Goal: Task Accomplishment & Management: Complete application form

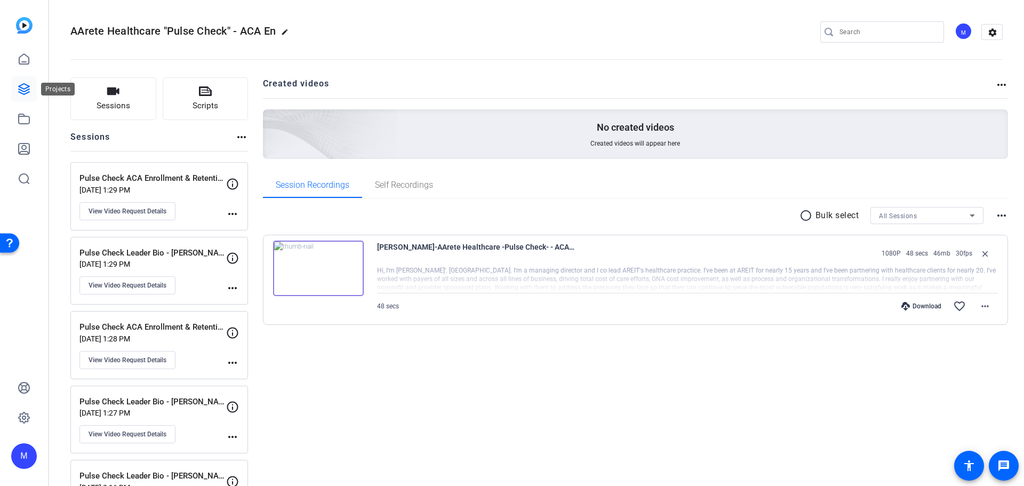
click at [27, 86] on icon at bounding box center [24, 89] width 11 height 11
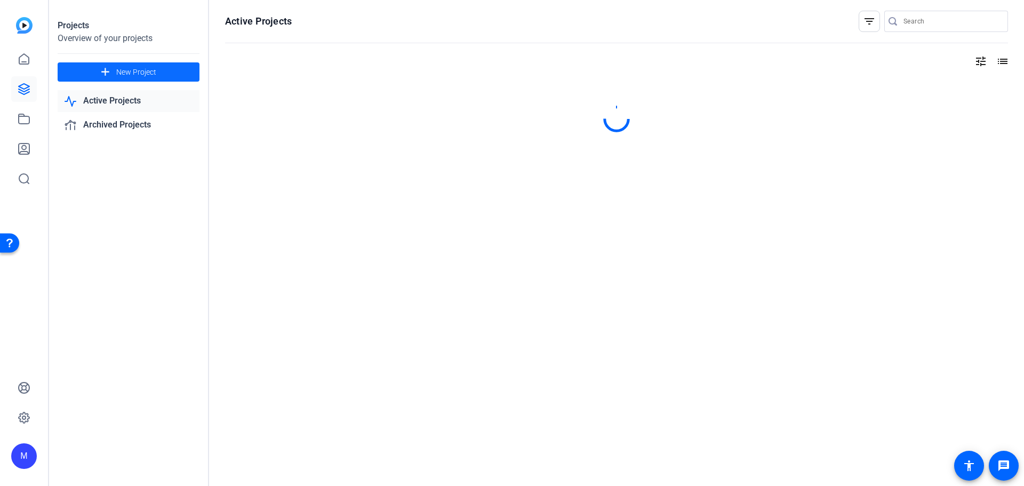
click at [96, 66] on span at bounding box center [129, 72] width 142 height 26
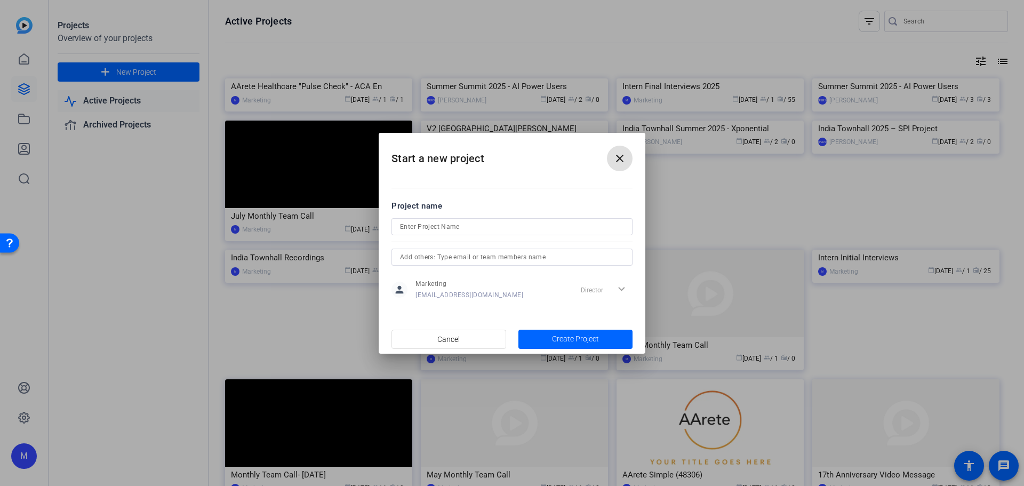
click at [529, 226] on input at bounding box center [512, 226] width 224 height 13
paste input "Medicaid"
paste input "AArete Brand"
type input "Leadership Bio Videos - AArete Brand"
click at [570, 336] on span "Create Project" at bounding box center [575, 338] width 47 height 11
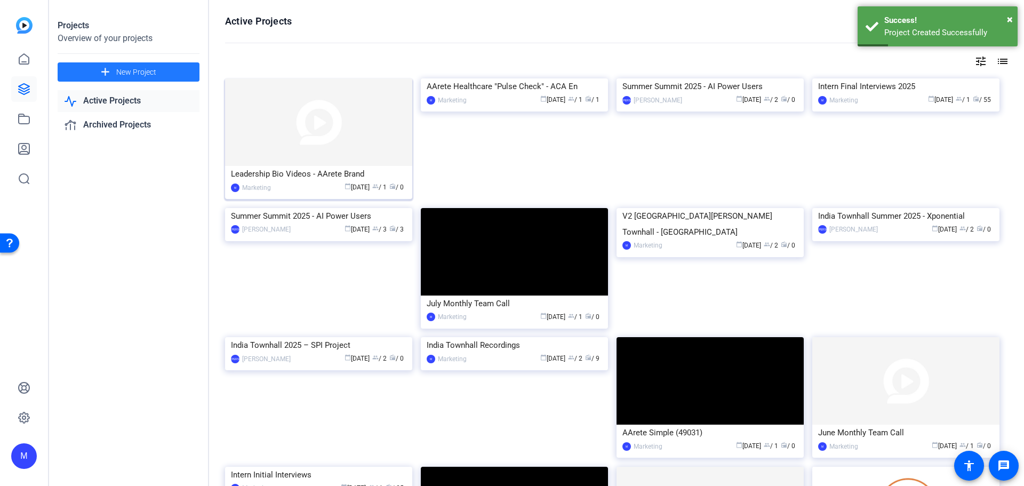
click at [304, 131] on img at bounding box center [318, 122] width 187 height 88
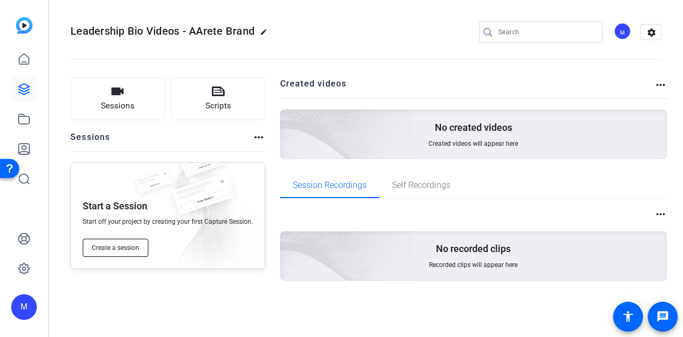
click at [125, 247] on span "Create a session" at bounding box center [115, 247] width 47 height 9
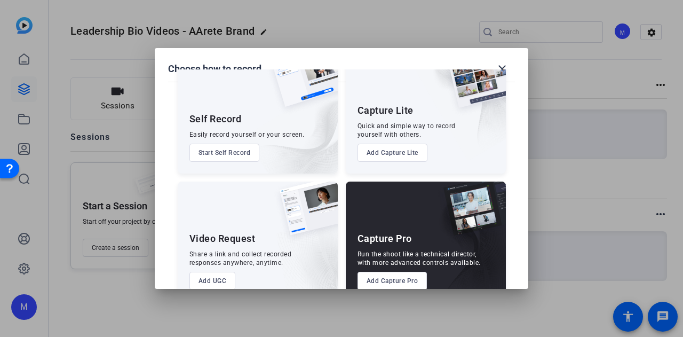
scroll to position [61, 0]
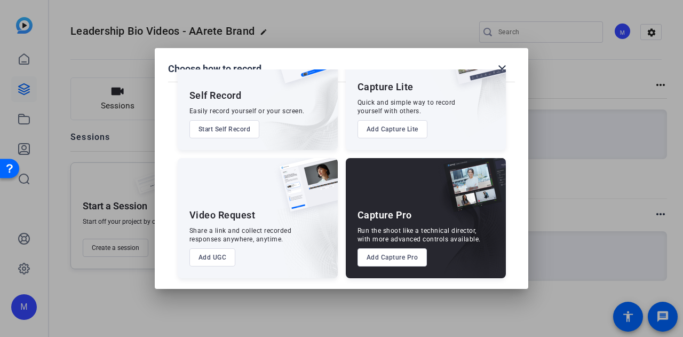
click at [203, 257] on button "Add UGC" at bounding box center [212, 257] width 46 height 18
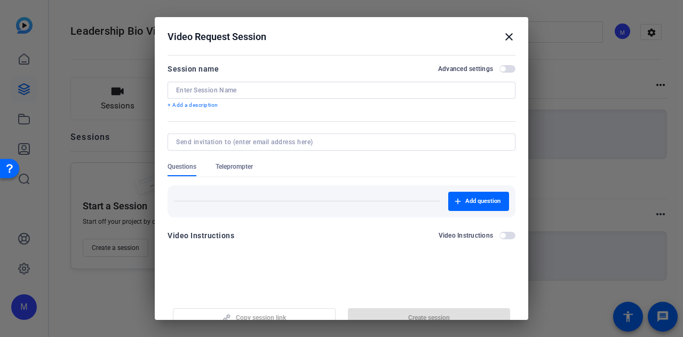
click at [309, 93] on input at bounding box center [341, 90] width 331 height 9
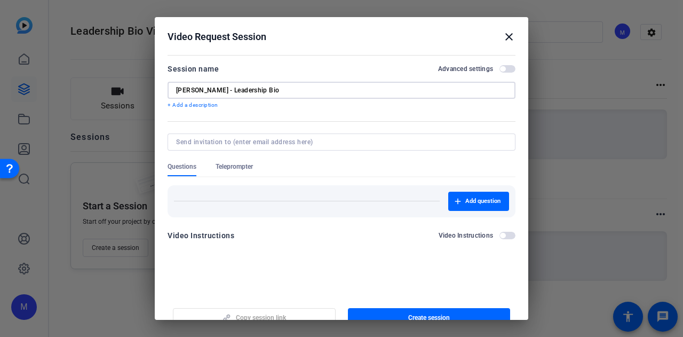
type input "[PERSON_NAME] - Leadership Bio"
click at [505, 70] on span "button" at bounding box center [507, 68] width 16 height 7
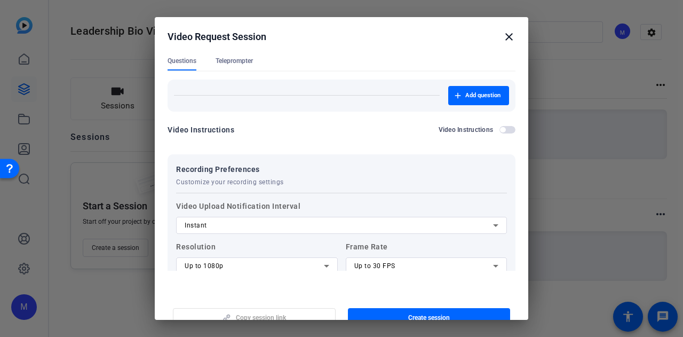
scroll to position [34, 0]
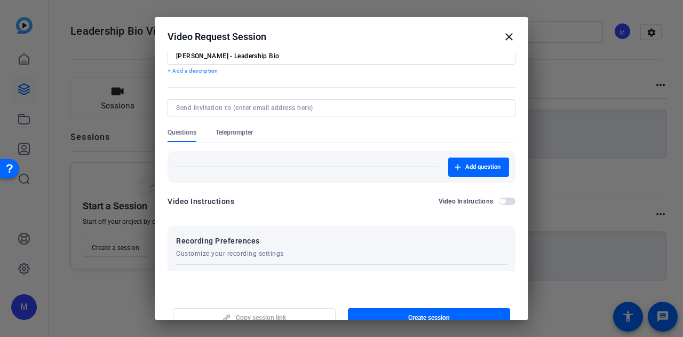
click at [244, 131] on span "Teleprompter" at bounding box center [234, 132] width 37 height 9
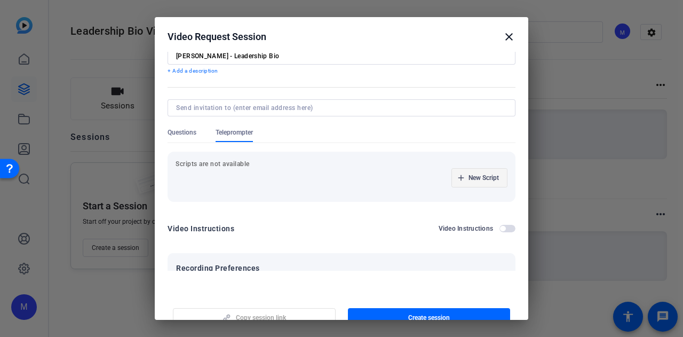
click at [457, 177] on span "button" at bounding box center [479, 178] width 55 height 26
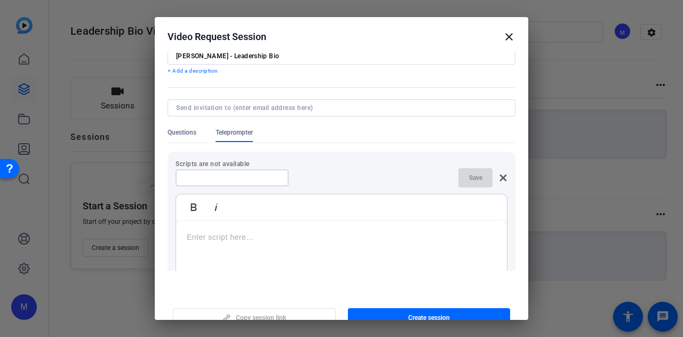
click at [255, 180] on input at bounding box center [232, 177] width 96 height 9
type input "<"
type input "I'm [PERSON_NAME]"
click at [243, 248] on div at bounding box center [341, 286] width 331 height 133
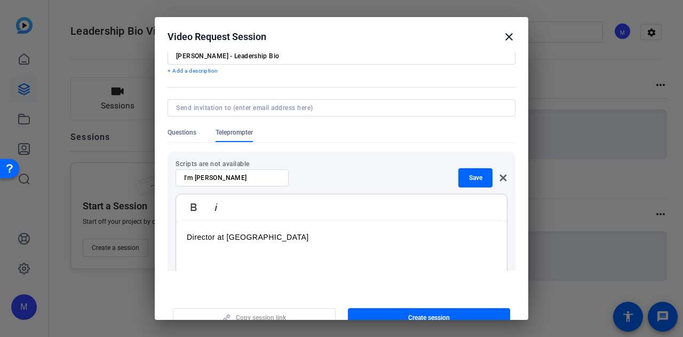
click at [293, 241] on p "Director at [GEOGRAPHIC_DATA]" at bounding box center [341, 237] width 309 height 12
click at [469, 180] on span "Save" at bounding box center [475, 177] width 13 height 9
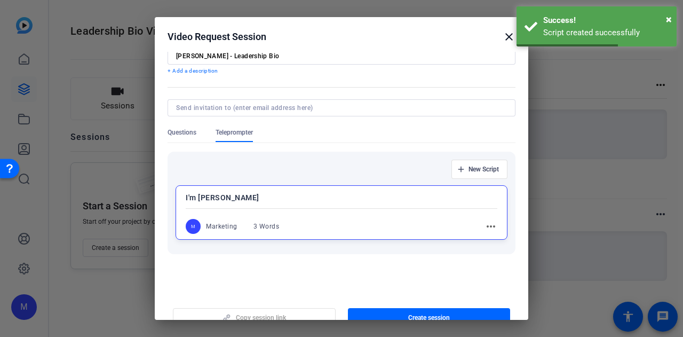
click at [484, 224] on mat-icon "more_horiz" at bounding box center [490, 226] width 13 height 13
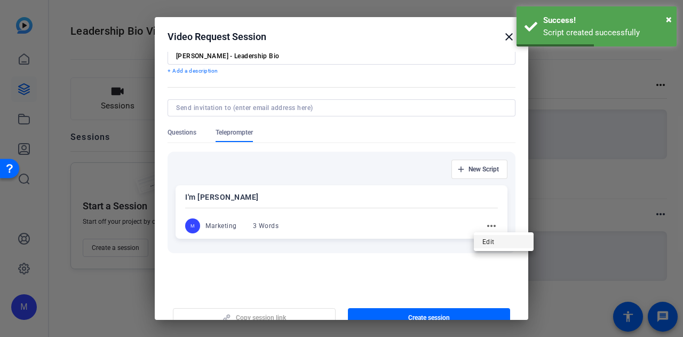
click at [489, 244] on span "Edit" at bounding box center [503, 241] width 43 height 13
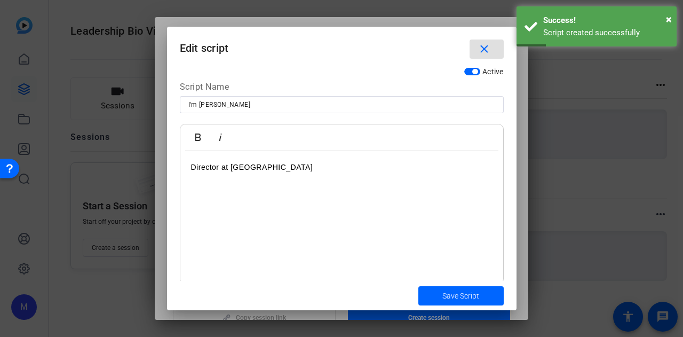
click at [250, 173] on p "Director at [GEOGRAPHIC_DATA]" at bounding box center [341, 167] width 301 height 12
click at [238, 98] on div "I'm [PERSON_NAME]" at bounding box center [341, 104] width 307 height 17
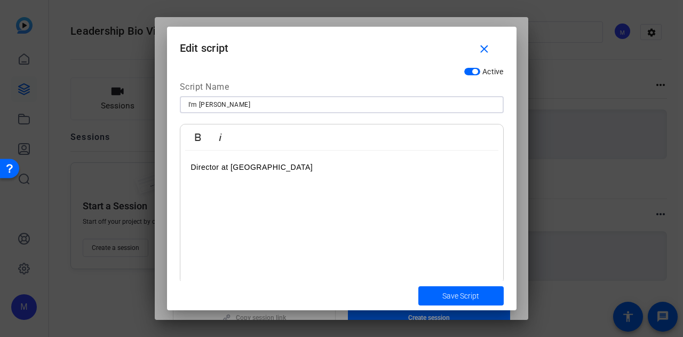
click at [233, 109] on input "I'm [PERSON_NAME]" at bounding box center [341, 104] width 307 height 13
click at [202, 105] on input "I'm [PERSON_NAME]" at bounding box center [341, 104] width 307 height 13
click at [194, 106] on input "I'm [PERSON_NAME]" at bounding box center [341, 104] width 307 height 13
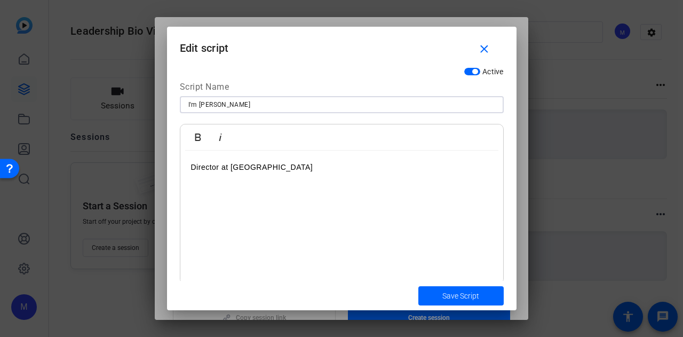
click at [194, 106] on input "I'm [PERSON_NAME]" at bounding box center [341, 104] width 307 height 13
type input "I'm <Name>"
click at [196, 169] on p "Director at [GEOGRAPHIC_DATA]" at bounding box center [341, 167] width 301 height 12
click at [267, 168] on p "<Title> at [GEOGRAPHIC_DATA]" at bounding box center [341, 167] width 301 height 12
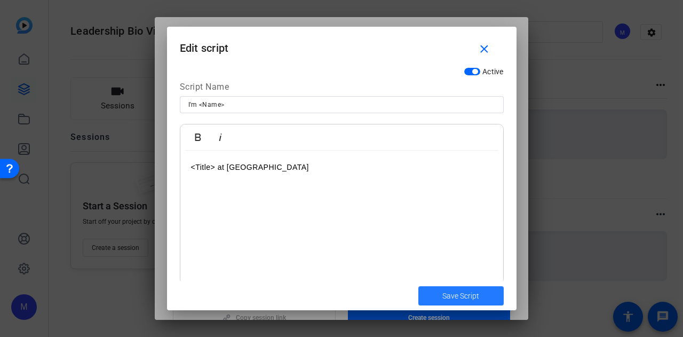
click at [471, 299] on span "Save Script" at bounding box center [460, 295] width 37 height 11
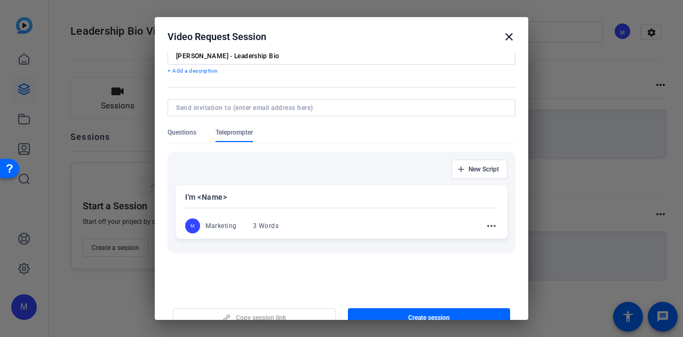
click at [485, 224] on mat-icon "more_horiz" at bounding box center [491, 225] width 13 height 13
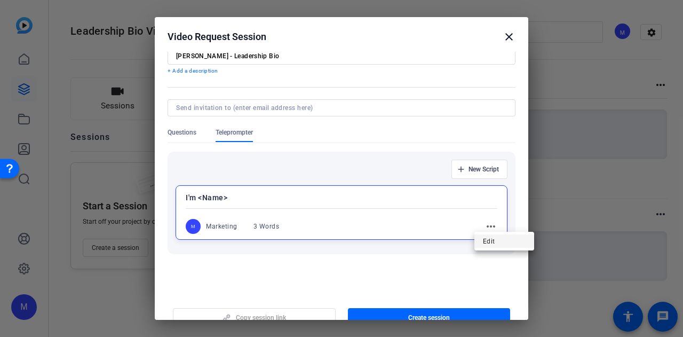
click at [495, 238] on span "Edit" at bounding box center [504, 240] width 43 height 13
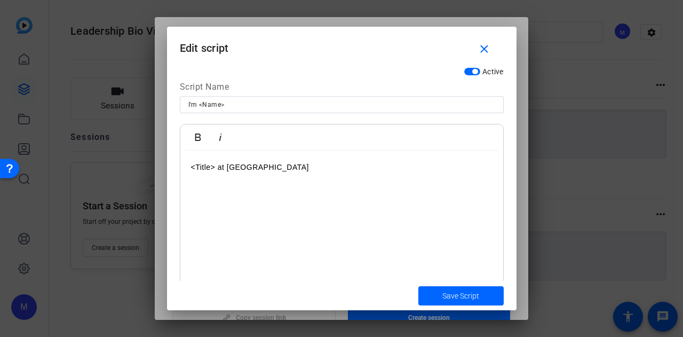
click at [295, 176] on div "<Title> at [GEOGRAPHIC_DATA]" at bounding box center [341, 216] width 323 height 133
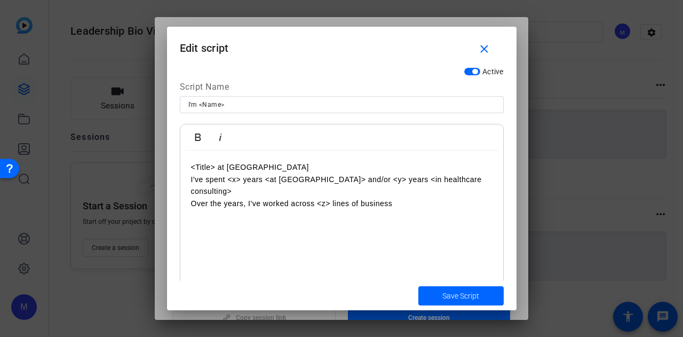
drag, startPoint x: 288, startPoint y: 192, endPoint x: 380, endPoint y: 189, distance: 91.8
click at [289, 197] on p "Over the years, I've worked across <z> lines of business" at bounding box center [341, 203] width 301 height 12
click at [336, 197] on p "Over the years, I've worked... (across <z> lines of business) (serving b n" at bounding box center [341, 203] width 301 height 12
click at [235, 180] on p "I've spent <x> years <at [GEOGRAPHIC_DATA]> and/or <y> years <in healthcare con…" at bounding box center [341, 185] width 301 height 24
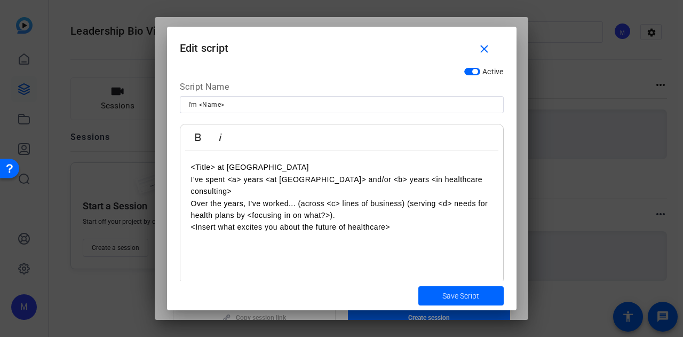
click at [216, 221] on p "<Insert what excites you about the future of healthcare>" at bounding box center [341, 227] width 301 height 12
click at [395, 221] on p "<Insert what excites you about the future of healthcare>" at bounding box center [341, 227] width 301 height 12
click at [360, 221] on p "<Insert what excites you about the future of healthcare> OR <Insert what you lo…" at bounding box center [341, 233] width 301 height 24
click at [342, 227] on p "<Insert what excites you about the future of healthcare> OR <Insert what you lo…" at bounding box center [341, 233] width 301 height 24
click at [331, 231] on p "<Insert what excites you about the future of healthcare> OR <Insert what you lo…" at bounding box center [341, 233] width 301 height 24
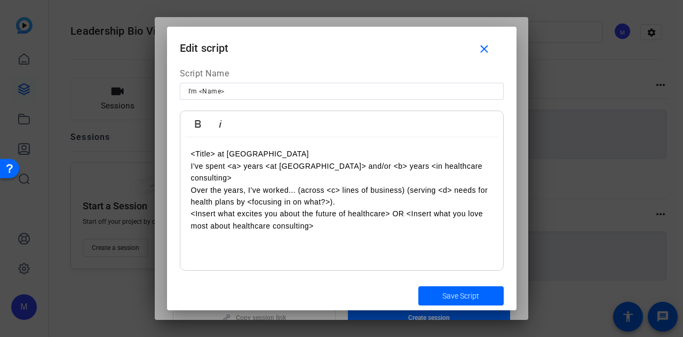
scroll to position [0, 0]
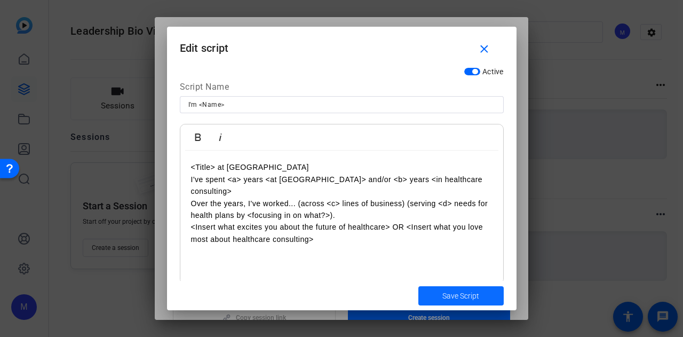
click at [469, 292] on span "Save Script" at bounding box center [460, 295] width 37 height 11
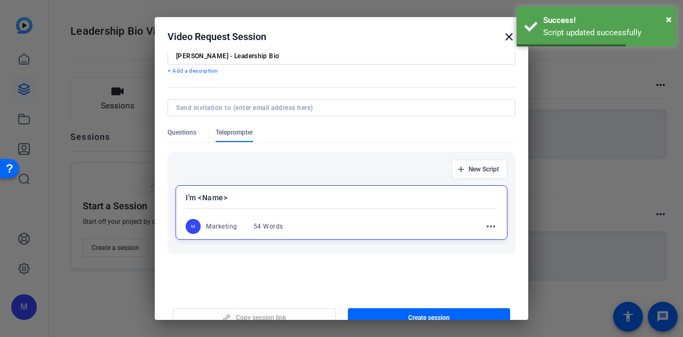
click at [281, 228] on div "54 Words" at bounding box center [268, 226] width 30 height 9
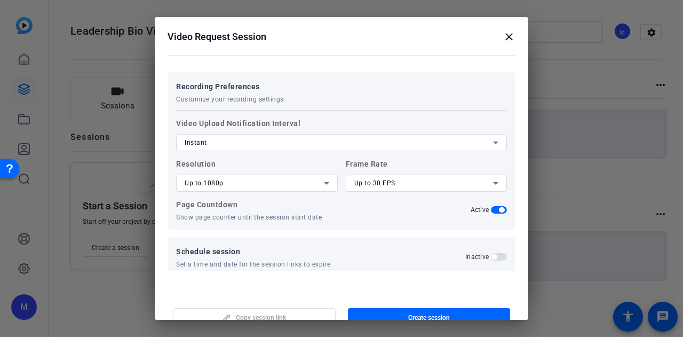
scroll to position [284, 0]
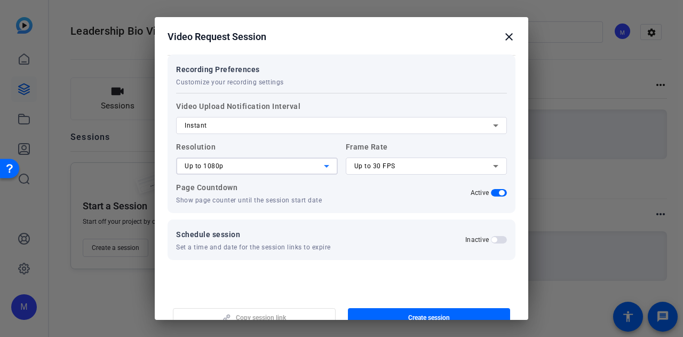
click at [297, 169] on div "Up to 1080p" at bounding box center [254, 166] width 139 height 13
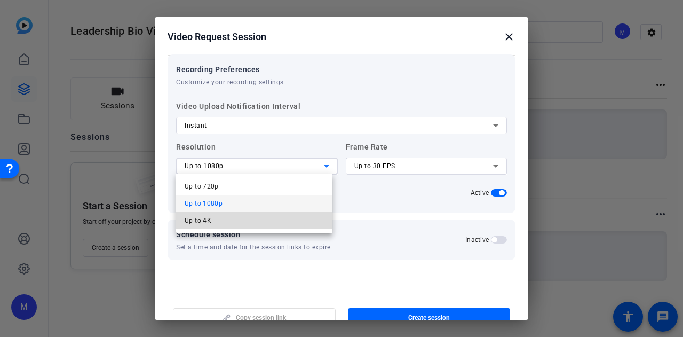
click at [247, 219] on mat-option "Up to 4K" at bounding box center [254, 220] width 156 height 17
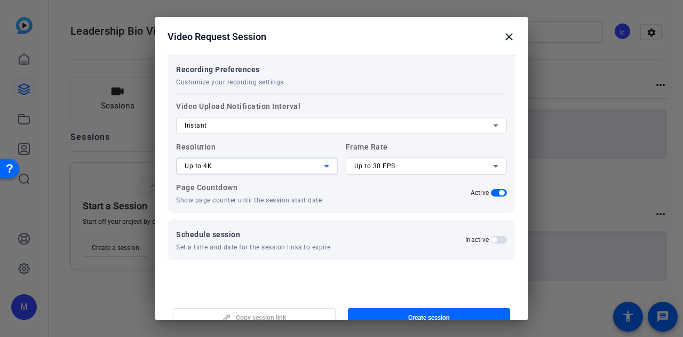
click at [392, 153] on label "Frame Rate Up to 30 FPS" at bounding box center [427, 157] width 162 height 34
click at [390, 166] on div "Up to 30 FPS" at bounding box center [423, 166] width 139 height 13
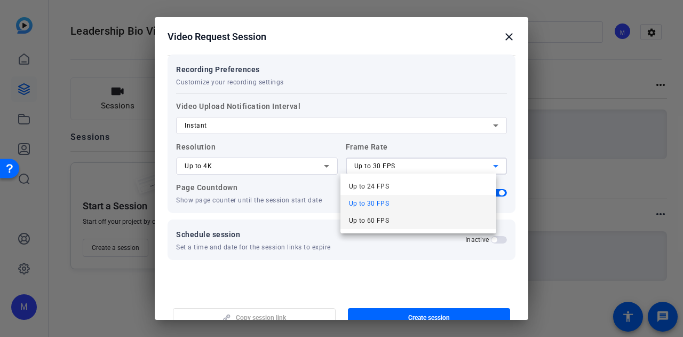
click at [396, 225] on mat-option "Up to 60 FPS" at bounding box center [418, 220] width 156 height 17
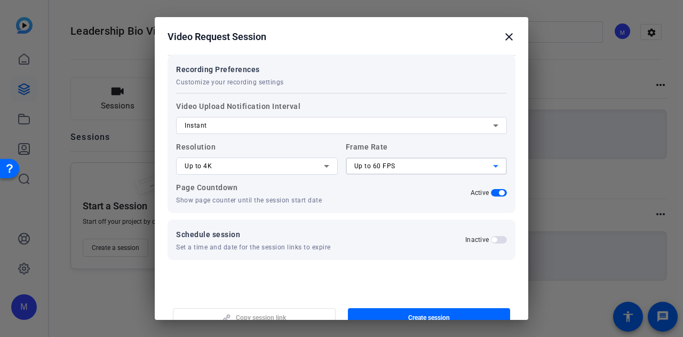
scroll to position [17, 0]
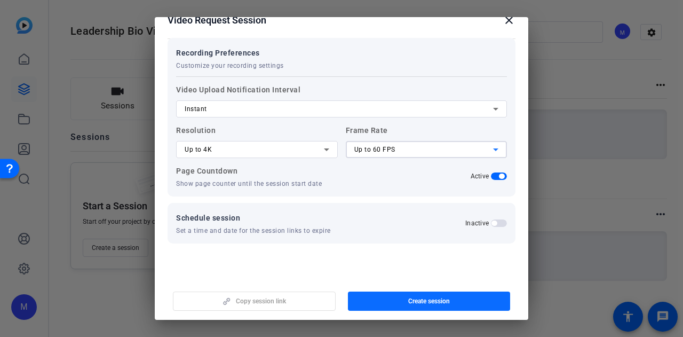
click at [411, 298] on span "Create session" at bounding box center [429, 301] width 42 height 9
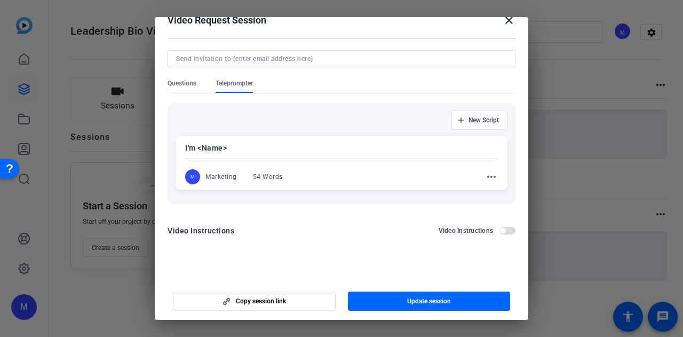
scroll to position [67, 0]
click at [558, 273] on div at bounding box center [341, 168] width 683 height 337
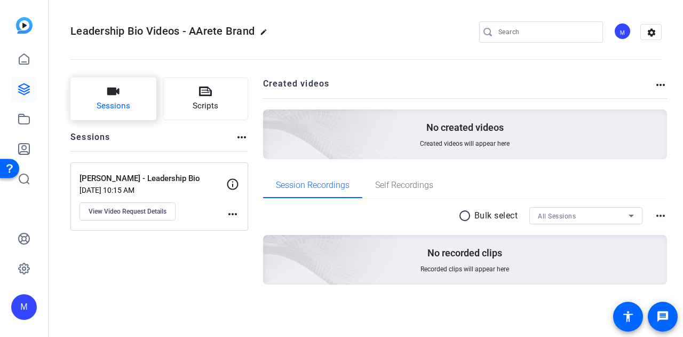
click at [118, 110] on span "Sessions" at bounding box center [114, 106] width 34 height 12
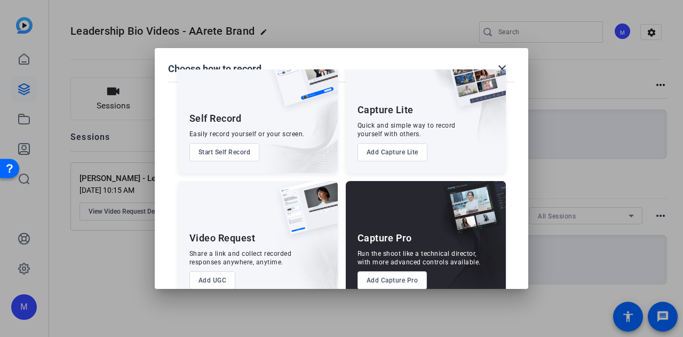
scroll to position [61, 0]
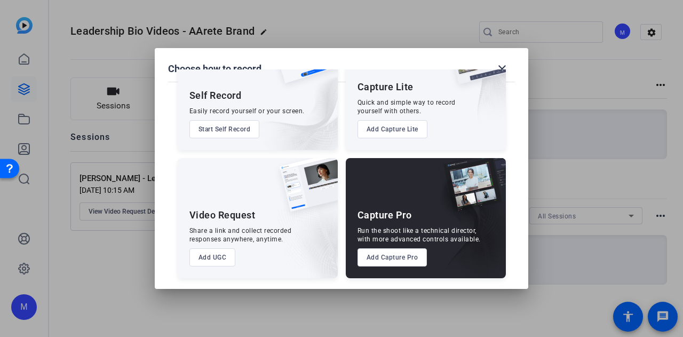
click at [215, 258] on button "Add UGC" at bounding box center [212, 257] width 46 height 18
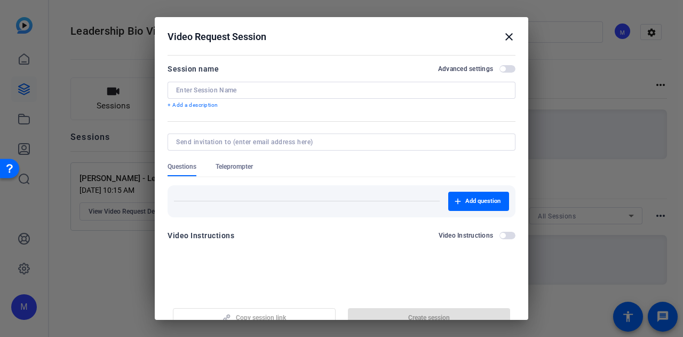
click at [213, 161] on div at bounding box center [342, 156] width 348 height 12
click at [228, 168] on span "Teleprompter" at bounding box center [234, 166] width 37 height 9
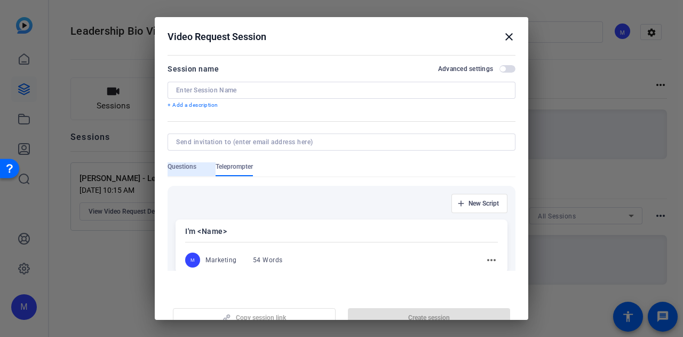
click at [188, 167] on span "Questions" at bounding box center [182, 166] width 29 height 9
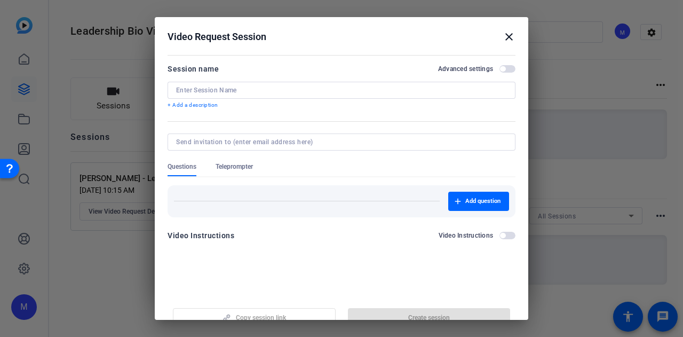
click at [202, 91] on input at bounding box center [341, 90] width 331 height 9
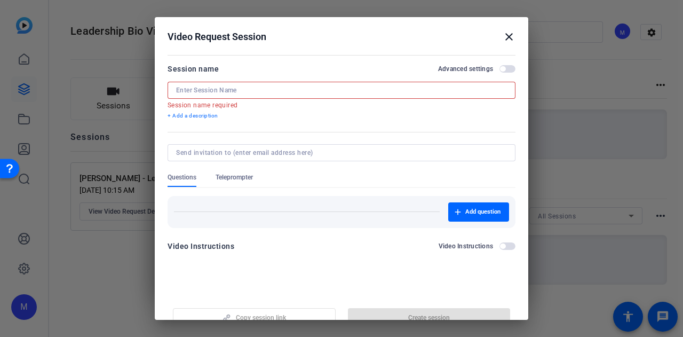
click at [242, 89] on input at bounding box center [341, 90] width 331 height 9
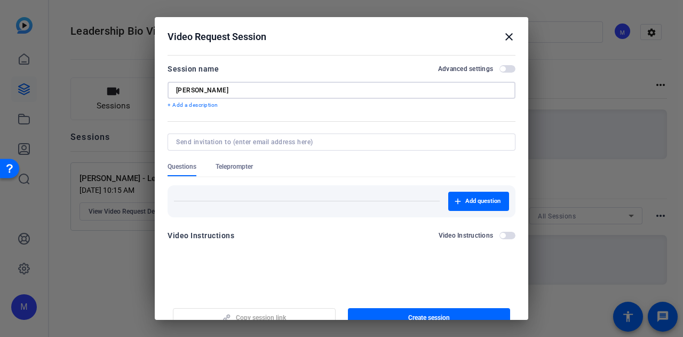
type input "[PERSON_NAME]"
click at [505, 37] on mat-icon "close" at bounding box center [509, 36] width 13 height 13
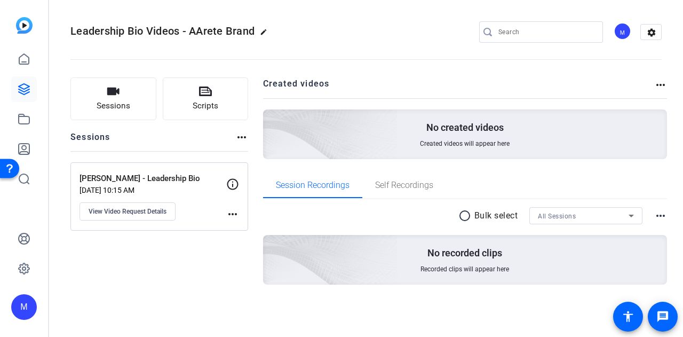
click at [176, 184] on p "[PERSON_NAME] - Leadership Bio" at bounding box center [153, 178] width 147 height 12
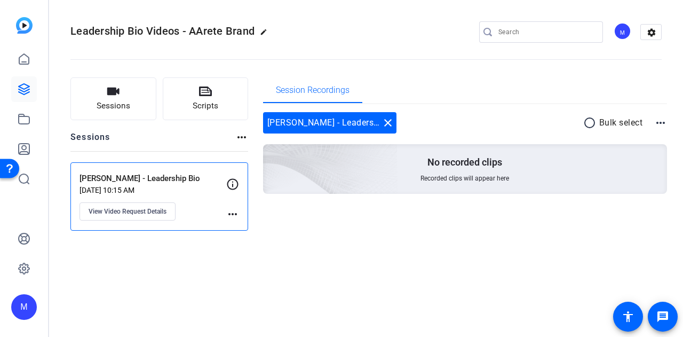
click at [228, 218] on mat-icon "more_horiz" at bounding box center [232, 214] width 13 height 13
click at [236, 215] on div at bounding box center [341, 168] width 683 height 337
click at [226, 202] on div "more_horiz" at bounding box center [232, 199] width 13 height 43
click at [234, 217] on mat-icon "more_horiz" at bounding box center [232, 214] width 13 height 13
click at [192, 211] on div at bounding box center [341, 168] width 683 height 337
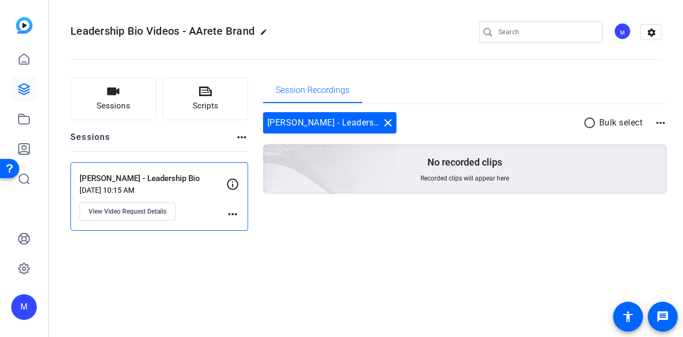
click at [157, 184] on p "[PERSON_NAME] - Leadership Bio" at bounding box center [153, 178] width 147 height 12
click at [136, 211] on span "View Video Request Details" at bounding box center [128, 211] width 78 height 9
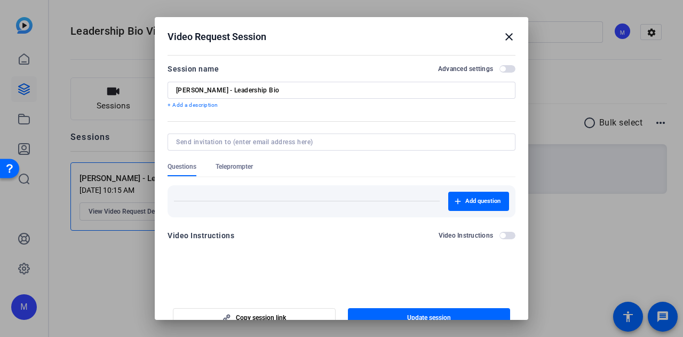
click at [237, 169] on span "Teleprompter" at bounding box center [234, 166] width 37 height 9
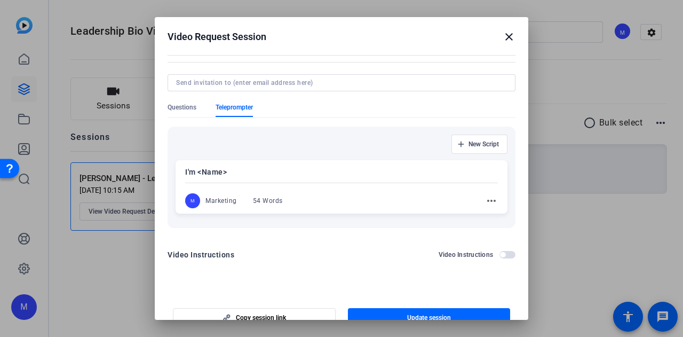
scroll to position [67, 0]
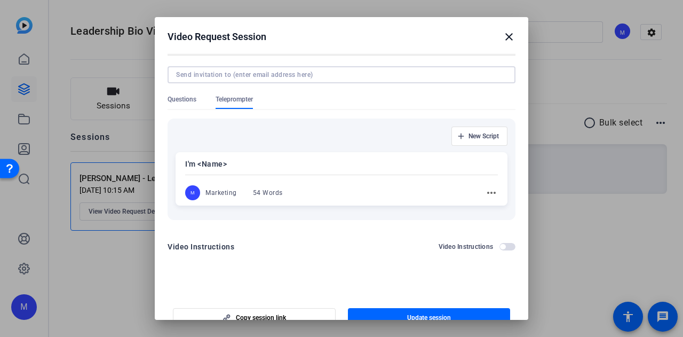
click at [277, 75] on input at bounding box center [339, 74] width 327 height 9
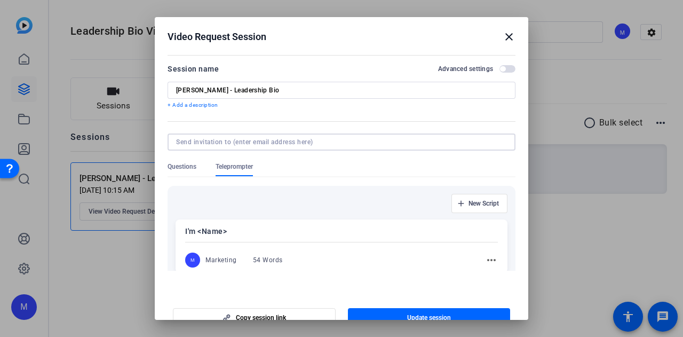
click at [177, 140] on input at bounding box center [339, 142] width 327 height 9
click at [285, 86] on input "[PERSON_NAME] - Leadership Bio" at bounding box center [341, 90] width 331 height 9
click at [508, 39] on mat-icon "close" at bounding box center [509, 36] width 13 height 13
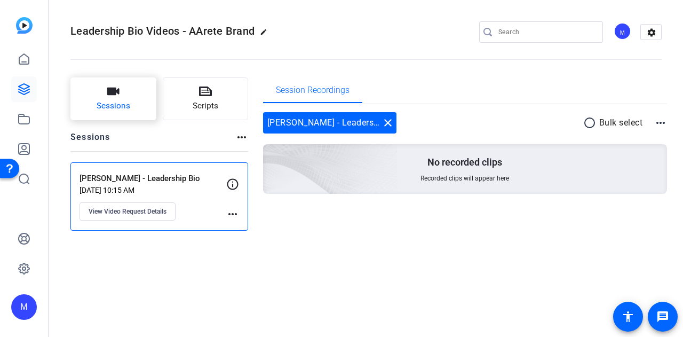
click at [93, 99] on button "Sessions" at bounding box center [113, 98] width 86 height 43
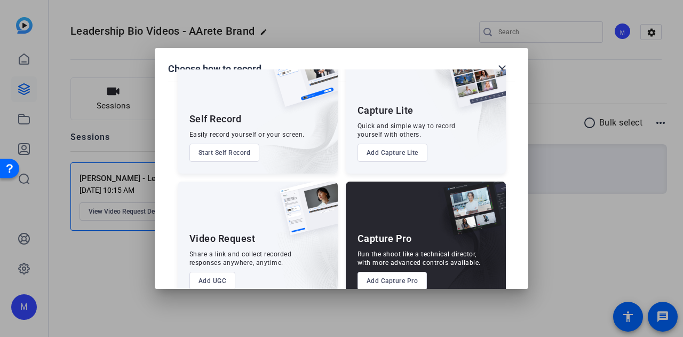
scroll to position [61, 0]
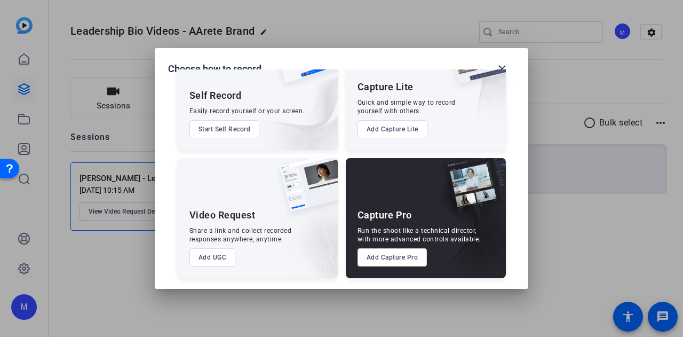
click at [210, 260] on button "Add UGC" at bounding box center [212, 257] width 46 height 18
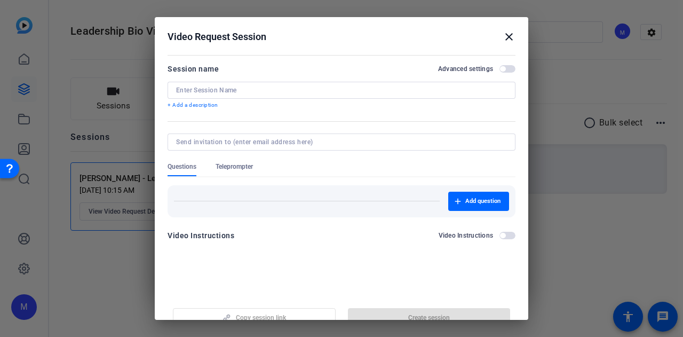
click at [201, 92] on input at bounding box center [341, 90] width 331 height 9
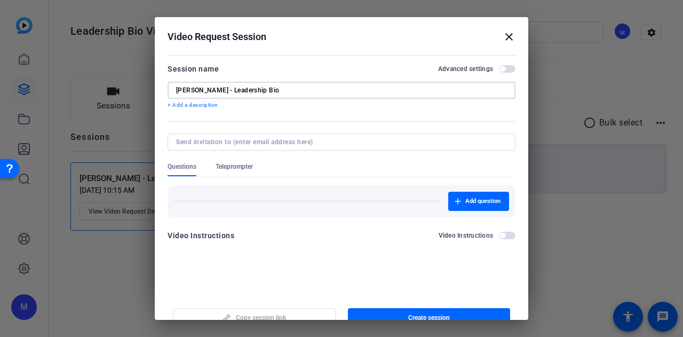
type input "[PERSON_NAME] - Leadership Bio"
click at [230, 168] on span "Teleprompter" at bounding box center [234, 166] width 37 height 9
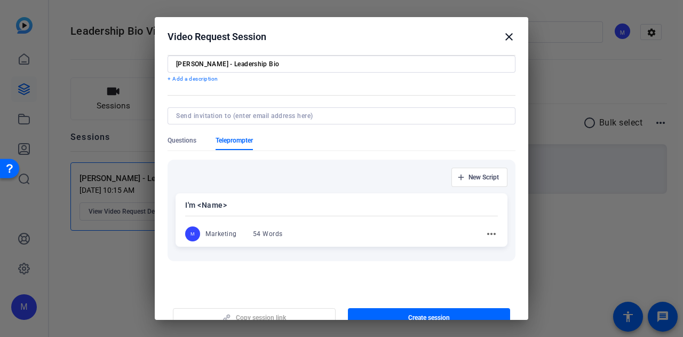
scroll to position [0, 0]
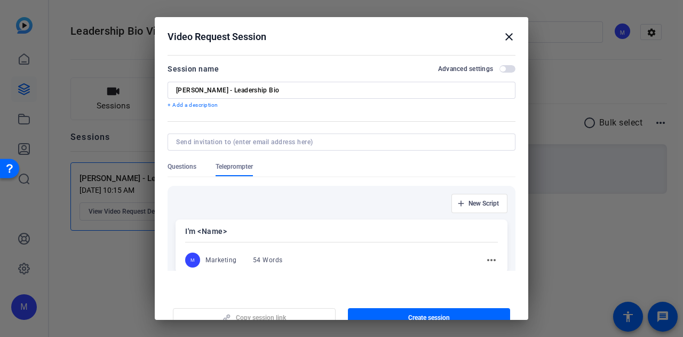
click at [189, 166] on span "Questions" at bounding box center [182, 166] width 29 height 9
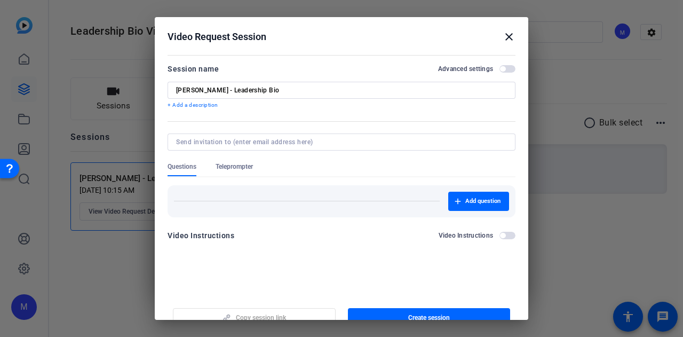
click at [501, 69] on span "button" at bounding box center [507, 68] width 16 height 7
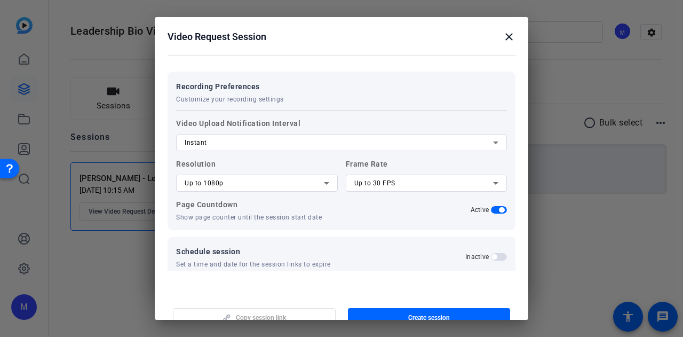
scroll to position [194, 0]
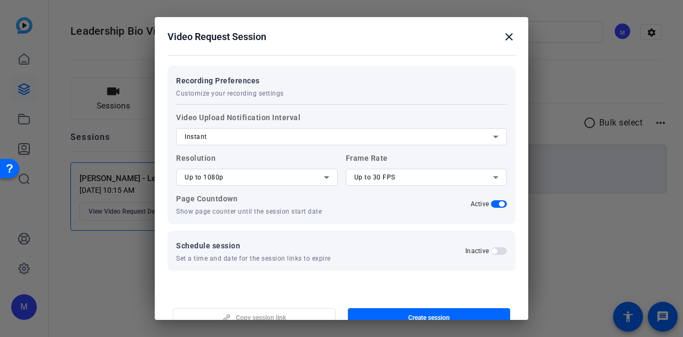
click at [237, 180] on div "Up to 1080p" at bounding box center [254, 177] width 139 height 13
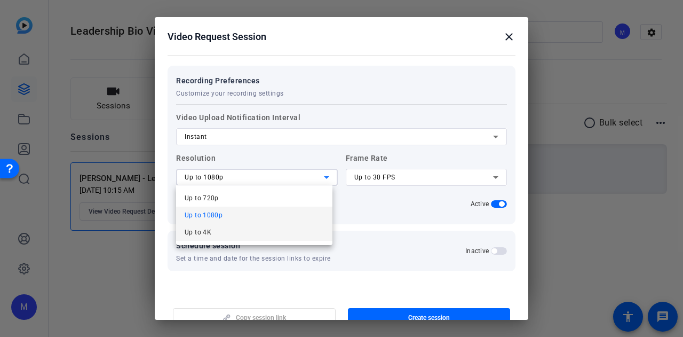
click at [237, 237] on mat-option "Up to 4K" at bounding box center [254, 232] width 156 height 17
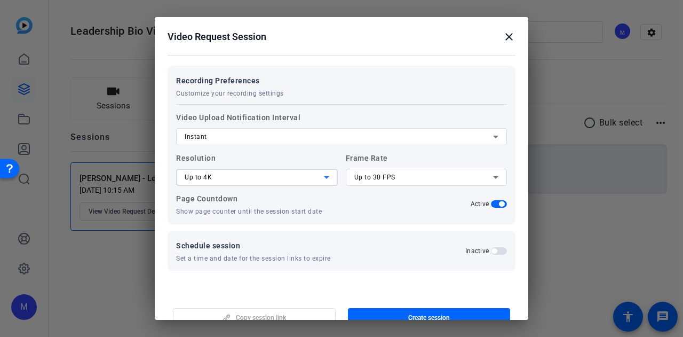
click at [414, 178] on div "Up to 30 FPS" at bounding box center [423, 177] width 139 height 13
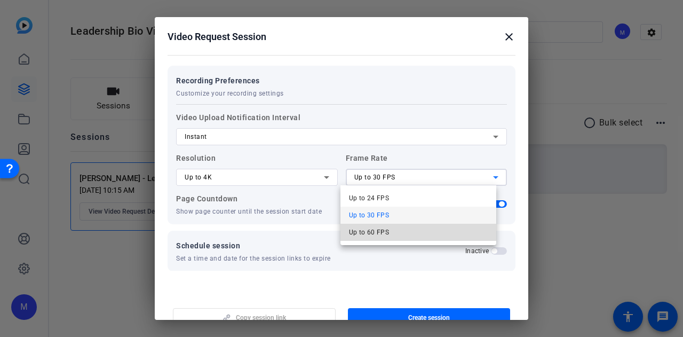
click at [415, 232] on mat-option "Up to 60 FPS" at bounding box center [418, 232] width 156 height 17
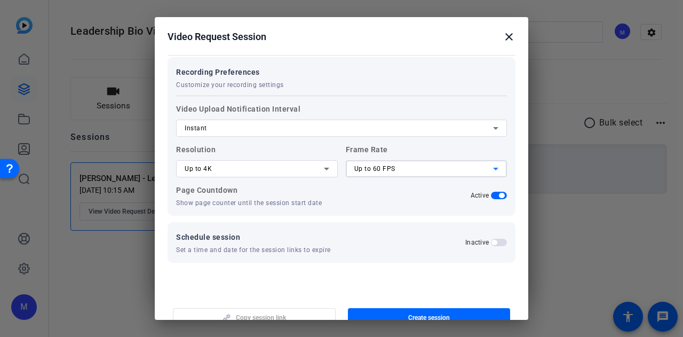
scroll to position [206, 0]
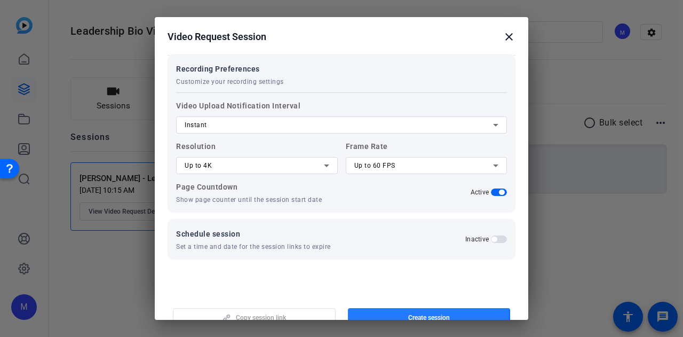
click at [403, 310] on span "button" at bounding box center [429, 318] width 163 height 26
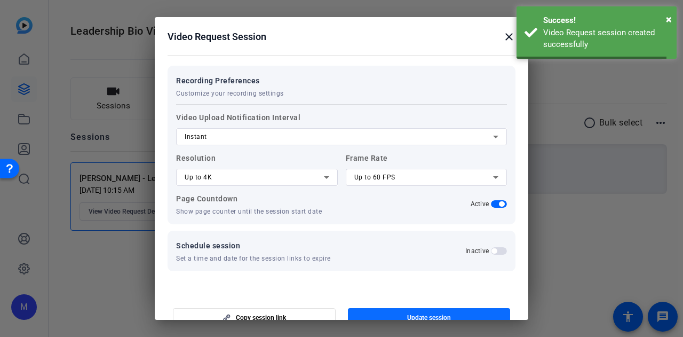
scroll to position [0, 0]
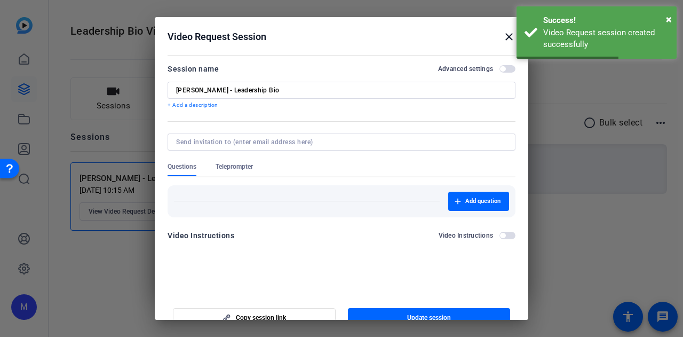
click at [562, 226] on div at bounding box center [341, 168] width 683 height 337
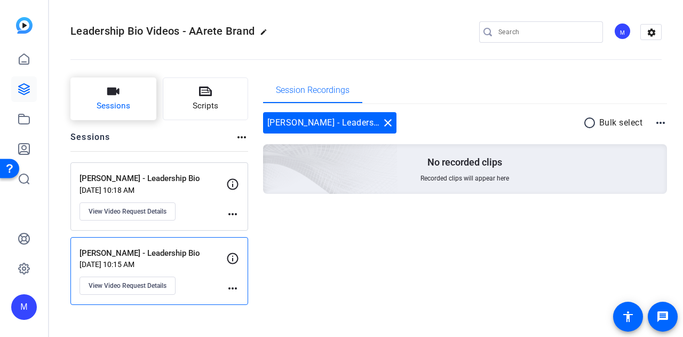
click at [114, 109] on span "Sessions" at bounding box center [114, 106] width 34 height 12
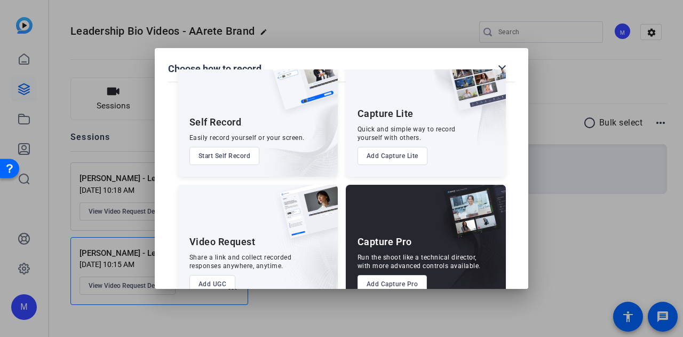
scroll to position [61, 0]
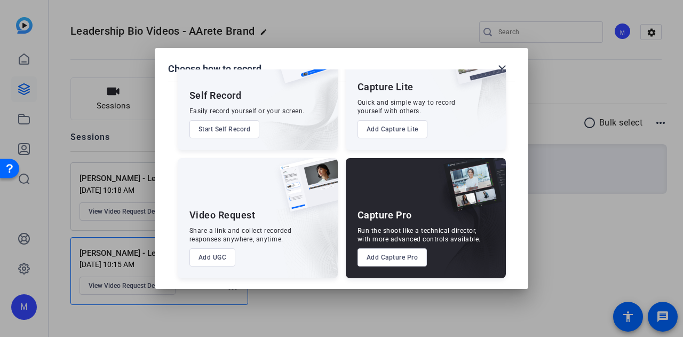
click at [217, 258] on button "Add UGC" at bounding box center [212, 257] width 46 height 18
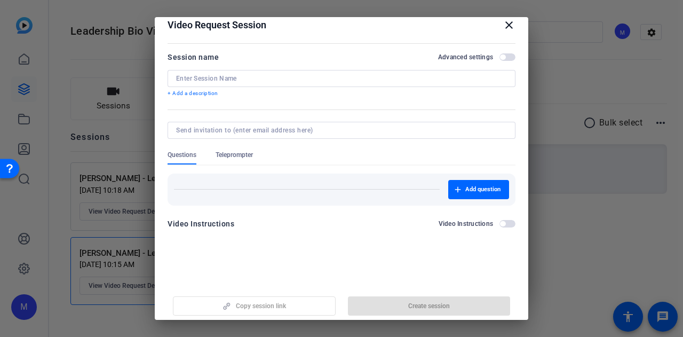
scroll to position [17, 0]
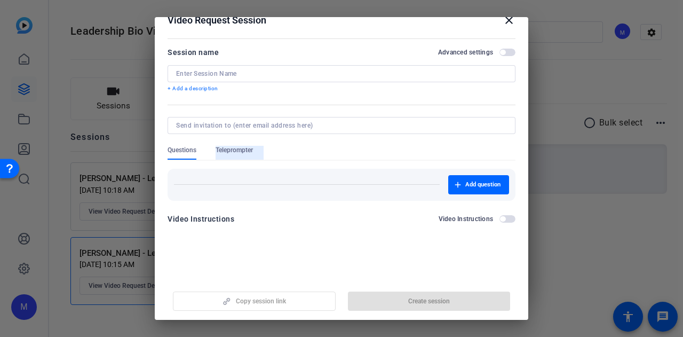
click at [247, 156] on span "Teleprompter" at bounding box center [234, 153] width 37 height 14
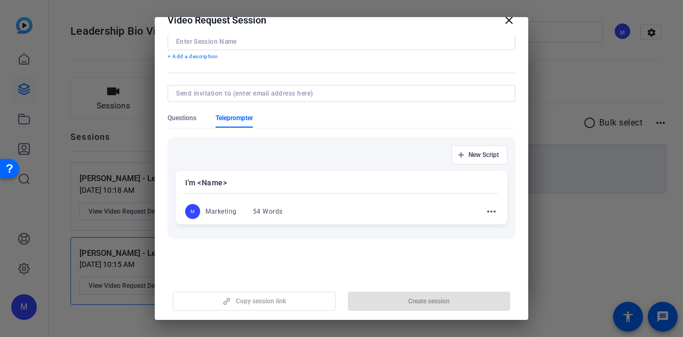
scroll to position [0, 0]
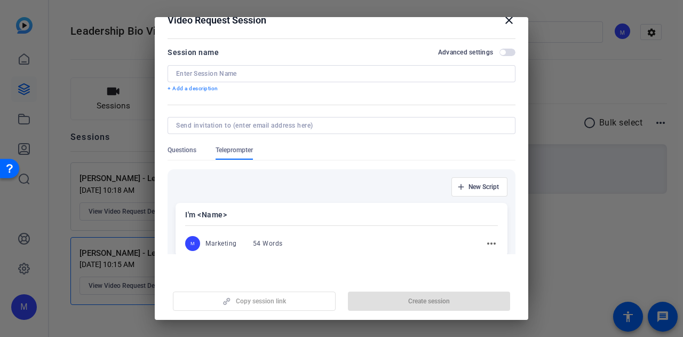
click at [181, 154] on span "Questions" at bounding box center [182, 153] width 29 height 14
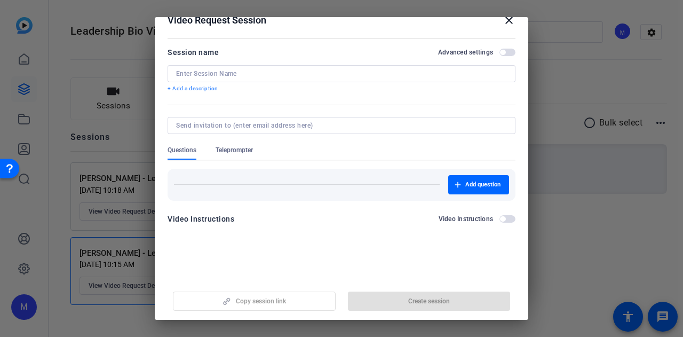
click at [209, 68] on div at bounding box center [341, 73] width 331 height 17
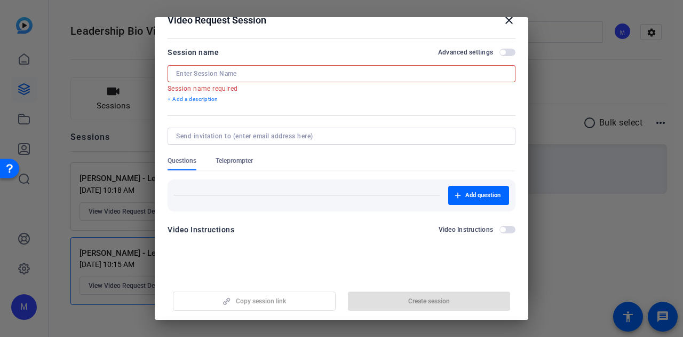
click at [212, 75] on input at bounding box center [341, 73] width 331 height 9
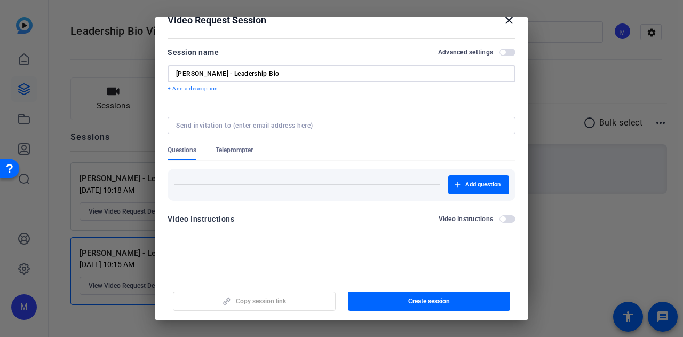
type input "[PERSON_NAME] - Leadership Bio"
click at [501, 53] on span "button" at bounding box center [507, 52] width 16 height 7
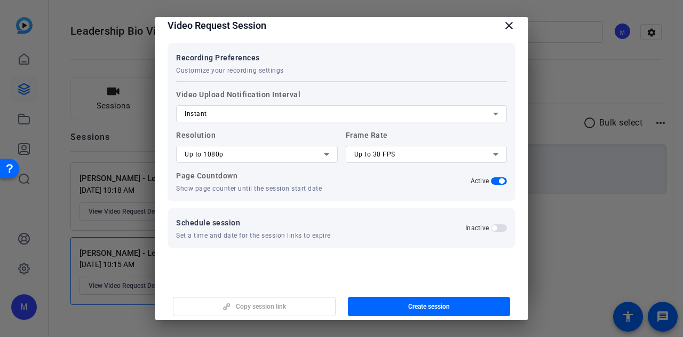
scroll to position [17, 0]
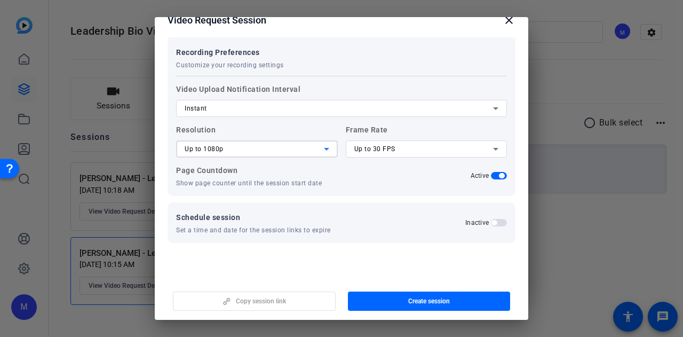
click at [267, 145] on div "Up to 1080p" at bounding box center [254, 148] width 139 height 13
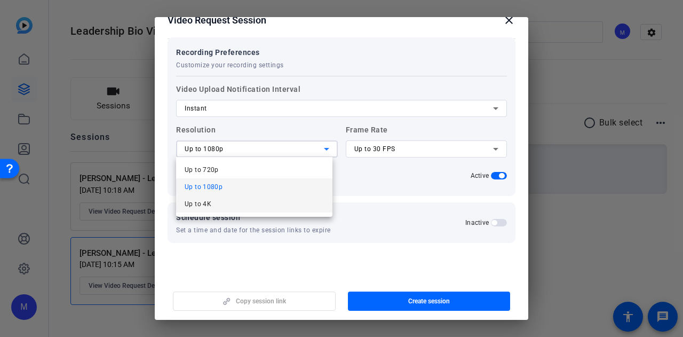
click at [253, 212] on div "Up to 720p Up to 1080p Up to 4K" at bounding box center [254, 187] width 156 height 60
click at [275, 204] on mat-option "Up to 4K" at bounding box center [254, 203] width 156 height 17
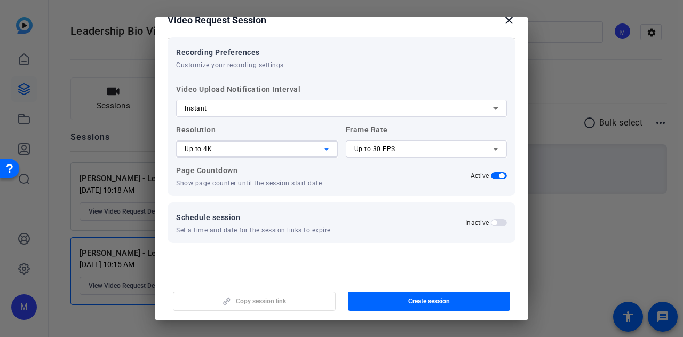
click at [425, 151] on div "Up to 30 FPS" at bounding box center [423, 148] width 139 height 13
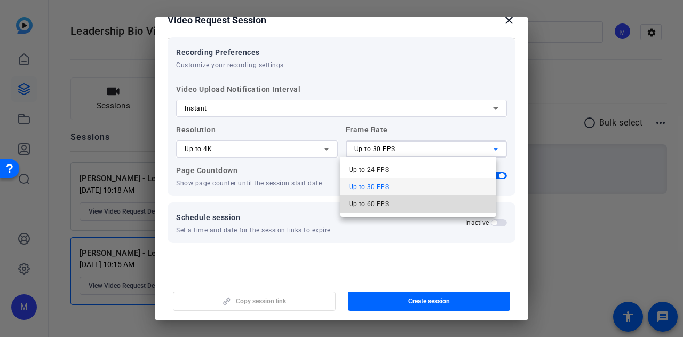
click at [422, 200] on mat-option "Up to 60 FPS" at bounding box center [418, 203] width 156 height 17
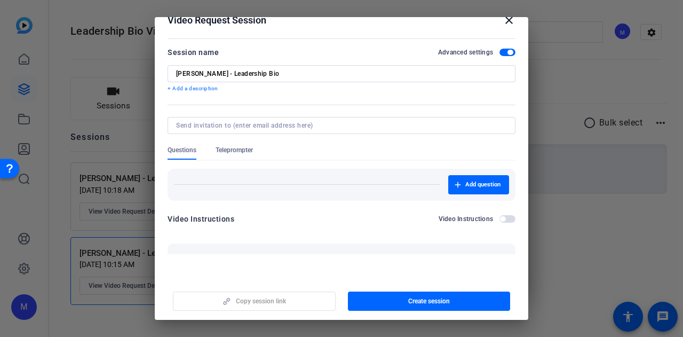
scroll to position [206, 0]
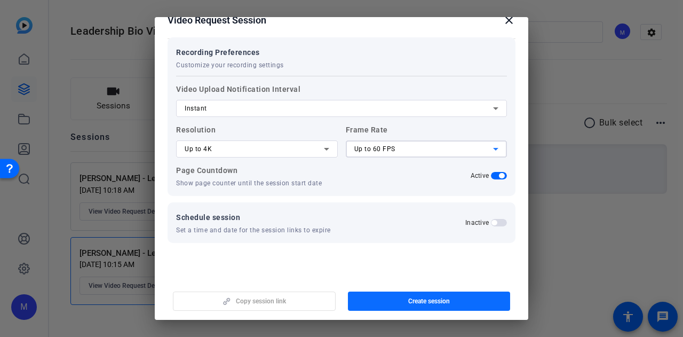
click at [414, 301] on span "Create session" at bounding box center [429, 301] width 42 height 9
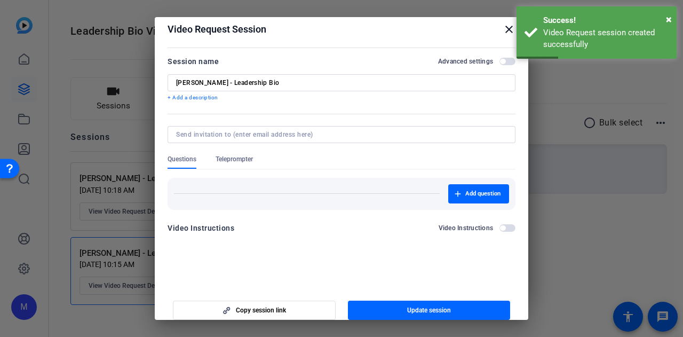
scroll to position [0, 0]
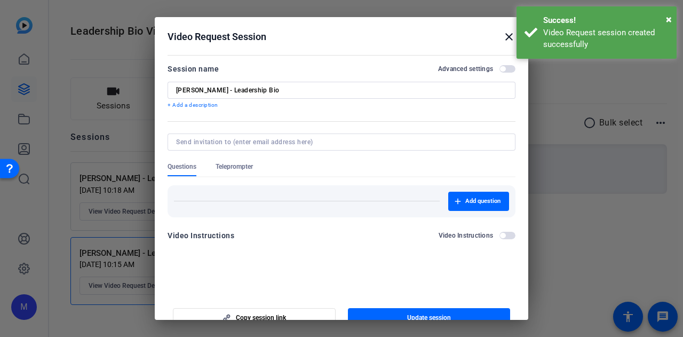
click at [505, 38] on mat-icon "close" at bounding box center [509, 36] width 13 height 13
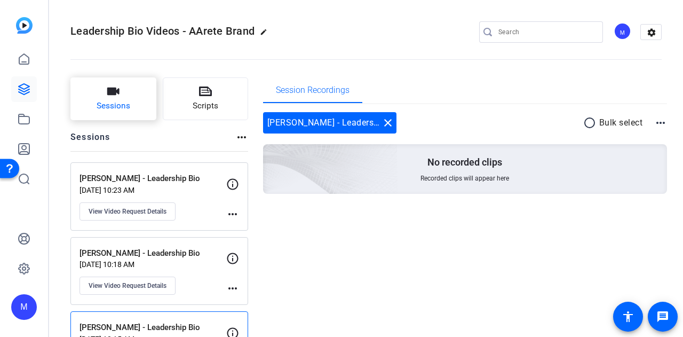
click at [126, 103] on span "Sessions" at bounding box center [114, 106] width 34 height 12
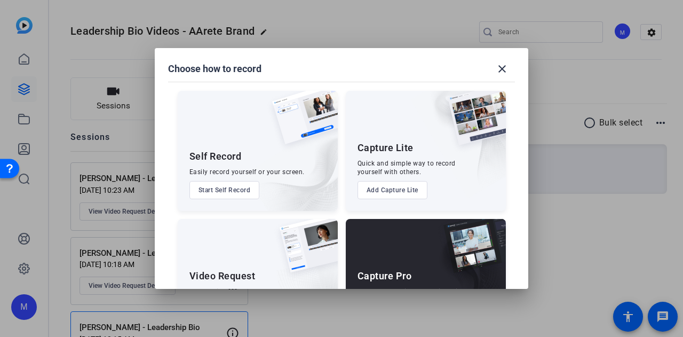
scroll to position [61, 0]
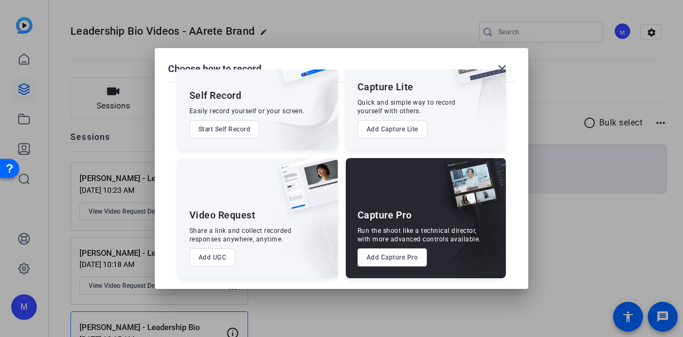
click at [221, 259] on button "Add UGC" at bounding box center [212, 257] width 46 height 18
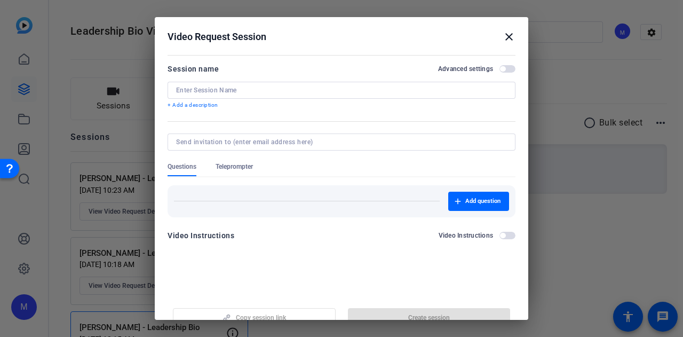
click at [242, 96] on div at bounding box center [341, 90] width 331 height 17
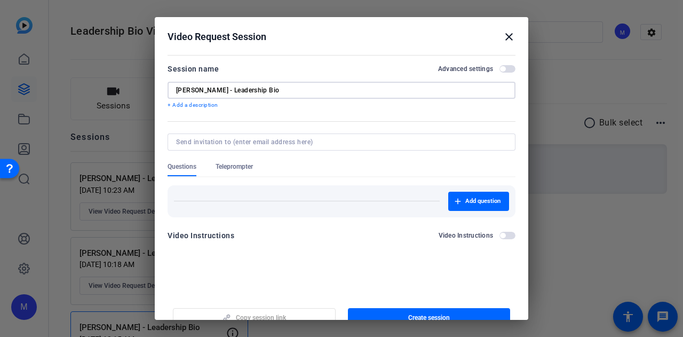
scroll to position [17, 0]
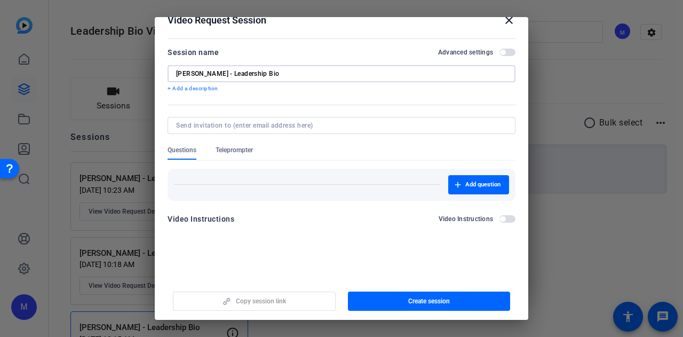
type input "[PERSON_NAME] - Leadership Bio"
click at [505, 52] on span "button" at bounding box center [507, 52] width 16 height 7
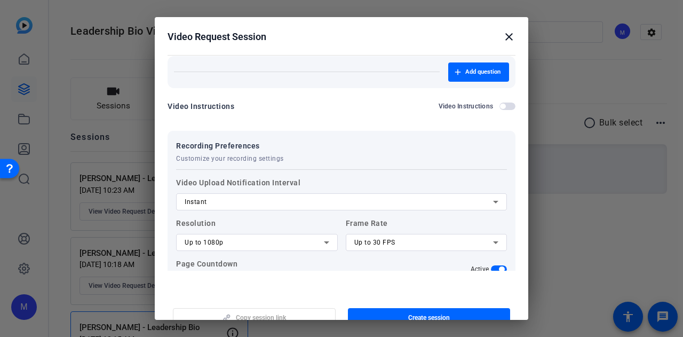
scroll to position [194, 0]
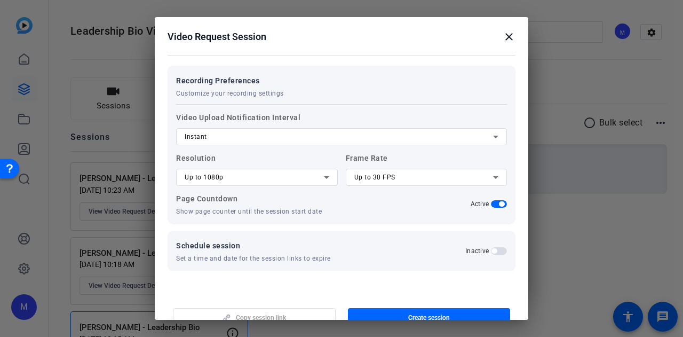
click at [243, 172] on div "Up to 1080p" at bounding box center [254, 177] width 139 height 13
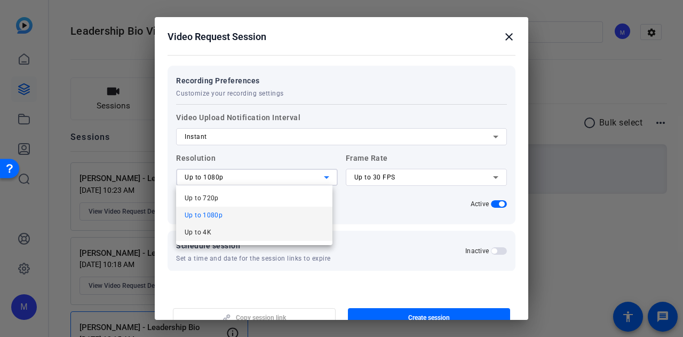
click at [236, 231] on mat-option "Up to 4K" at bounding box center [254, 232] width 156 height 17
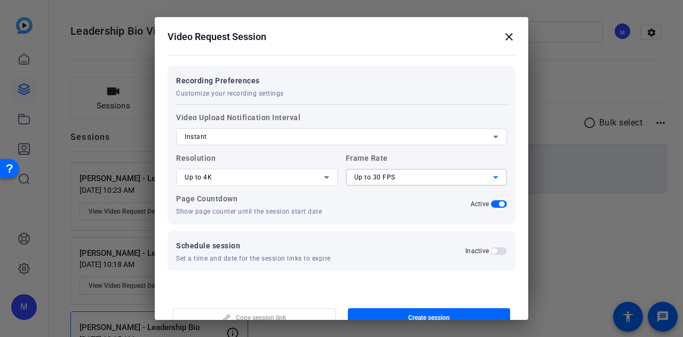
click at [410, 178] on div "Up to 30 FPS" at bounding box center [423, 177] width 139 height 13
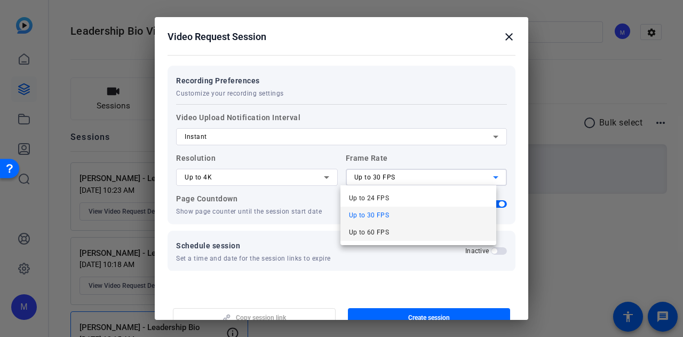
click at [404, 234] on mat-option "Up to 60 FPS" at bounding box center [418, 232] width 156 height 17
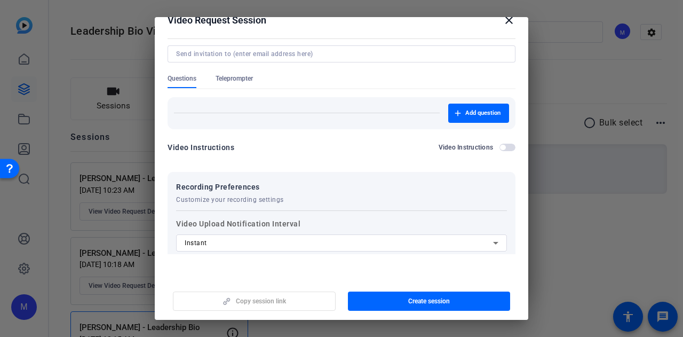
scroll to position [0, 0]
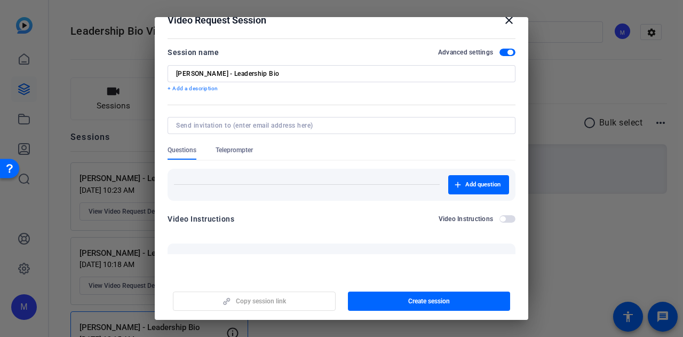
click at [224, 150] on span "Teleprompter" at bounding box center [234, 150] width 37 height 9
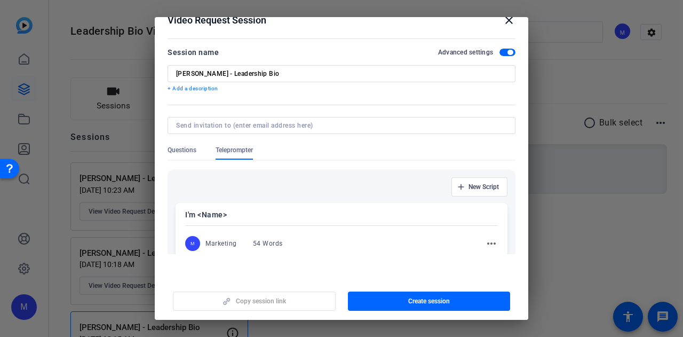
click at [180, 146] on span "Questions" at bounding box center [182, 150] width 29 height 9
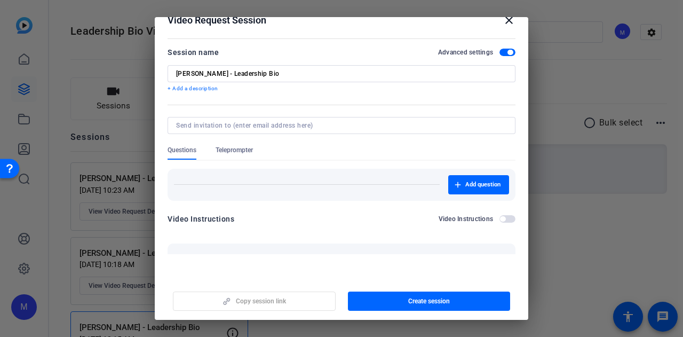
click at [252, 146] on span "Teleprompter" at bounding box center [234, 150] width 37 height 9
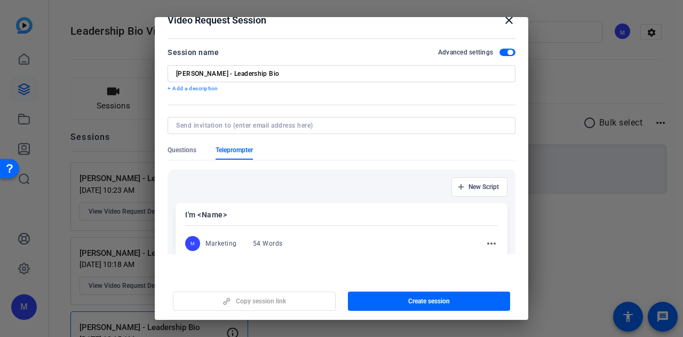
scroll to position [160, 0]
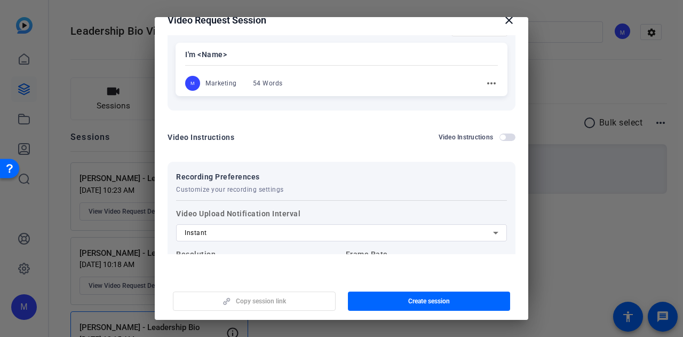
click at [281, 85] on div "54 Words" at bounding box center [268, 83] width 30 height 9
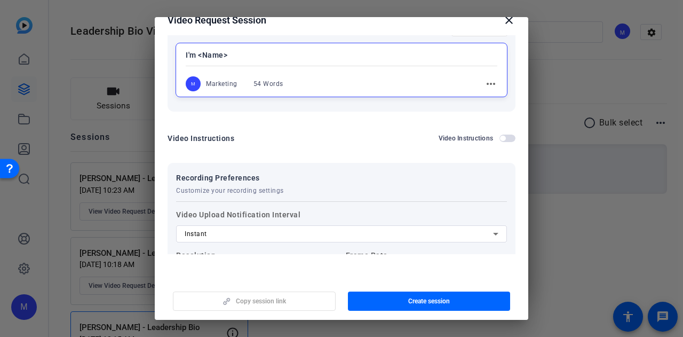
click at [484, 82] on mat-icon "more_horiz" at bounding box center [490, 83] width 13 height 13
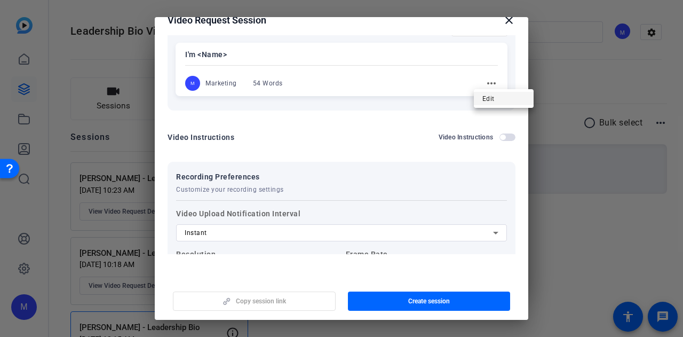
click at [483, 98] on span "Edit" at bounding box center [503, 98] width 43 height 13
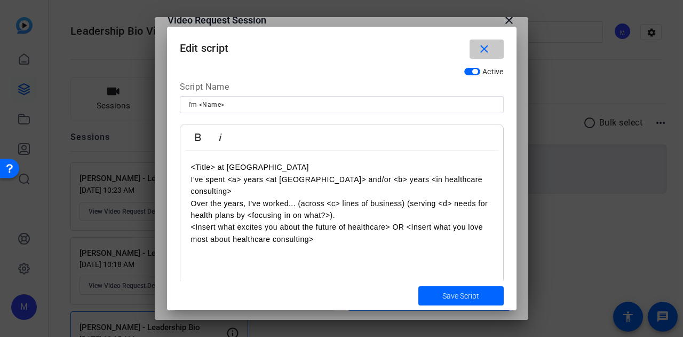
click at [491, 53] on span "button" at bounding box center [487, 49] width 34 height 26
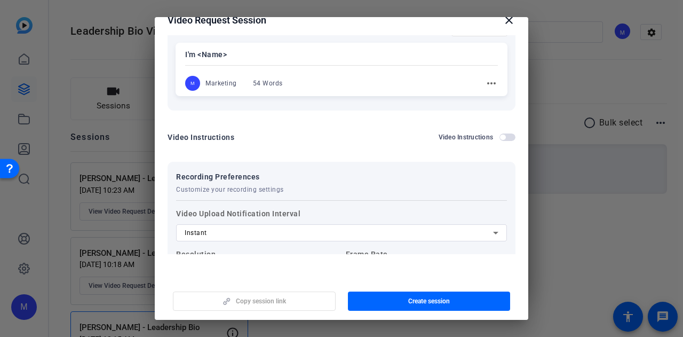
click at [279, 76] on div "M Marketing 54 Words" at bounding box center [239, 83] width 108 height 15
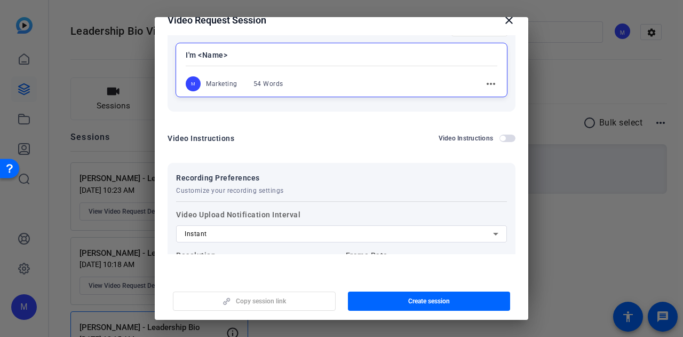
click at [269, 84] on div "54 Words" at bounding box center [268, 84] width 30 height 9
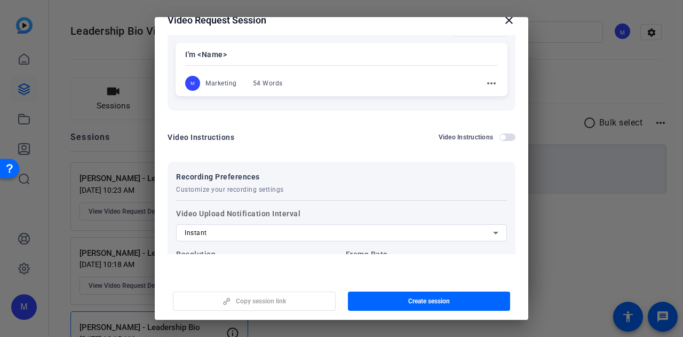
click at [485, 82] on mat-icon "more_horiz" at bounding box center [491, 83] width 13 height 13
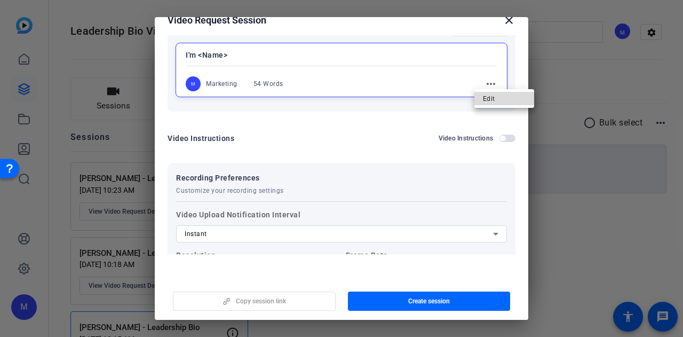
click at [482, 96] on button "Edit" at bounding box center [504, 98] width 60 height 13
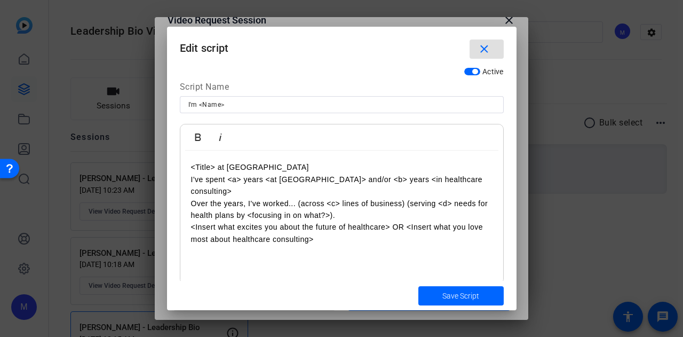
click at [190, 168] on div "<Title> at [GEOGRAPHIC_DATA] I've spent <a> years <at [GEOGRAPHIC_DATA]> and/or…" at bounding box center [341, 216] width 323 height 133
click at [283, 108] on input "I'm <Name>" at bounding box center [341, 104] width 307 height 13
drag, startPoint x: 393, startPoint y: 213, endPoint x: 404, endPoint y: 216, distance: 11.5
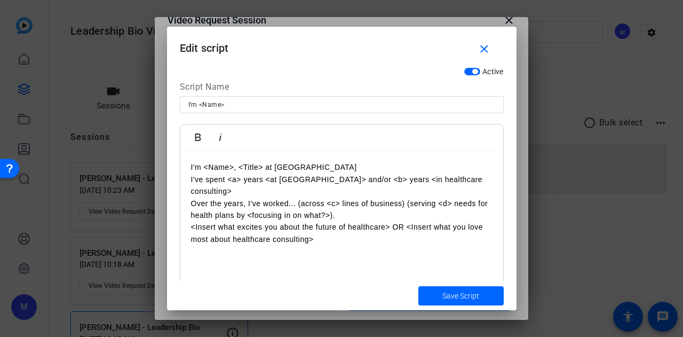
click at [404, 221] on p "<Insert what excites you about the future of healthcare> OR <Insert what you lo…" at bounding box center [341, 233] width 301 height 24
click at [401, 224] on p "<Insert what excites you about the future of healthcare> OR <Insert what you lo…" at bounding box center [341, 233] width 301 height 24
drag, startPoint x: 350, startPoint y: 203, endPoint x: 298, endPoint y: 194, distance: 52.6
click at [298, 197] on p "Over the years, I've worked... (across <c> lines of business) (serving <d> need…" at bounding box center [341, 209] width 301 height 24
click at [223, 135] on icon "button" at bounding box center [220, 137] width 13 height 13
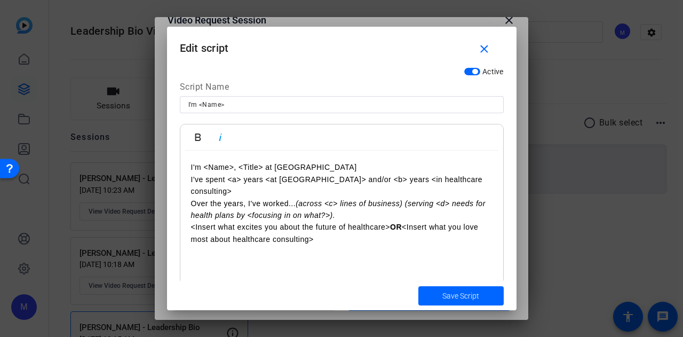
click at [382, 206] on p "Over the years, I've worked... (across <c> lines of business) (serving <d> need…" at bounding box center [341, 209] width 301 height 24
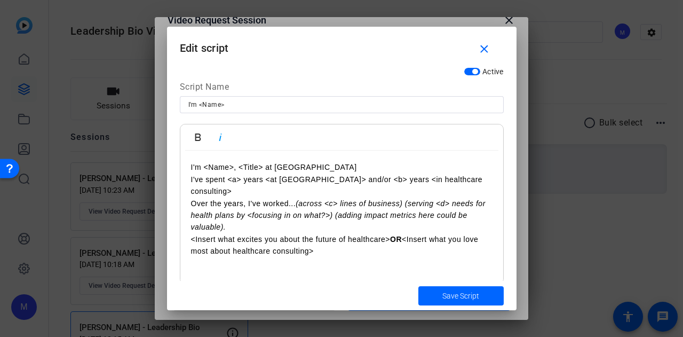
click at [376, 203] on em "(across <c> lines of business) (serving <d> needs for health plans by <focusing…" at bounding box center [338, 215] width 295 height 33
click at [280, 216] on p "Over the years, I've worked... (across <c> lines of business) (serving <d> need…" at bounding box center [341, 215] width 301 height 36
click at [307, 216] on em "(across <c> lines of business) (serving <d> needs for health plans by <focusing…" at bounding box center [338, 215] width 295 height 33
click at [319, 216] on em "(across <c> lines of business) (serving <d> needs for health plans by <focusing…" at bounding box center [338, 215] width 295 height 33
click at [394, 215] on em "(across <c> lines of business) (serving <d> needs for health plans by <focusing…" at bounding box center [338, 215] width 295 height 33
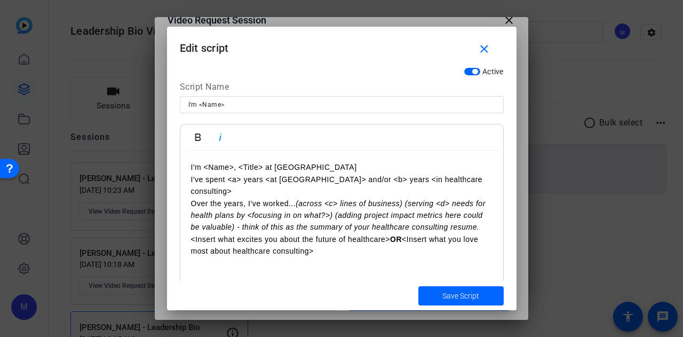
drag, startPoint x: 257, startPoint y: 214, endPoint x: 297, endPoint y: 192, distance: 45.4
click at [297, 197] on p "Over the years, I've worked... (across <c> lines of business) (serving <d> need…" at bounding box center [341, 215] width 301 height 36
click at [265, 223] on em "- think of this as the summary of your healthcare consulting resume." at bounding box center [356, 227] width 242 height 9
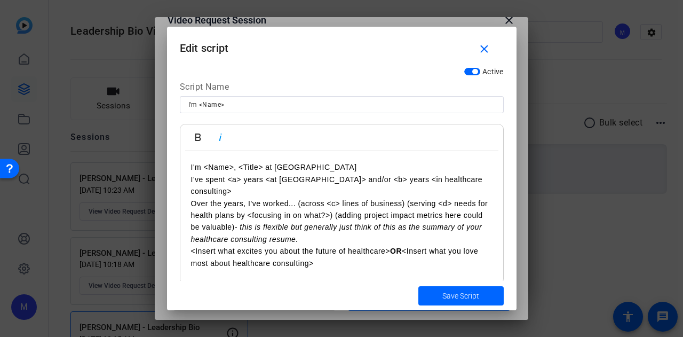
click at [422, 223] on em "- this is flexible but generally just think of this as the summary of your heal…" at bounding box center [336, 233] width 291 height 20
click at [441, 229] on p "Over the years, I've worked... (across <c> lines of business) (serving <d> need…" at bounding box center [341, 221] width 301 height 48
click at [314, 223] on em "- this is flexible but generally just think of this as the summary of your heal…" at bounding box center [336, 233] width 291 height 20
click at [384, 220] on p "Over the years, I've worked... (across <c> lines of business) (serving <d> need…" at bounding box center [341, 221] width 301 height 48
click at [312, 223] on em "- this is flexible but generally just think of this as the summary of your heal…" at bounding box center [336, 233] width 291 height 20
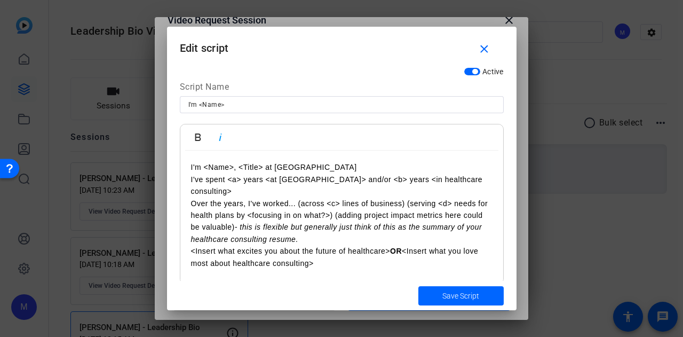
click at [383, 245] on p "<Insert what excites you about the future of healthcare> OR <Insert what you lo…" at bounding box center [341, 257] width 301 height 24
click at [383, 225] on p "Over the years, I've worked... (across <c> lines of business) (serving <d> need…" at bounding box center [341, 221] width 301 height 48
click at [234, 97] on div "I'm <Name>" at bounding box center [341, 104] width 307 height 17
click at [243, 103] on input "I'm <Name>" at bounding box center [341, 104] width 307 height 13
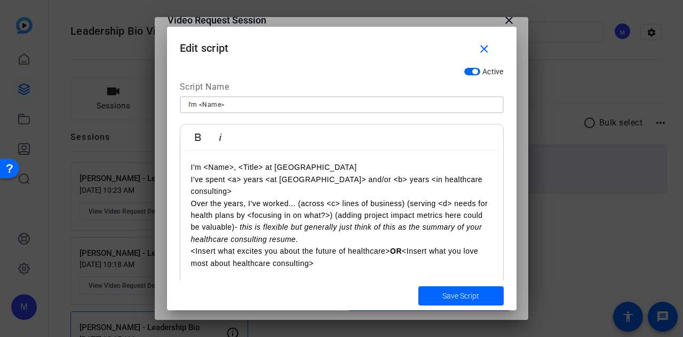
click at [243, 103] on input "I'm <Name>" at bounding box center [341, 104] width 307 height 13
type input "Leadership Bio Video Framework"
click at [443, 295] on span "Save Script" at bounding box center [460, 295] width 37 height 11
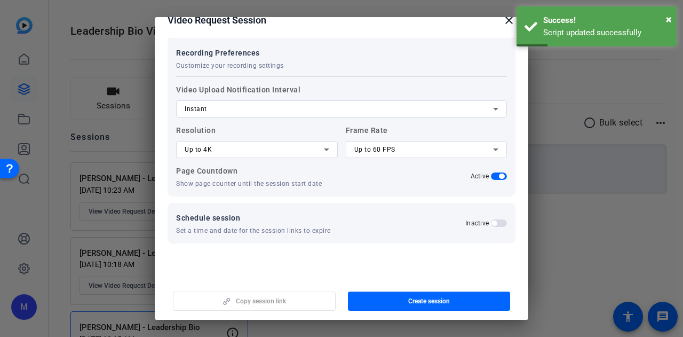
scroll to position [0, 0]
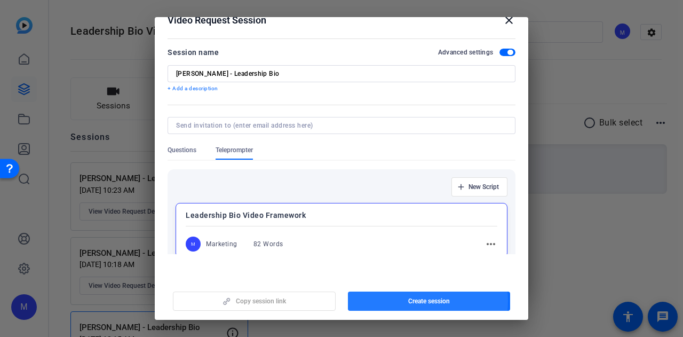
click at [399, 300] on span "button" at bounding box center [429, 301] width 163 height 26
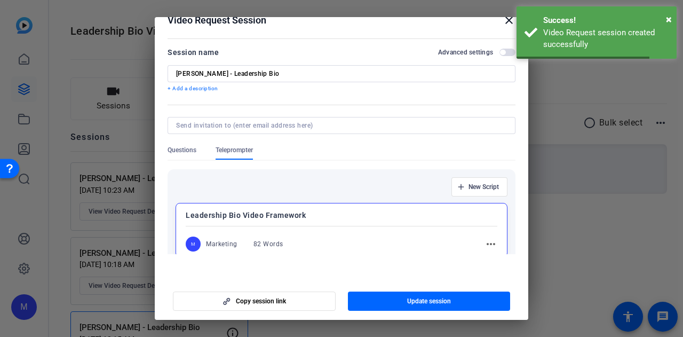
click at [504, 19] on mat-icon "close" at bounding box center [509, 20] width 13 height 13
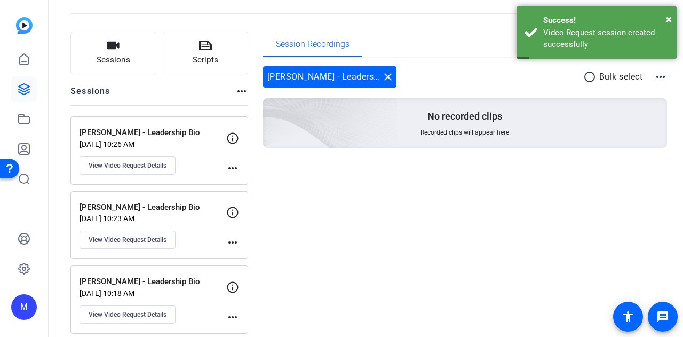
scroll to position [127, 0]
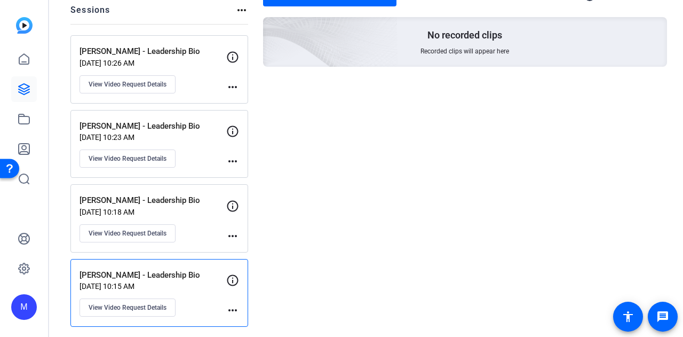
click at [133, 264] on div "[PERSON_NAME] - Leadership Bio [DATE] 10:15 AM View Video Request Details more_…" at bounding box center [159, 293] width 178 height 68
click at [158, 306] on span "View Video Request Details" at bounding box center [128, 307] width 78 height 9
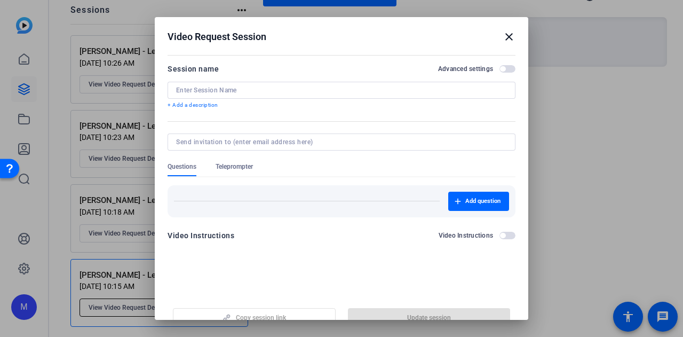
type input "[PERSON_NAME] - Leadership Bio"
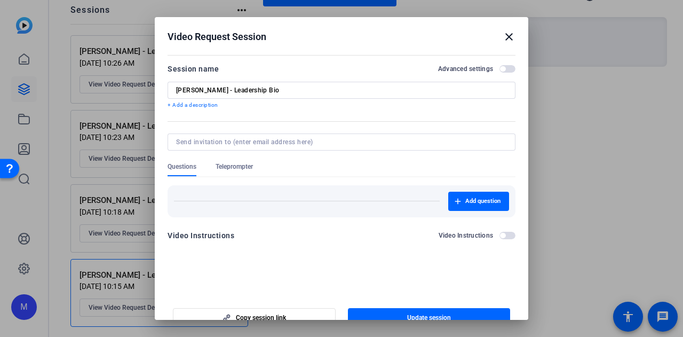
click at [243, 172] on span "Teleprompter" at bounding box center [234, 169] width 37 height 14
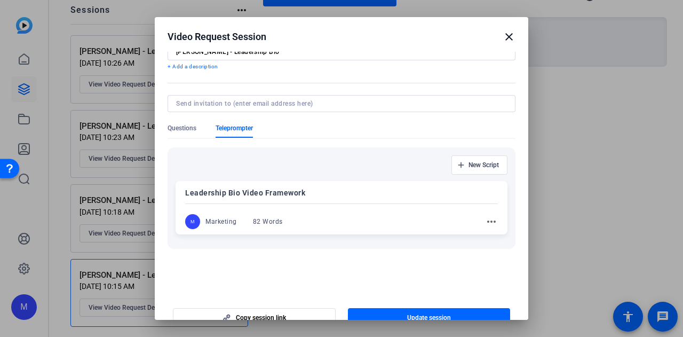
scroll to position [53, 0]
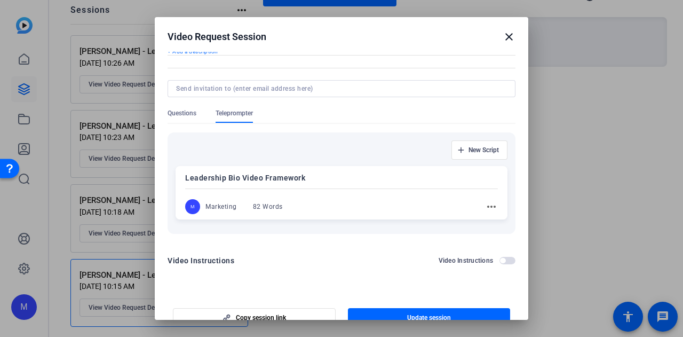
click at [282, 206] on div "M Marketing 82 Words" at bounding box center [239, 206] width 108 height 15
click at [504, 36] on mat-icon "close" at bounding box center [509, 36] width 13 height 13
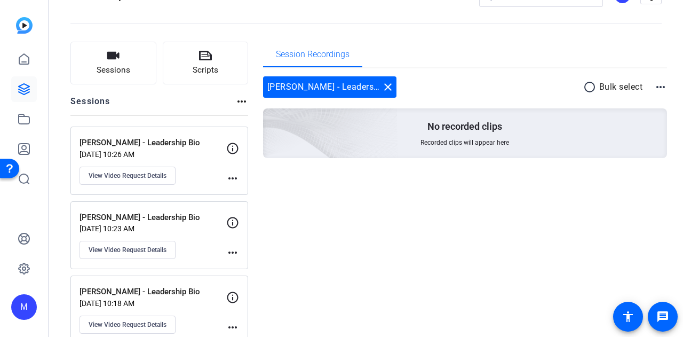
scroll to position [0, 0]
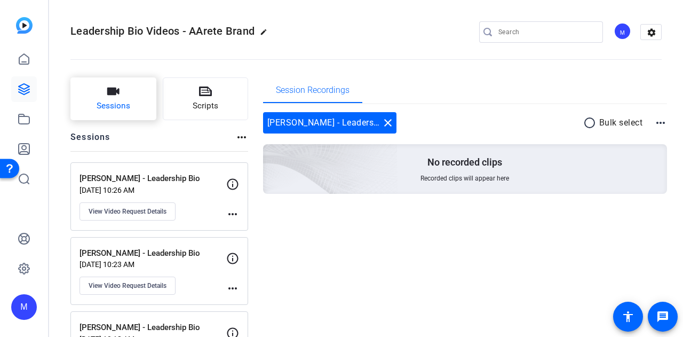
click at [108, 112] on span "Sessions" at bounding box center [114, 106] width 34 height 12
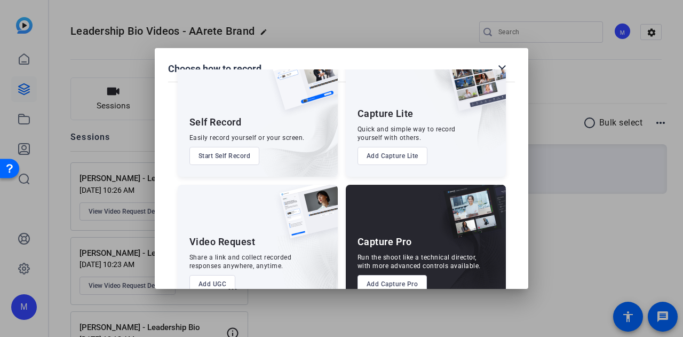
scroll to position [61, 0]
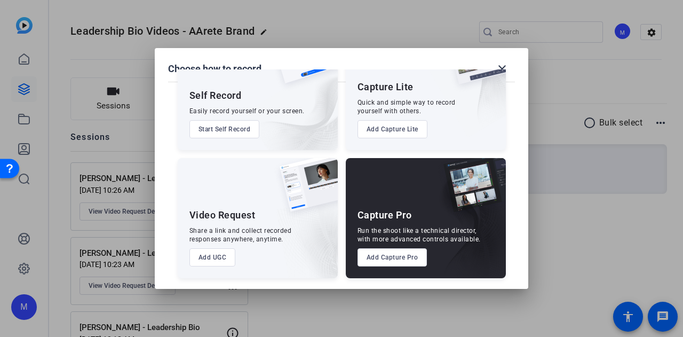
click at [219, 259] on button "Add UGC" at bounding box center [212, 257] width 46 height 18
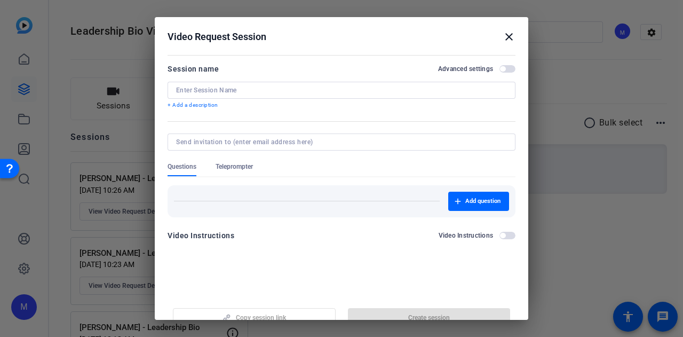
click at [251, 94] on div at bounding box center [341, 90] width 331 height 17
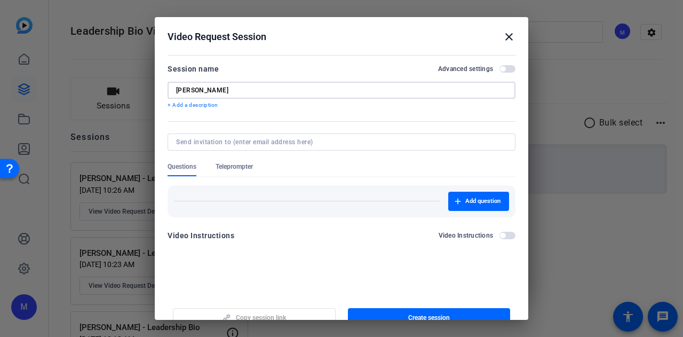
type input "[PERSON_NAME]"
click at [222, 168] on span "Teleprompter" at bounding box center [234, 166] width 37 height 9
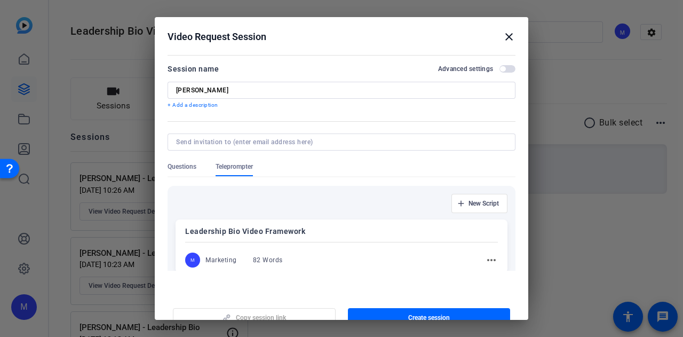
click at [500, 67] on span "button" at bounding box center [507, 68] width 16 height 7
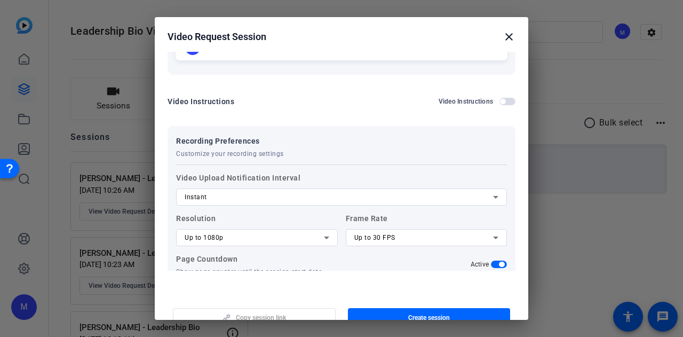
scroll to position [272, 0]
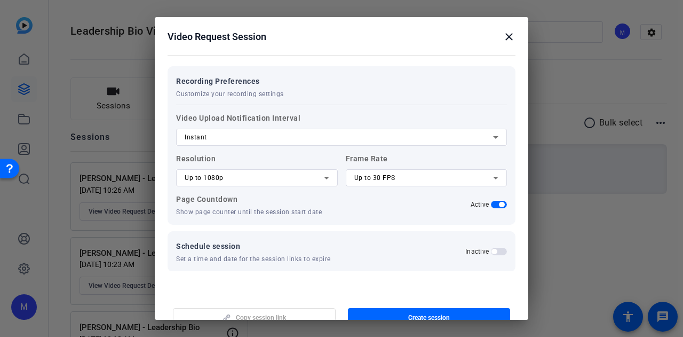
click at [278, 177] on div "Up to 1080p" at bounding box center [254, 177] width 139 height 13
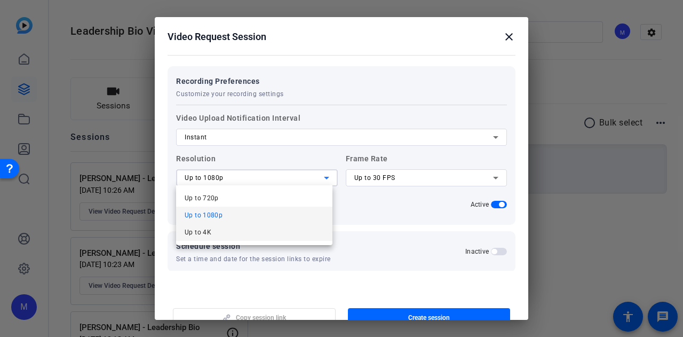
drag, startPoint x: 258, startPoint y: 235, endPoint x: 291, endPoint y: 223, distance: 35.8
click at [258, 234] on mat-option "Up to 4K" at bounding box center [254, 232] width 156 height 17
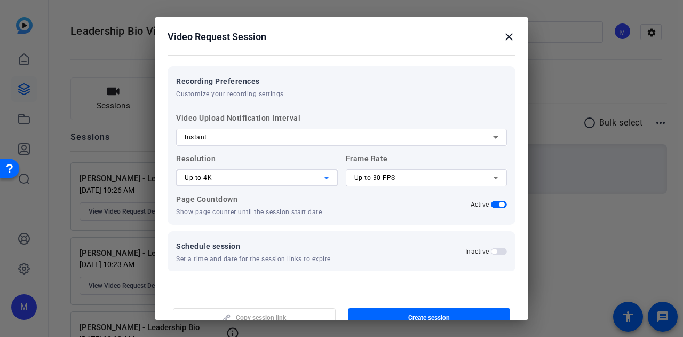
click at [406, 177] on div "Up to 30 FPS" at bounding box center [423, 177] width 139 height 13
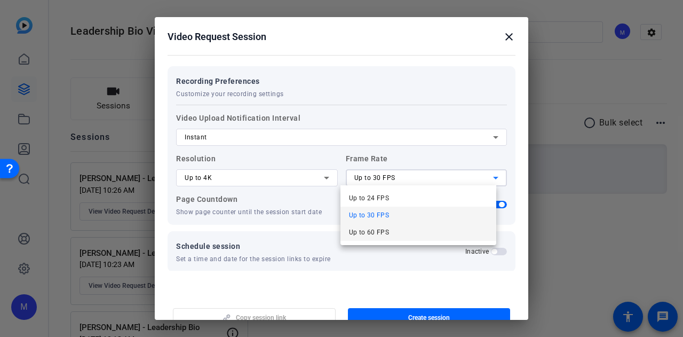
click at [400, 231] on mat-option "Up to 60 FPS" at bounding box center [418, 232] width 156 height 17
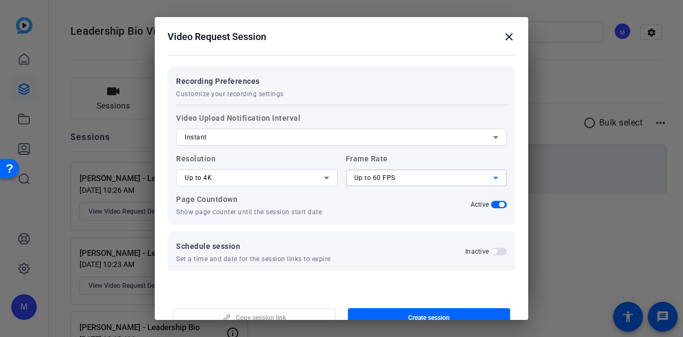
scroll to position [284, 0]
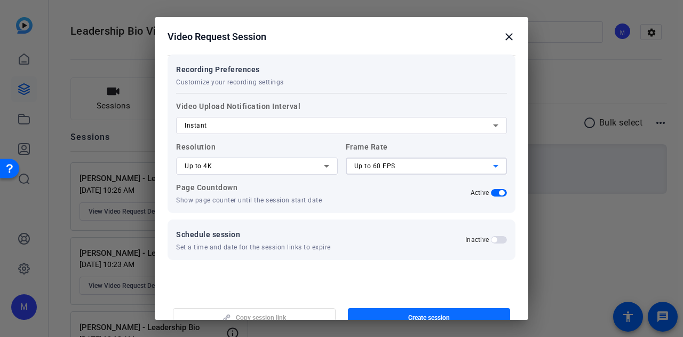
click at [390, 314] on span "button" at bounding box center [429, 318] width 163 height 26
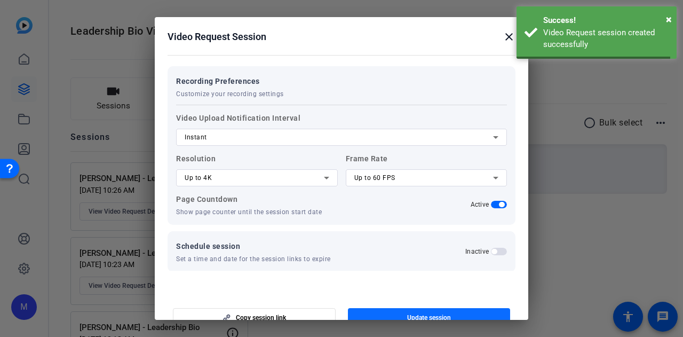
scroll to position [67, 0]
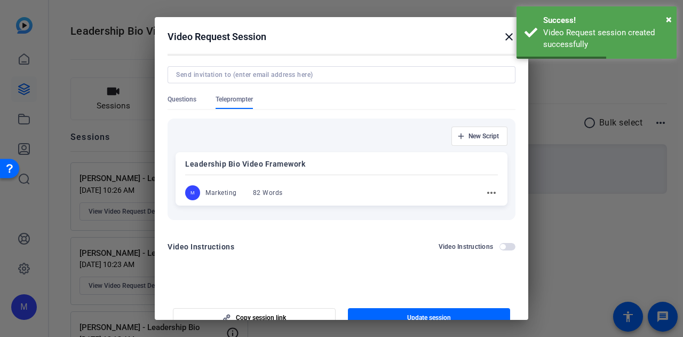
click at [396, 195] on div "M Marketing 82 Words more_horiz" at bounding box center [341, 192] width 313 height 15
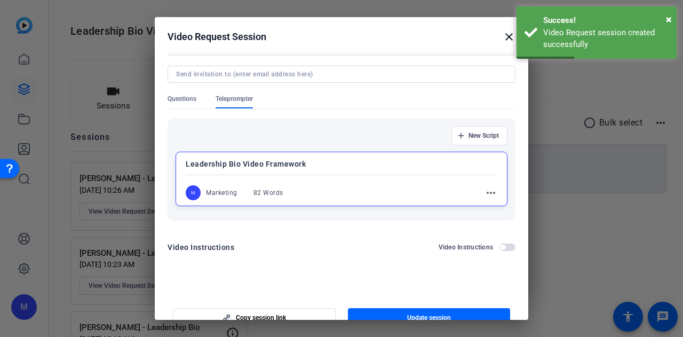
click at [484, 189] on mat-icon "more_horiz" at bounding box center [490, 192] width 13 height 13
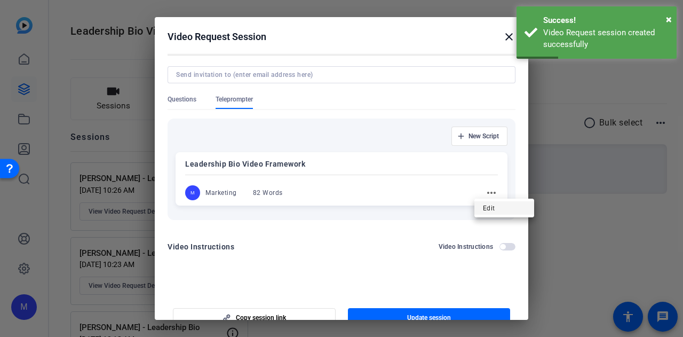
click at [490, 211] on span "Edit" at bounding box center [504, 207] width 43 height 13
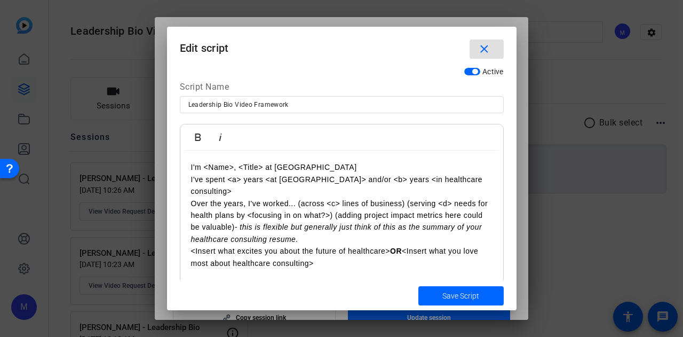
click at [488, 46] on mat-icon "close" at bounding box center [484, 49] width 13 height 13
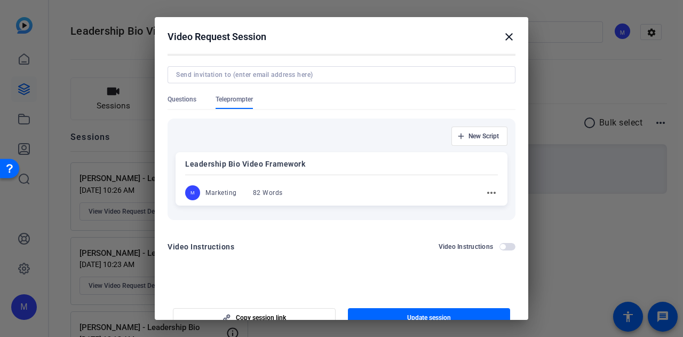
scroll to position [0, 0]
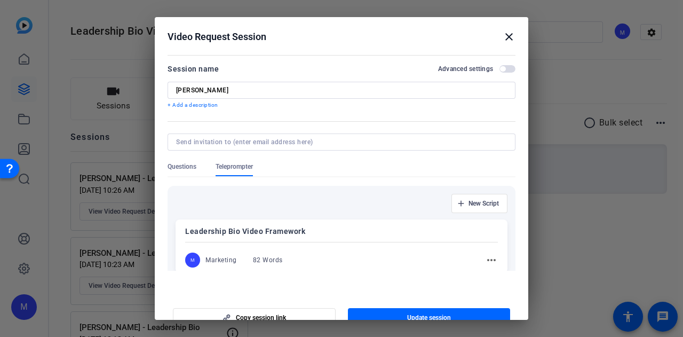
click at [501, 67] on span "button" at bounding box center [507, 68] width 16 height 7
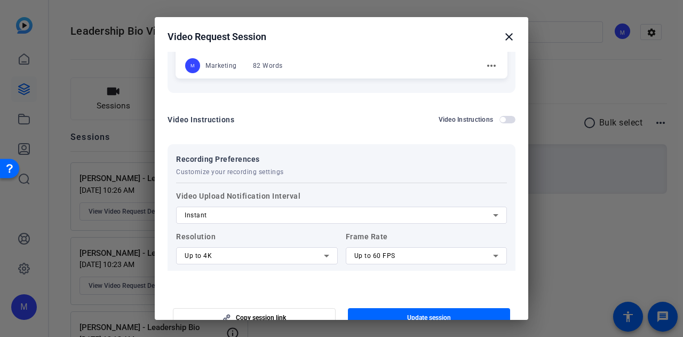
scroll to position [272, 0]
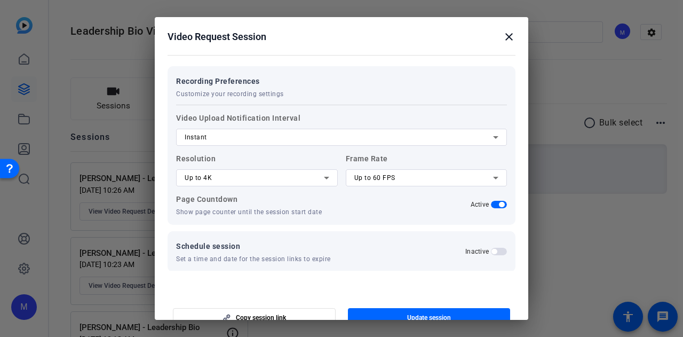
click at [243, 181] on div "Up to 4K" at bounding box center [254, 177] width 139 height 13
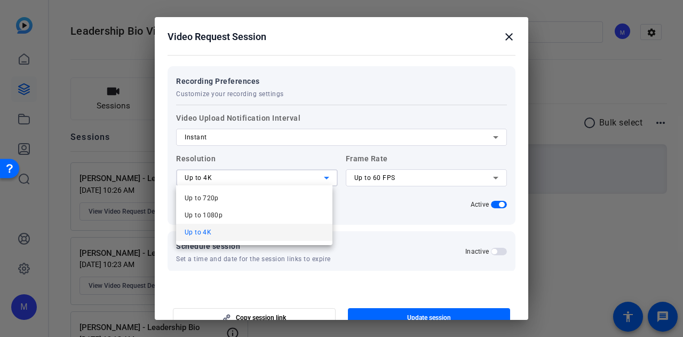
click at [243, 181] on div at bounding box center [341, 168] width 683 height 337
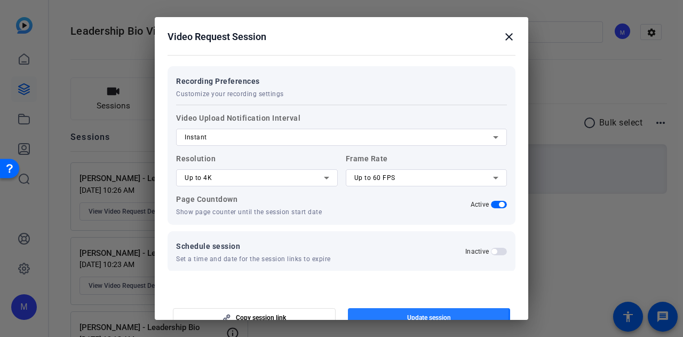
click at [404, 311] on span "button" at bounding box center [429, 318] width 163 height 26
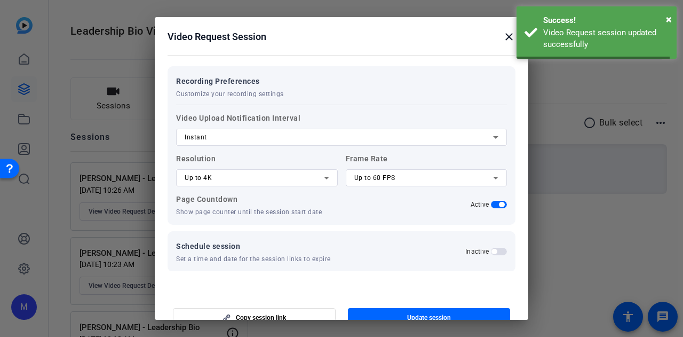
scroll to position [67, 0]
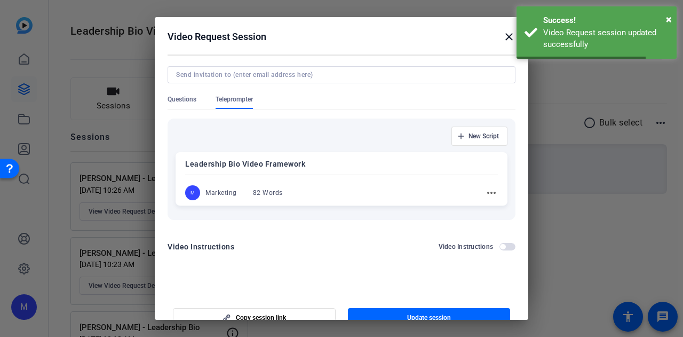
click at [656, 263] on div at bounding box center [341, 168] width 683 height 337
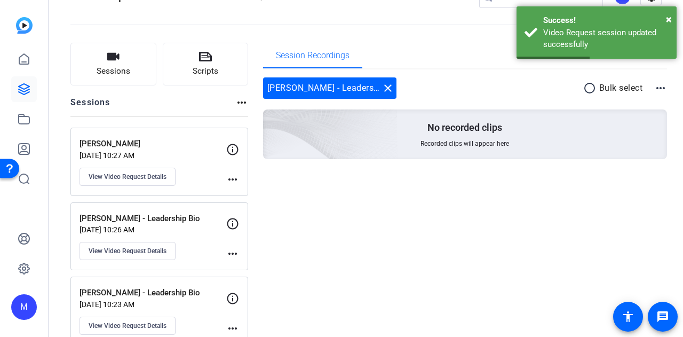
scroll to position [0, 0]
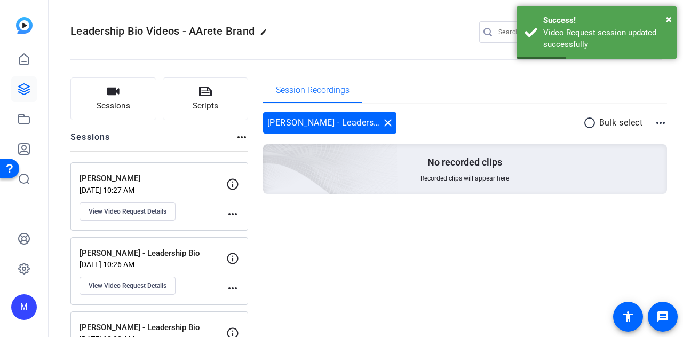
click at [204, 182] on p "[PERSON_NAME]" at bounding box center [153, 178] width 147 height 12
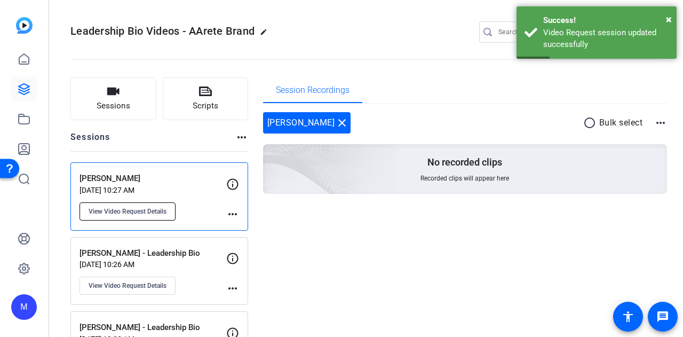
click at [153, 212] on span "View Video Request Details" at bounding box center [128, 211] width 78 height 9
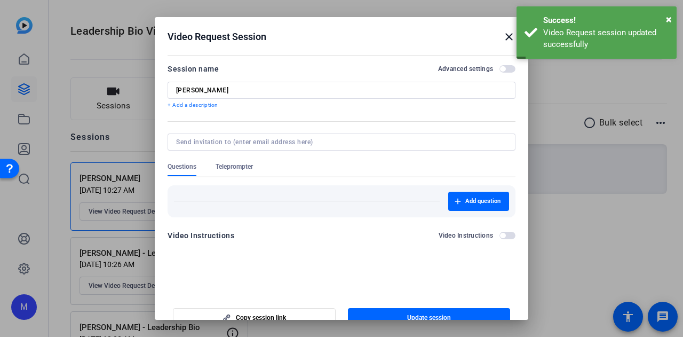
click at [242, 81] on div "Session name Advanced settings [PERSON_NAME] + Add a description" at bounding box center [342, 85] width 348 height 47
click at [242, 88] on input "[PERSON_NAME]" at bounding box center [341, 90] width 331 height 9
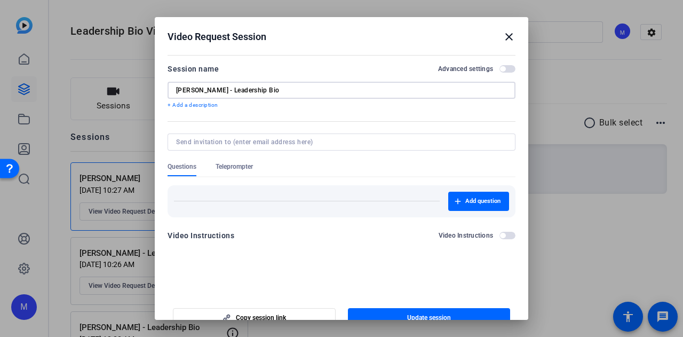
type input "[PERSON_NAME] - Leadership Bio"
click at [500, 67] on span "button" at bounding box center [502, 68] width 5 height 5
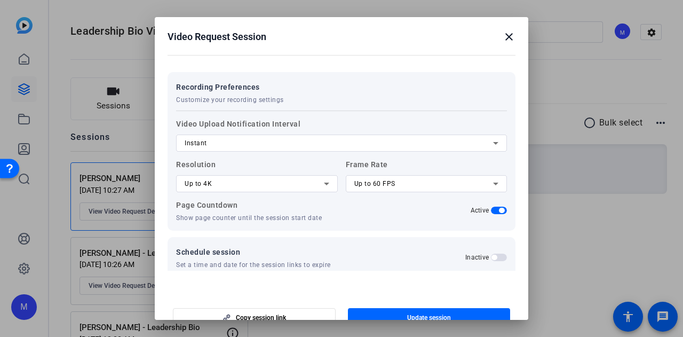
scroll to position [194, 0]
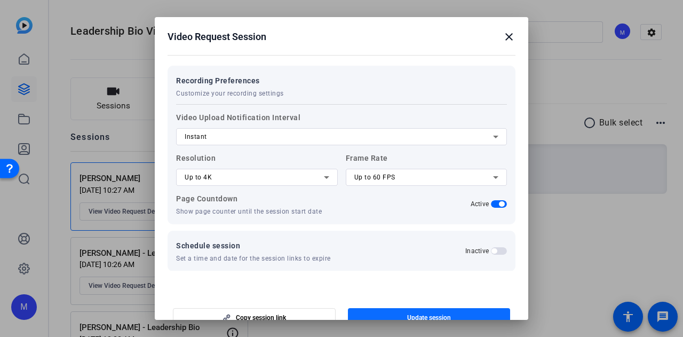
click at [410, 315] on span "Update session" at bounding box center [429, 317] width 44 height 9
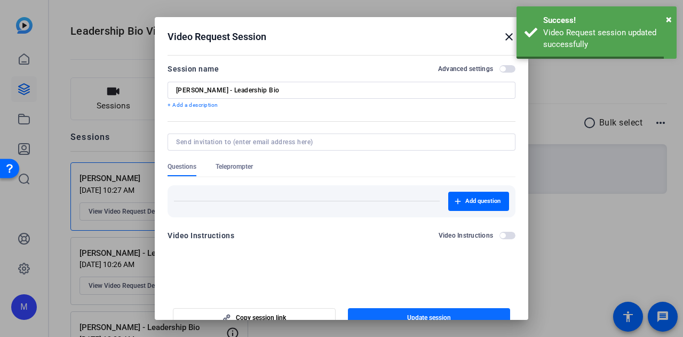
scroll to position [0, 0]
click at [586, 251] on div at bounding box center [341, 168] width 683 height 337
click at [506, 36] on mat-icon "close" at bounding box center [509, 36] width 13 height 13
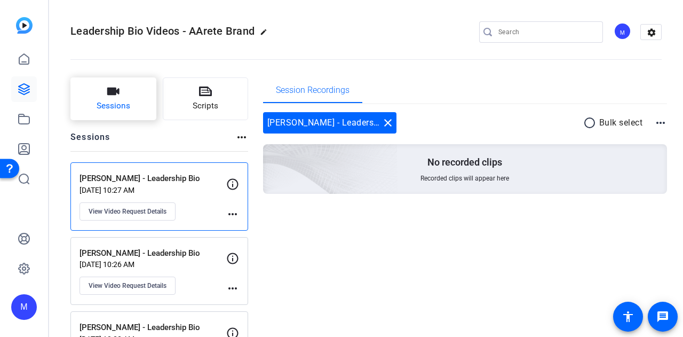
click at [115, 102] on span "Sessions" at bounding box center [114, 106] width 34 height 12
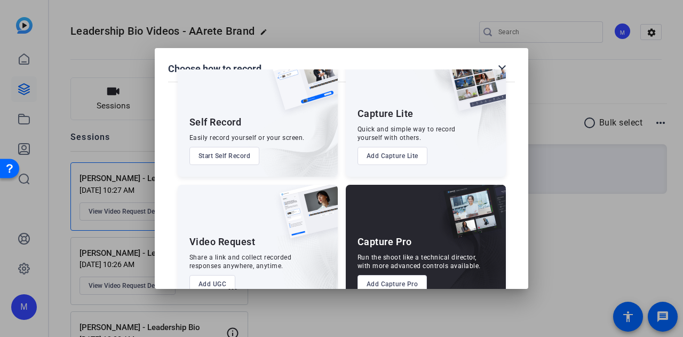
scroll to position [61, 0]
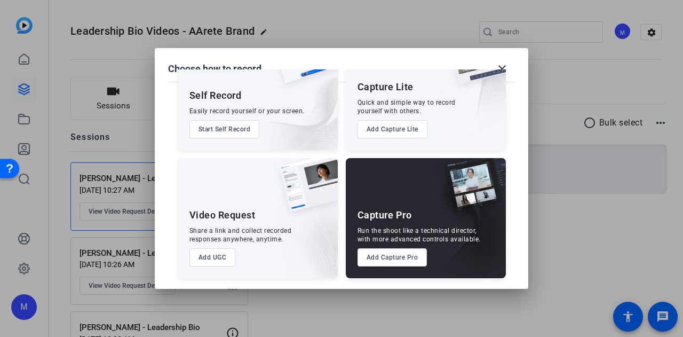
click at [225, 263] on button "Add UGC" at bounding box center [212, 257] width 46 height 18
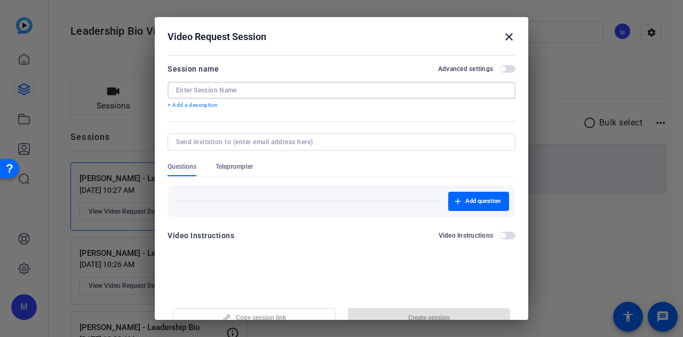
click at [217, 94] on input at bounding box center [341, 90] width 331 height 9
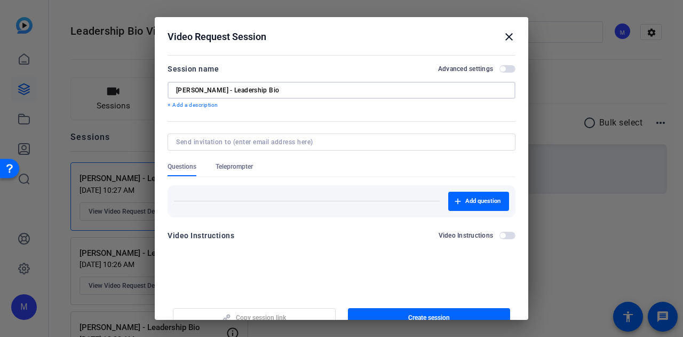
type input "[PERSON_NAME] - Leadership Bio"
click at [225, 170] on span "Teleprompter" at bounding box center [234, 169] width 37 height 14
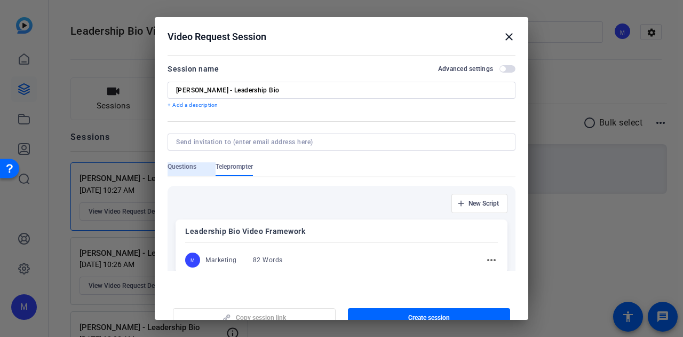
click at [185, 165] on span "Questions" at bounding box center [182, 166] width 29 height 9
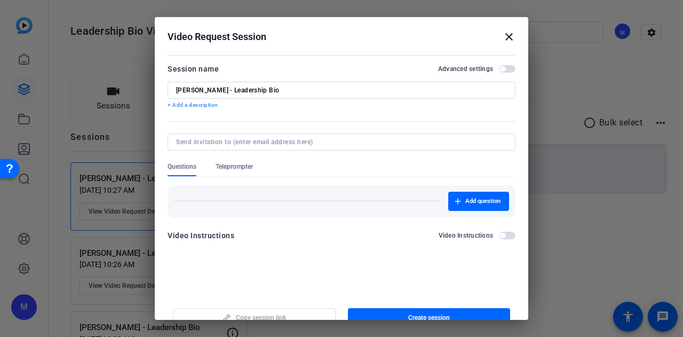
click at [503, 67] on span "button" at bounding box center [507, 68] width 16 height 7
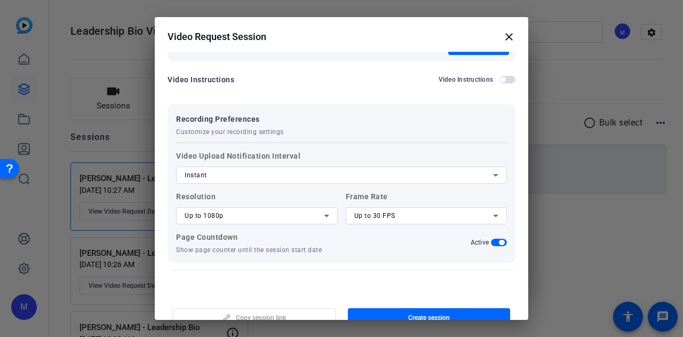
scroll to position [141, 0]
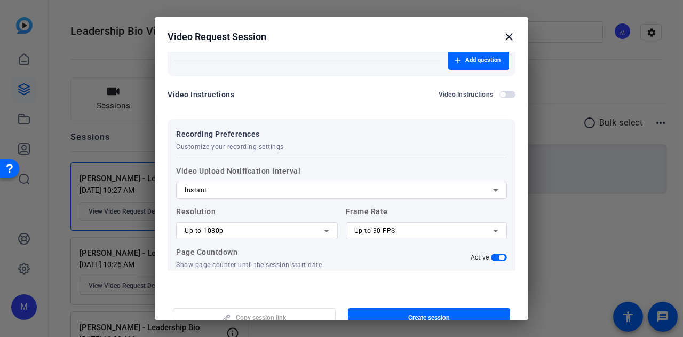
click at [500, 96] on span "button" at bounding box center [507, 94] width 16 height 7
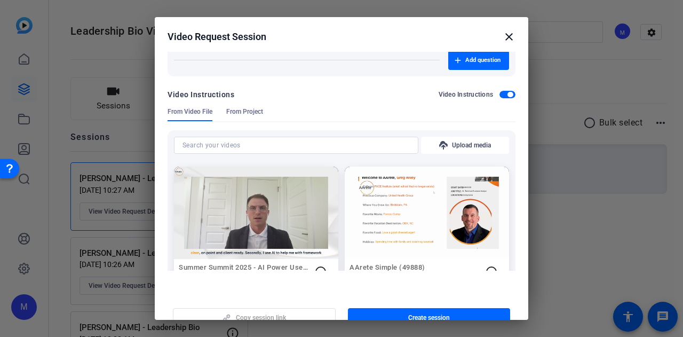
click at [507, 96] on span "button" at bounding box center [509, 94] width 5 height 5
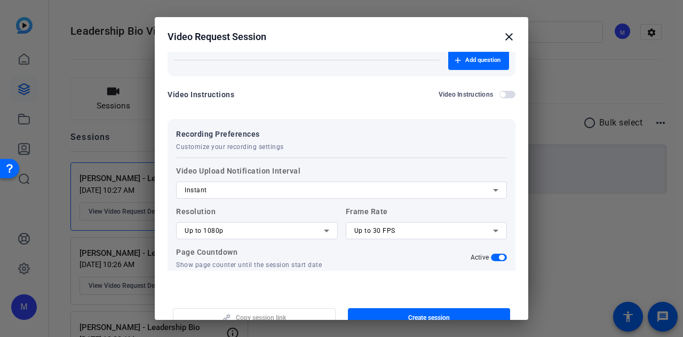
scroll to position [194, 0]
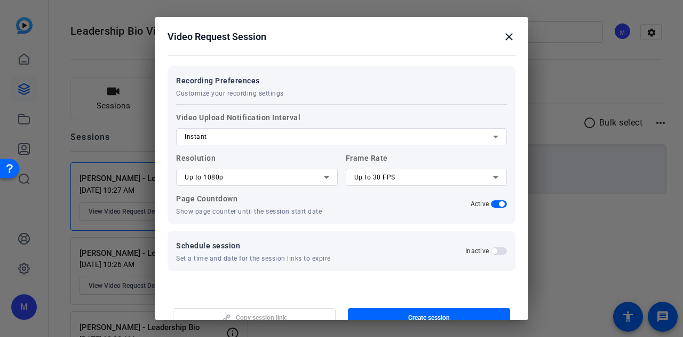
click at [273, 179] on div "Up to 1080p" at bounding box center [254, 177] width 139 height 13
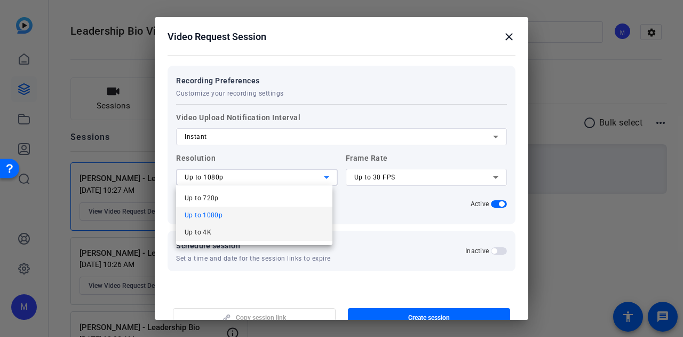
click at [260, 231] on mat-option "Up to 4K" at bounding box center [254, 232] width 156 height 17
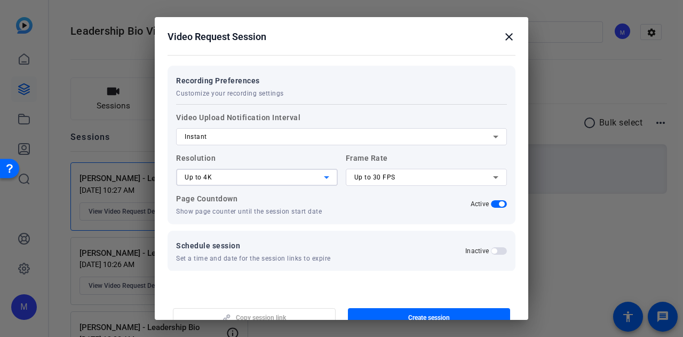
click at [422, 177] on div "Up to 30 FPS" at bounding box center [423, 177] width 139 height 13
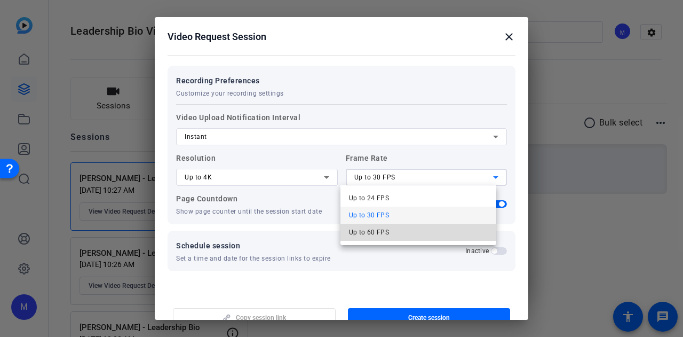
click at [414, 230] on mat-option "Up to 60 FPS" at bounding box center [418, 232] width 156 height 17
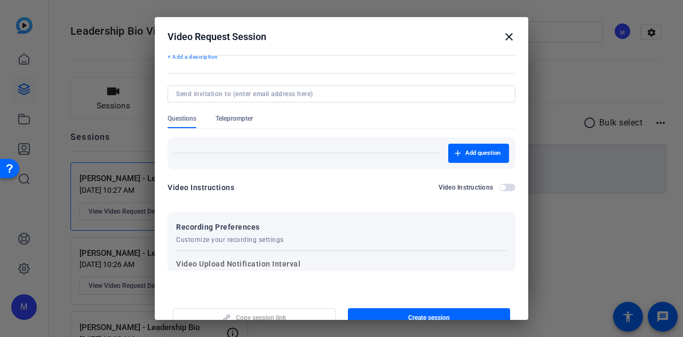
scroll to position [0, 0]
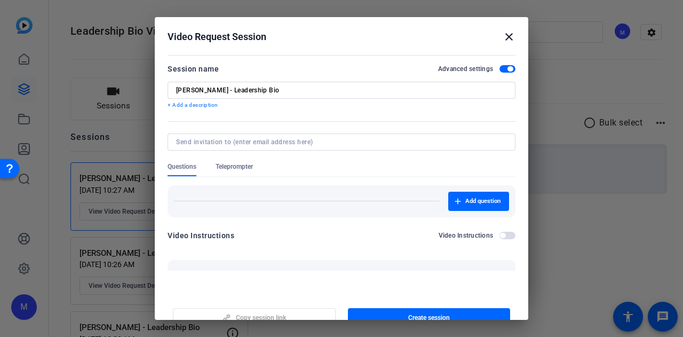
click at [228, 157] on div at bounding box center [342, 156] width 348 height 12
click at [231, 169] on span "Teleprompter" at bounding box center [234, 166] width 37 height 9
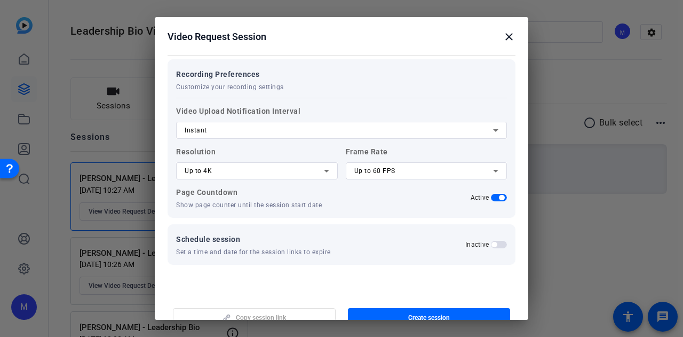
scroll to position [284, 0]
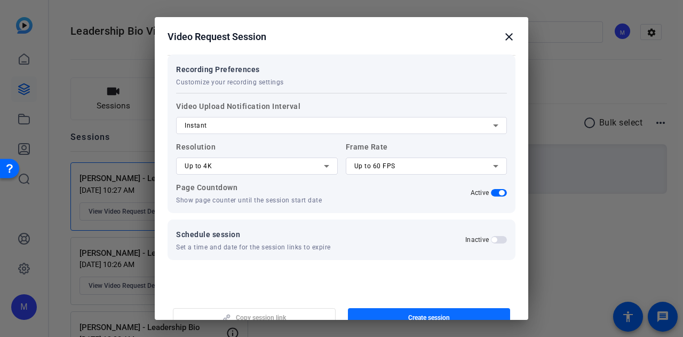
click at [431, 309] on span "button" at bounding box center [429, 318] width 163 height 26
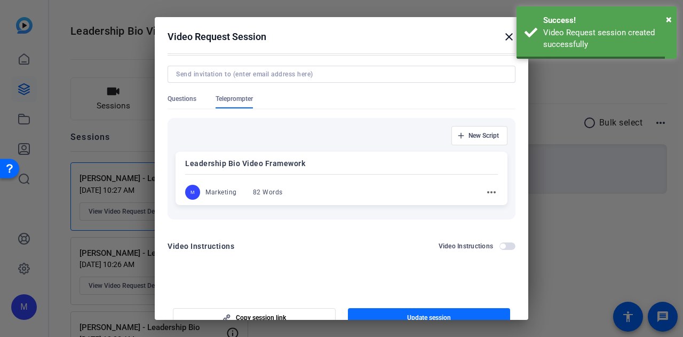
scroll to position [67, 0]
click at [576, 241] on div at bounding box center [341, 168] width 683 height 337
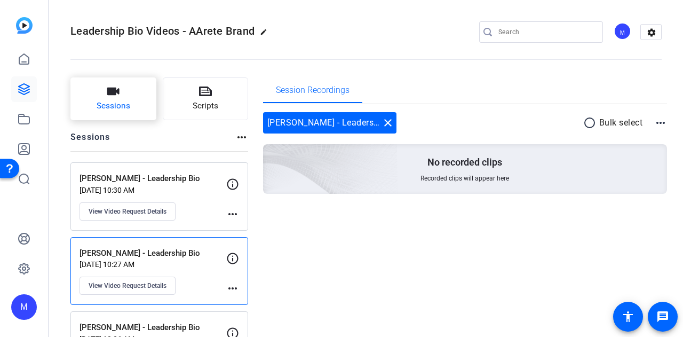
click at [107, 106] on span "Sessions" at bounding box center [114, 106] width 34 height 12
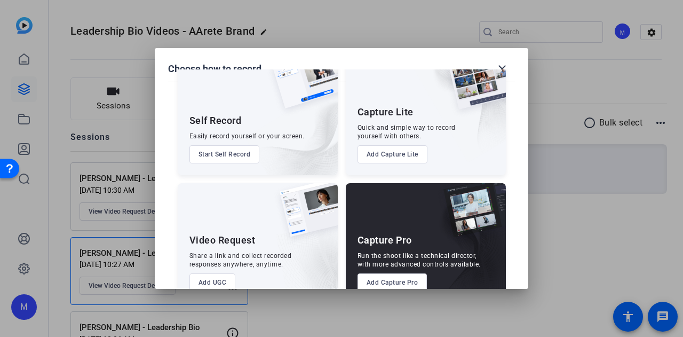
scroll to position [61, 0]
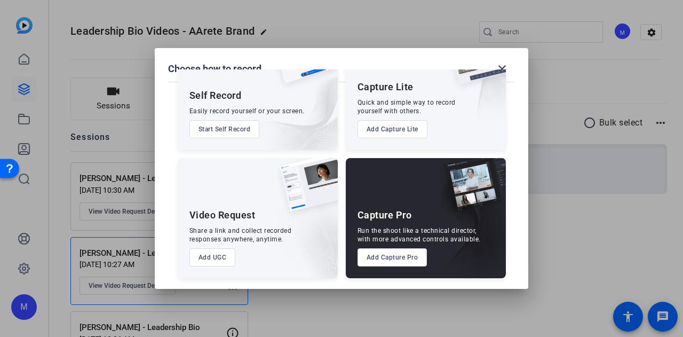
click at [211, 262] on button "Add UGC" at bounding box center [212, 257] width 46 height 18
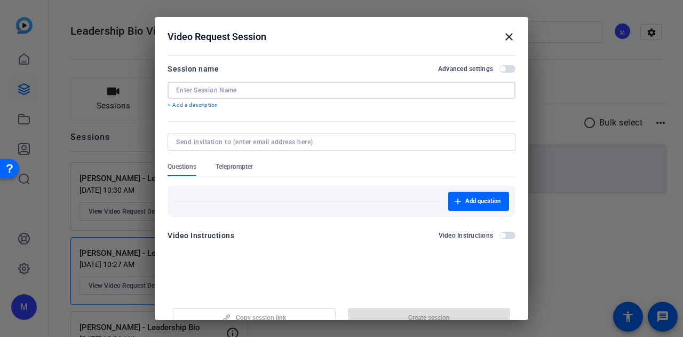
click at [252, 93] on input at bounding box center [341, 90] width 331 height 9
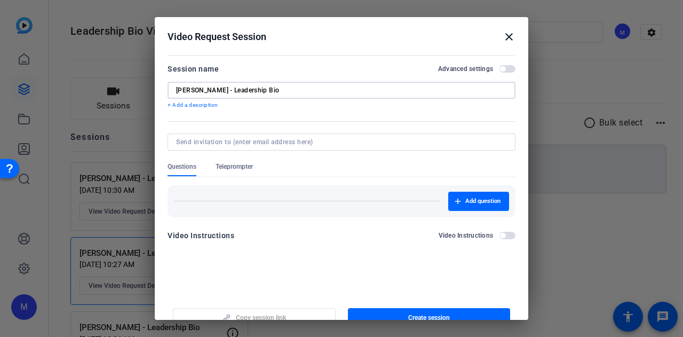
type input "[PERSON_NAME] - Leadership Bio"
click at [502, 67] on span "button" at bounding box center [507, 68] width 16 height 7
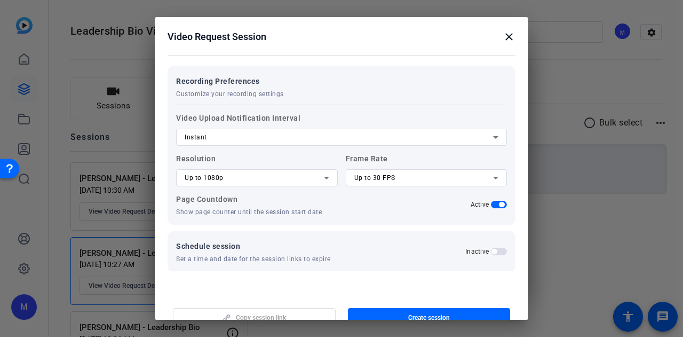
scroll to position [194, 0]
click at [233, 176] on div "Up to 1080p" at bounding box center [254, 177] width 139 height 13
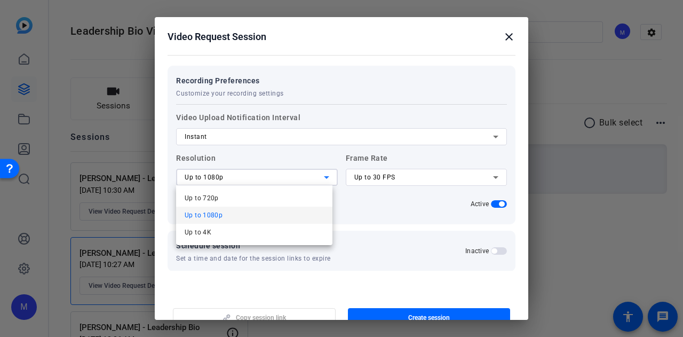
click at [231, 232] on mat-option "Up to 4K" at bounding box center [254, 232] width 156 height 17
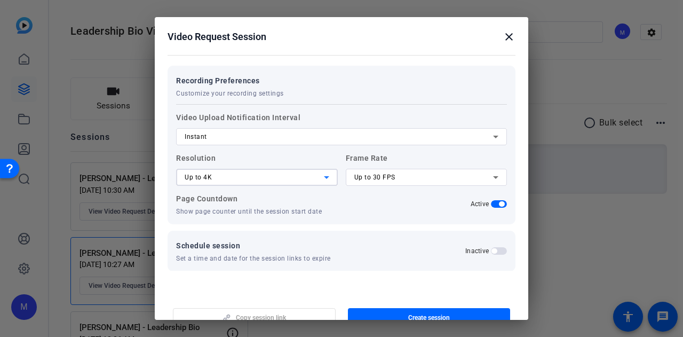
click at [356, 184] on div "Up to 30 FPS" at bounding box center [426, 177] width 145 height 17
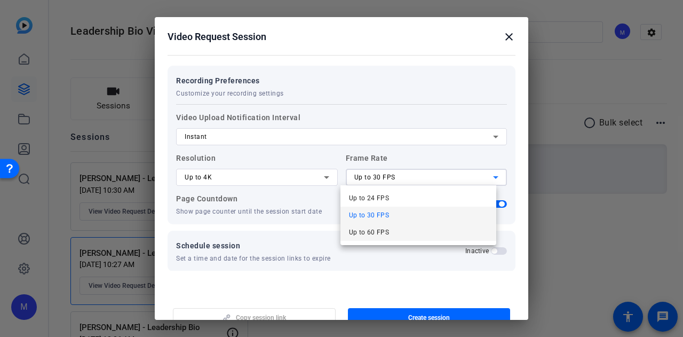
click at [370, 232] on span "Up to 60 FPS" at bounding box center [369, 232] width 41 height 13
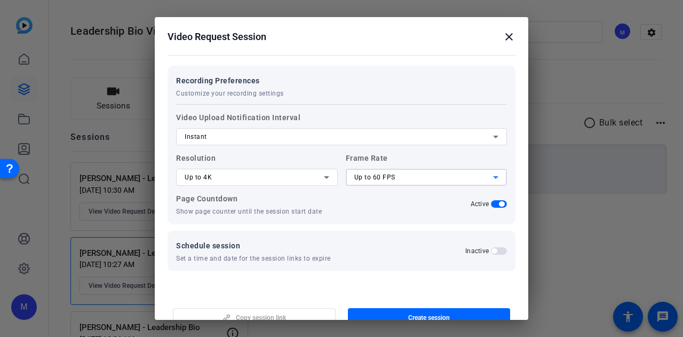
scroll to position [206, 0]
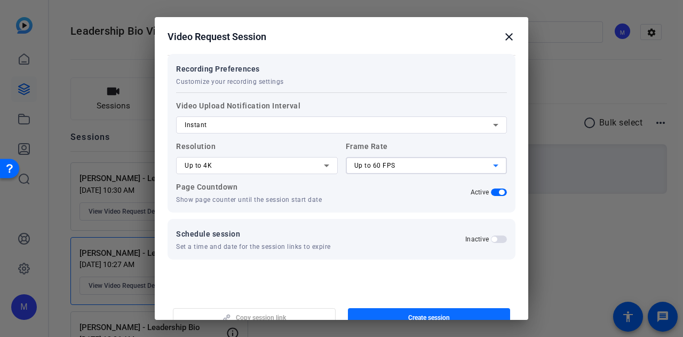
click at [383, 313] on span "button" at bounding box center [429, 318] width 163 height 26
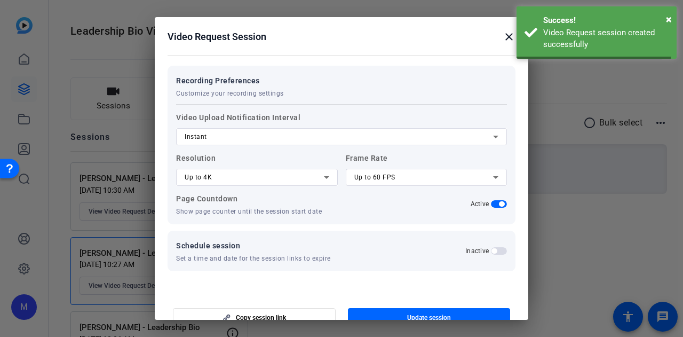
scroll to position [0, 0]
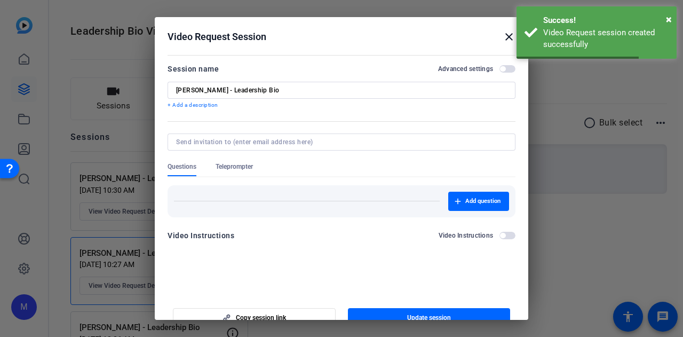
click at [606, 252] on div at bounding box center [341, 168] width 683 height 337
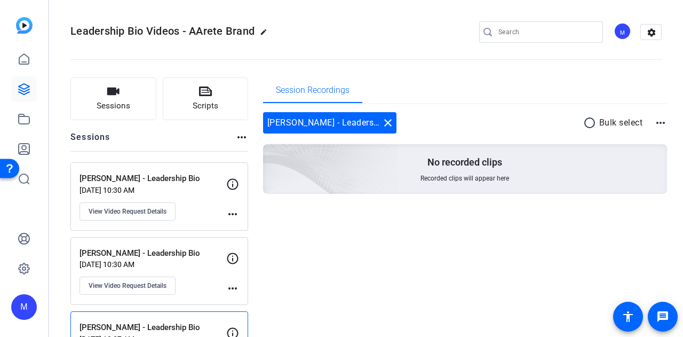
click at [112, 145] on div "Sessions more_horiz" at bounding box center [159, 141] width 178 height 20
click at [129, 108] on span "Sessions" at bounding box center [114, 106] width 34 height 12
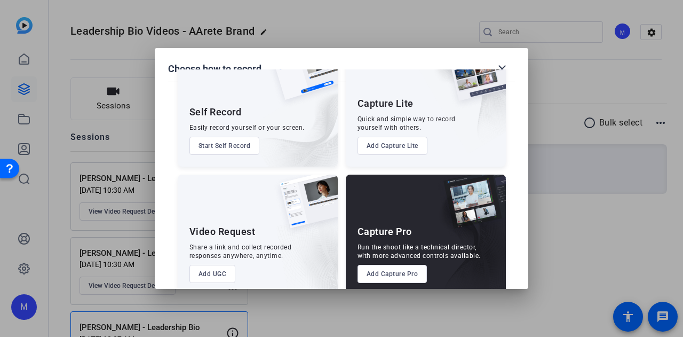
scroll to position [61, 0]
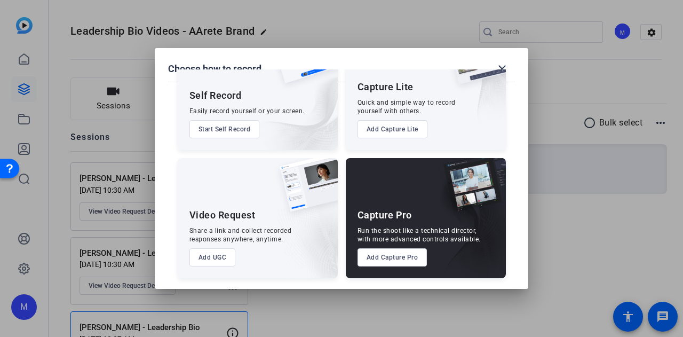
click at [215, 258] on button "Add UGC" at bounding box center [212, 257] width 46 height 18
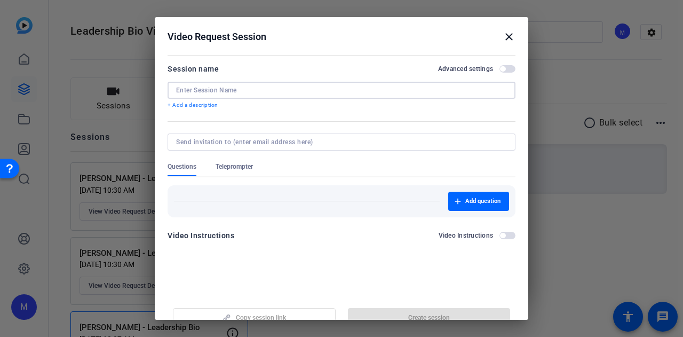
click at [232, 90] on input at bounding box center [341, 90] width 331 height 9
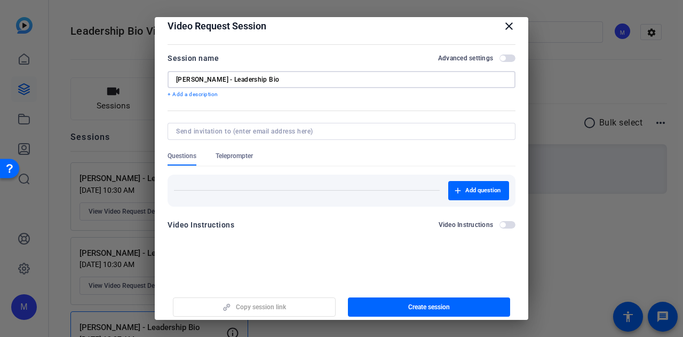
scroll to position [17, 0]
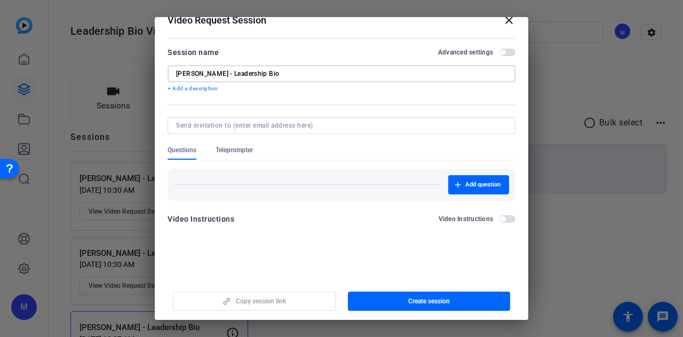
type input "[PERSON_NAME] - Leadership Bio"
click at [506, 49] on span "button" at bounding box center [507, 52] width 16 height 7
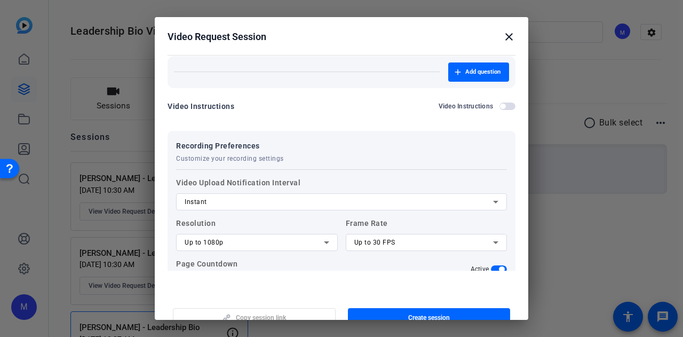
click at [232, 176] on label "Video Upload Notification Interval Instant" at bounding box center [341, 193] width 331 height 34
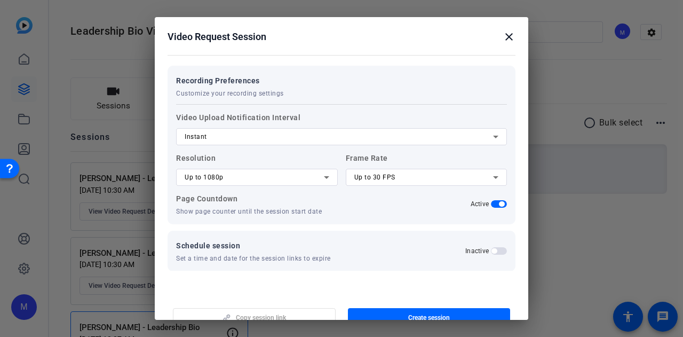
click at [272, 182] on div "Up to 1080p" at bounding box center [254, 177] width 139 height 13
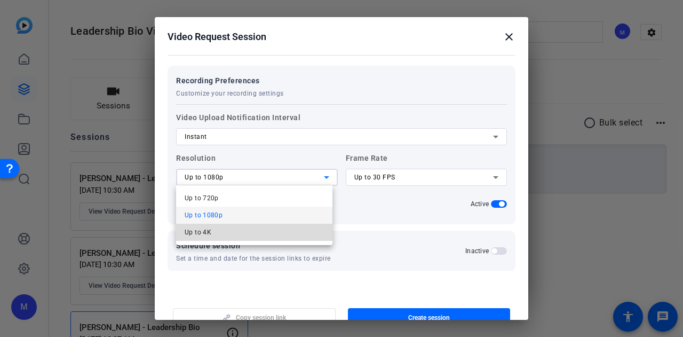
click at [265, 234] on mat-option "Up to 4K" at bounding box center [254, 232] width 156 height 17
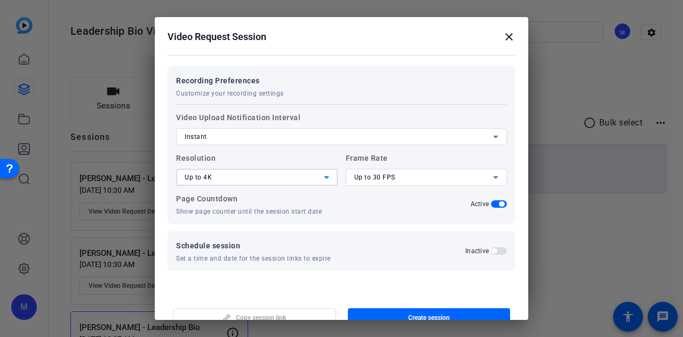
click at [406, 176] on div "Up to 30 FPS" at bounding box center [423, 177] width 139 height 13
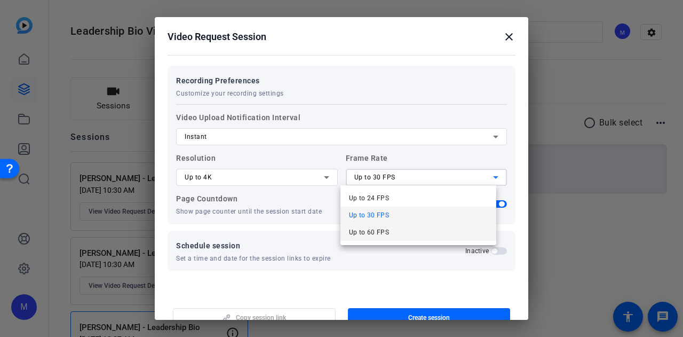
click at [403, 234] on mat-option "Up to 60 FPS" at bounding box center [418, 232] width 156 height 17
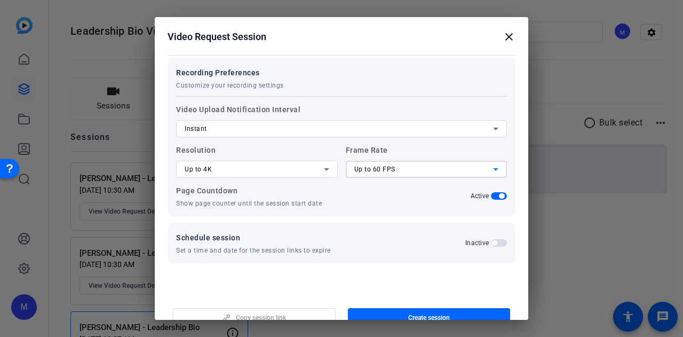
scroll to position [206, 0]
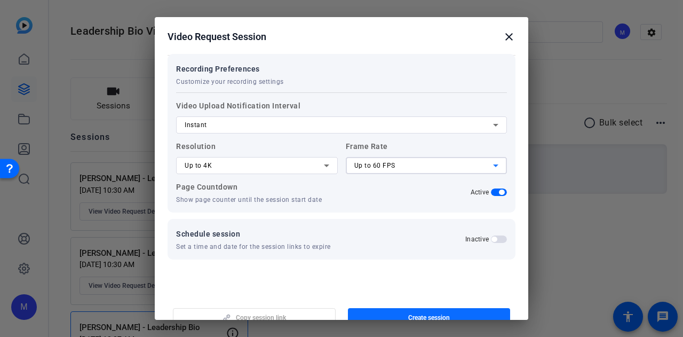
click at [379, 315] on span "button" at bounding box center [429, 318] width 163 height 26
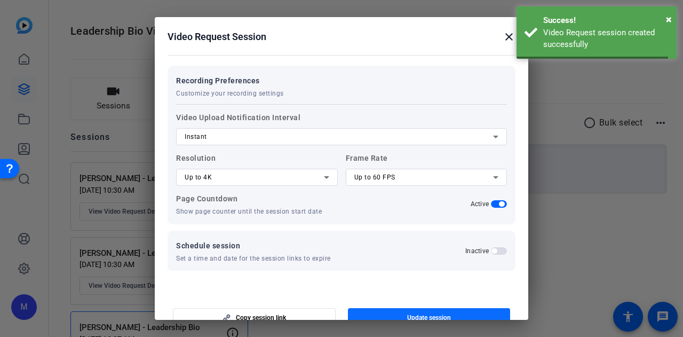
scroll to position [0, 0]
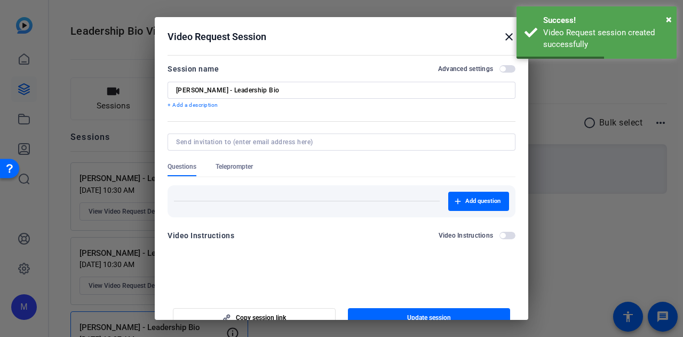
click at [598, 177] on div at bounding box center [341, 168] width 683 height 337
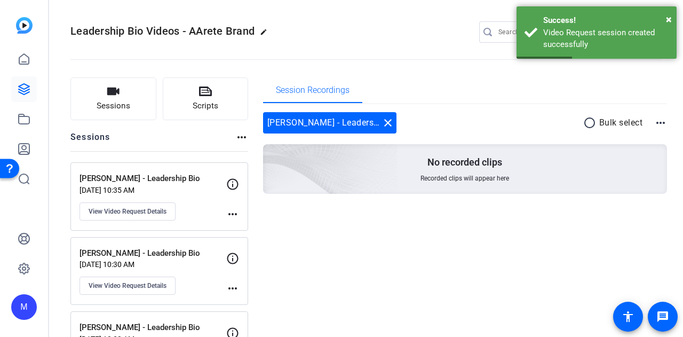
click at [106, 179] on p "[PERSON_NAME] - Leadership Bio" at bounding box center [153, 178] width 147 height 12
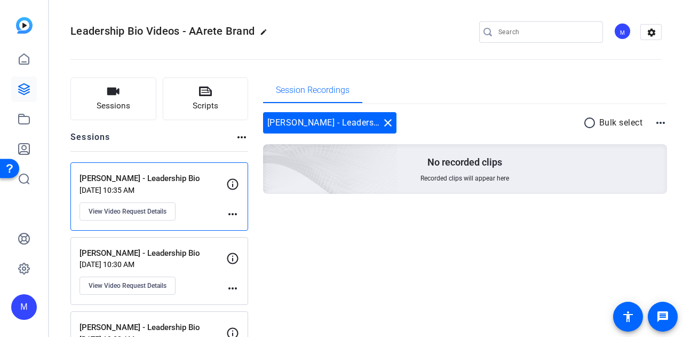
click at [145, 167] on div "[PERSON_NAME] - Leadership Bio [DATE] 10:35 AM View Video Request Details more_…" at bounding box center [159, 196] width 178 height 68
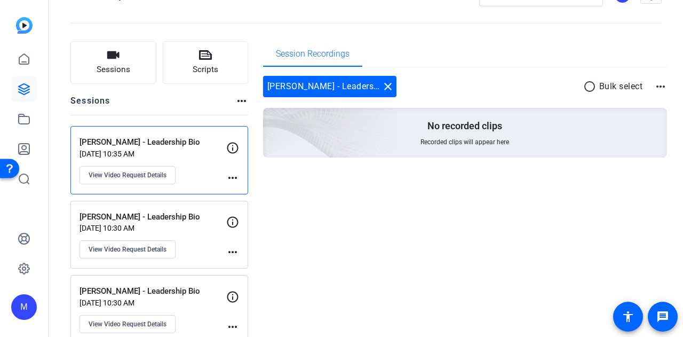
scroll to position [53, 0]
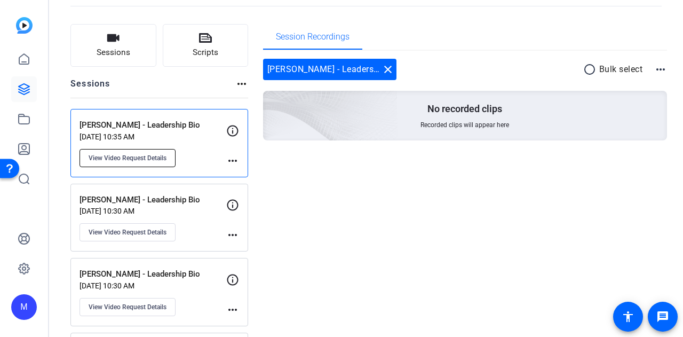
click at [136, 161] on span "View Video Request Details" at bounding box center [128, 158] width 78 height 9
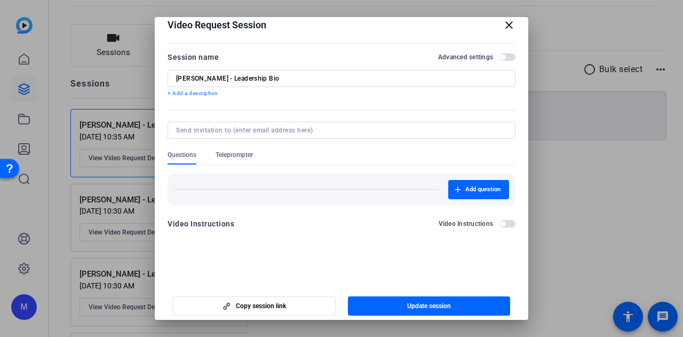
scroll to position [17, 0]
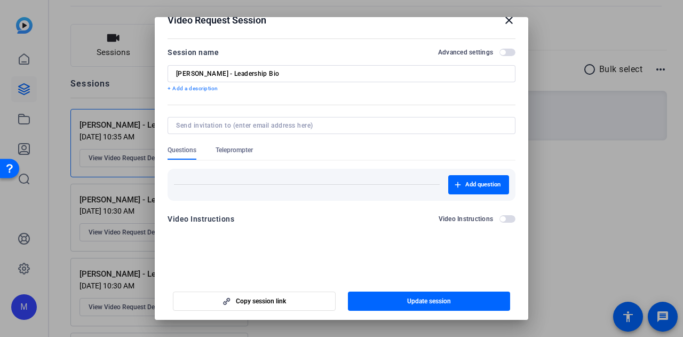
click at [502, 53] on span "button" at bounding box center [507, 52] width 16 height 7
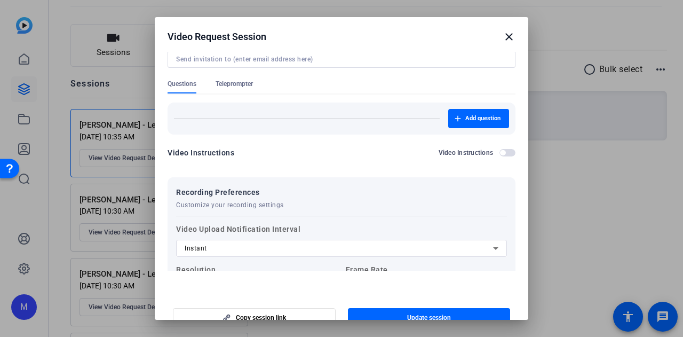
click at [234, 151] on form "Session name Advanced settings [PERSON_NAME] - Leadership Bio + Add a descripti…" at bounding box center [342, 181] width 348 height 403
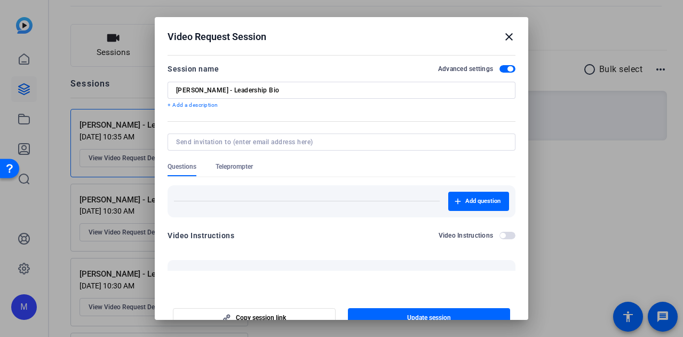
click at [225, 163] on span "Teleprompter" at bounding box center [234, 166] width 37 height 9
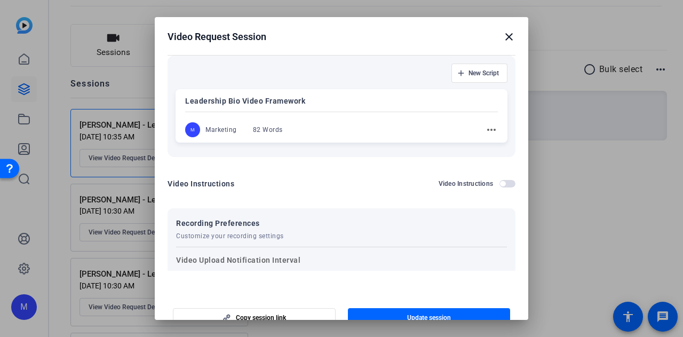
scroll to position [70, 0]
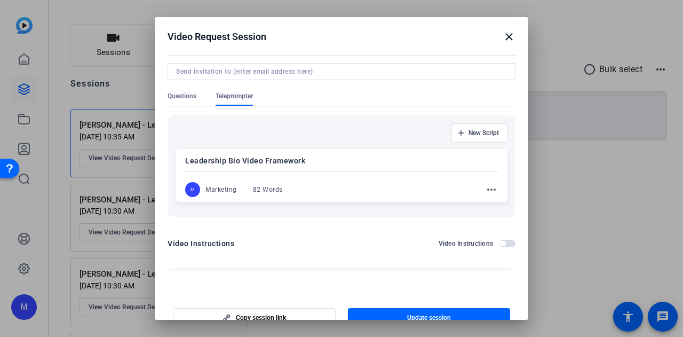
click at [485, 185] on mat-icon "more_horiz" at bounding box center [491, 189] width 13 height 13
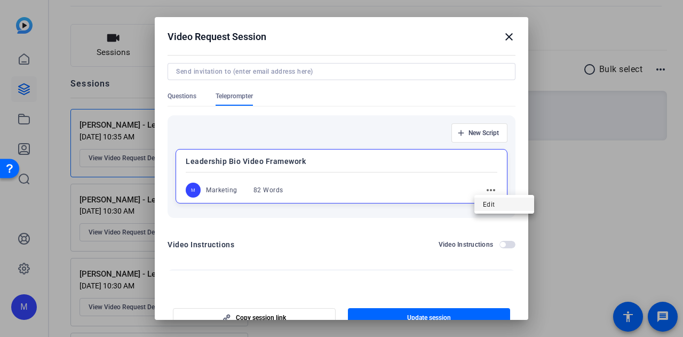
click at [490, 204] on span "Edit" at bounding box center [504, 204] width 43 height 13
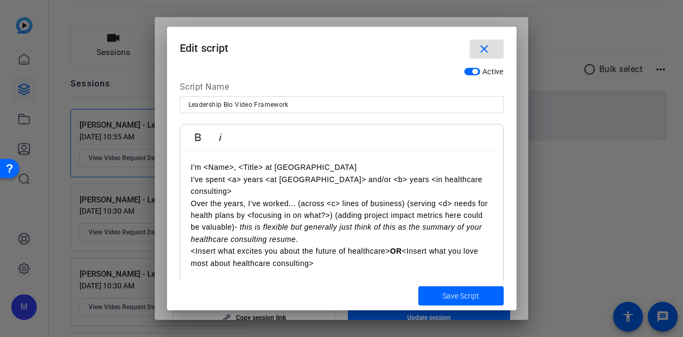
click at [483, 49] on mat-icon "close" at bounding box center [484, 49] width 13 height 13
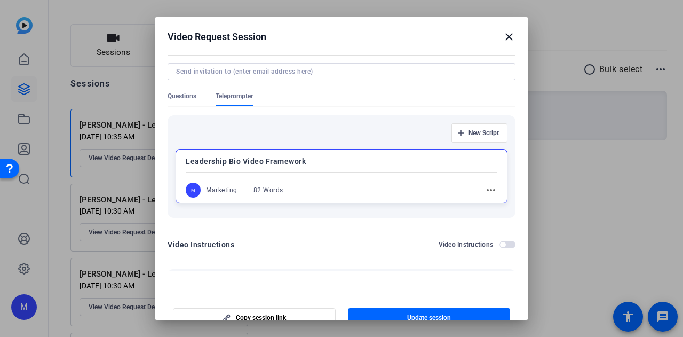
scroll to position [285, 0]
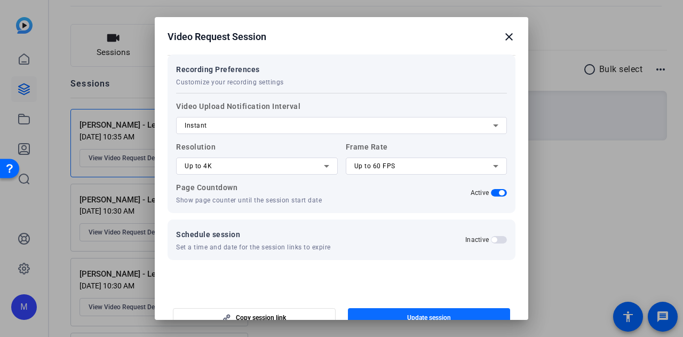
click at [394, 315] on span "button" at bounding box center [429, 318] width 163 height 26
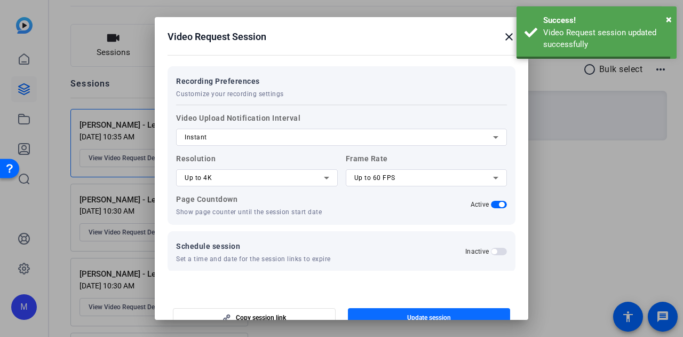
scroll to position [68, 0]
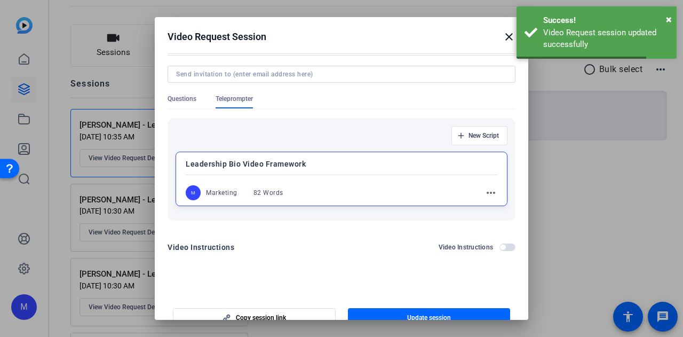
click at [536, 259] on div at bounding box center [341, 168] width 683 height 337
click at [503, 38] on mat-icon "close" at bounding box center [509, 36] width 13 height 13
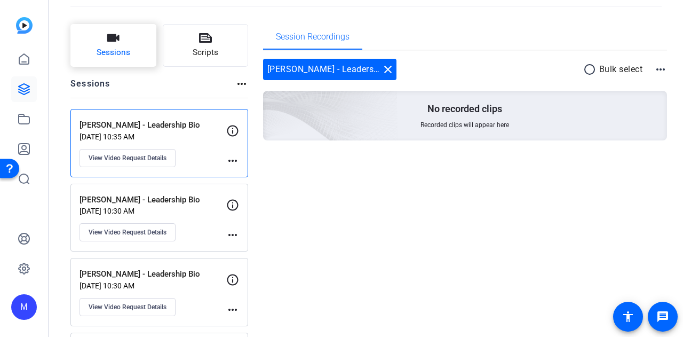
click at [103, 47] on span "Sessions" at bounding box center [114, 52] width 34 height 12
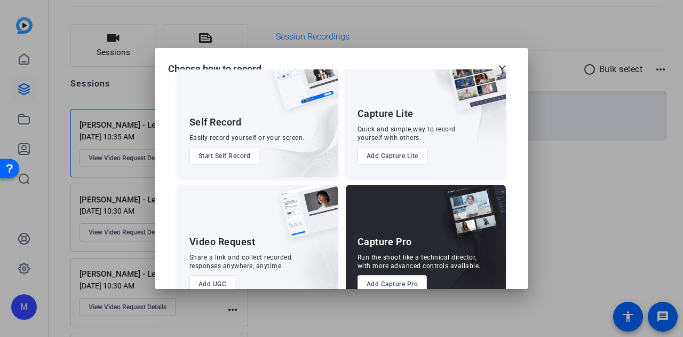
scroll to position [61, 0]
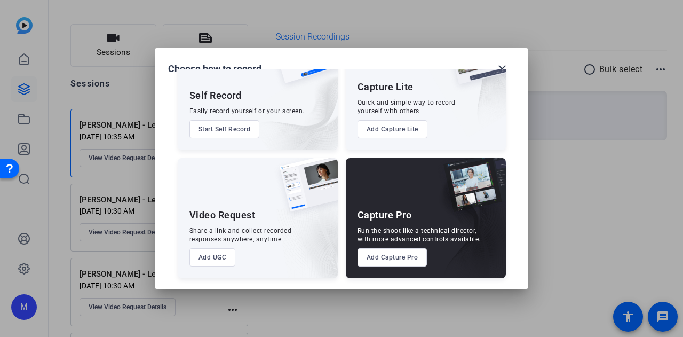
click at [219, 252] on button "Add UGC" at bounding box center [212, 257] width 46 height 18
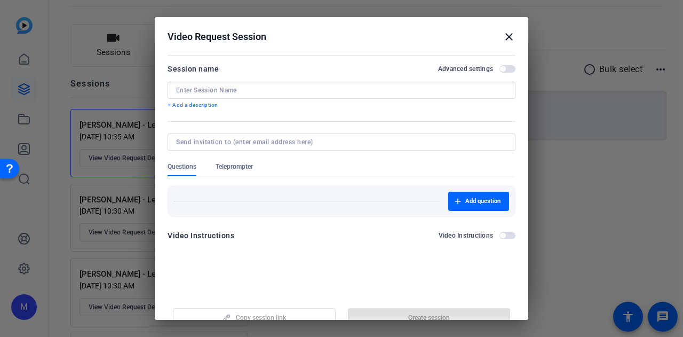
click at [224, 88] on input at bounding box center [341, 90] width 331 height 9
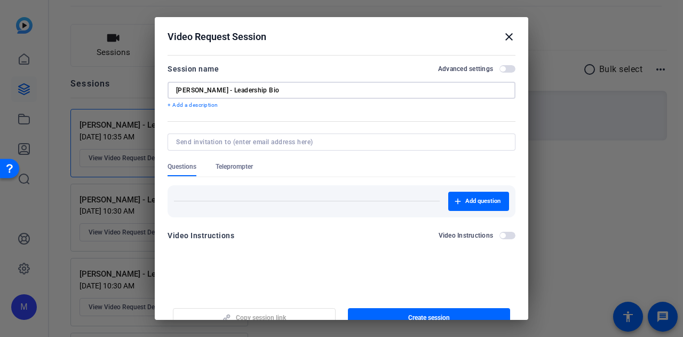
type input "[PERSON_NAME] - Leadership Bio"
click at [235, 171] on span "Teleprompter" at bounding box center [234, 169] width 37 height 14
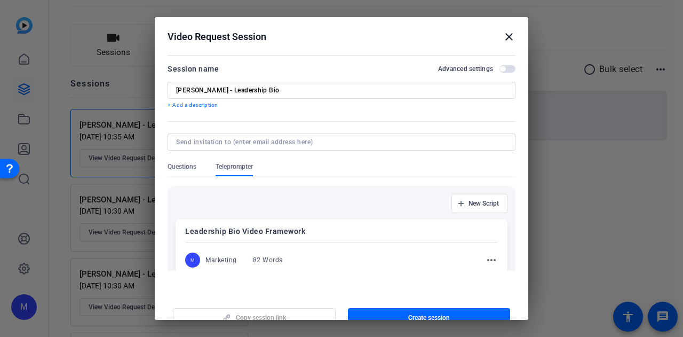
click at [499, 67] on span "button" at bounding box center [507, 68] width 16 height 7
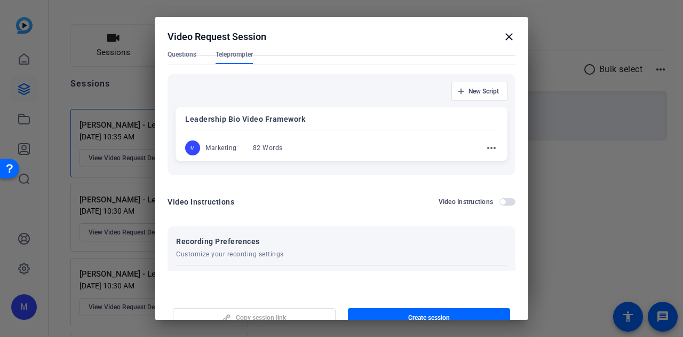
scroll to position [5, 0]
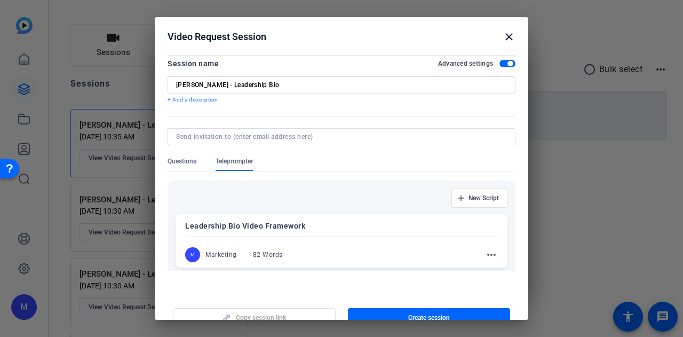
drag, startPoint x: 152, startPoint y: 158, endPoint x: 188, endPoint y: 163, distance: 37.1
click at [152, 158] on div at bounding box center [341, 168] width 683 height 337
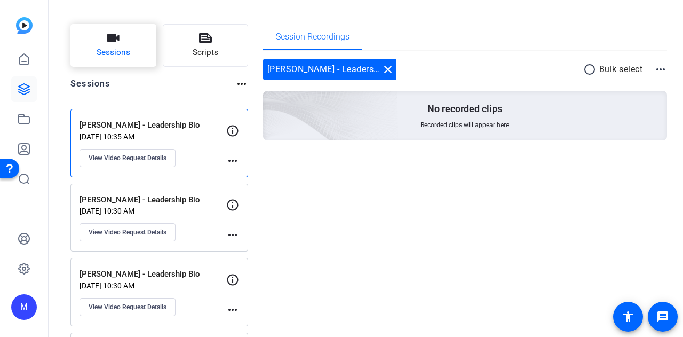
click at [106, 57] on span "Sessions" at bounding box center [114, 52] width 34 height 12
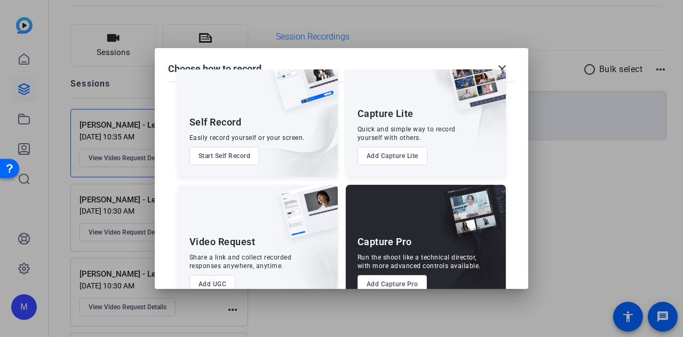
scroll to position [61, 0]
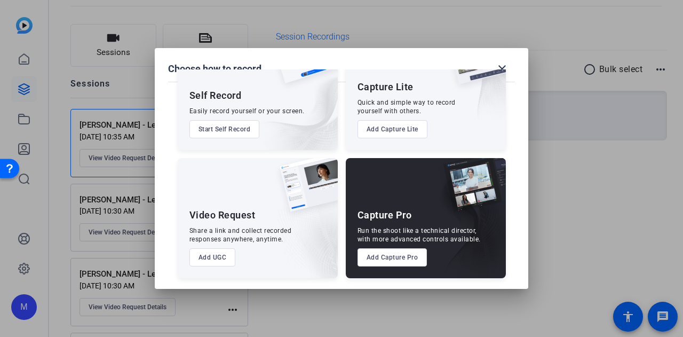
click at [211, 261] on button "Add UGC" at bounding box center [212, 257] width 46 height 18
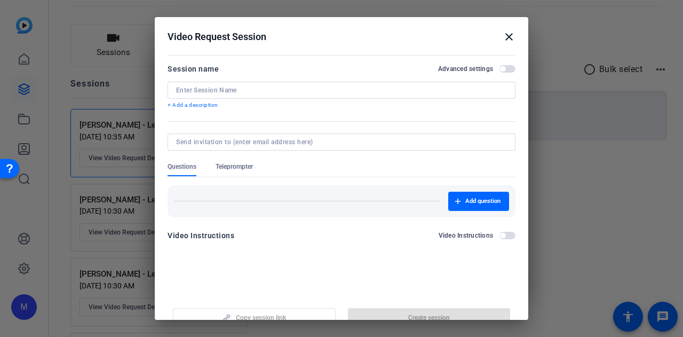
click at [309, 93] on input at bounding box center [341, 90] width 331 height 9
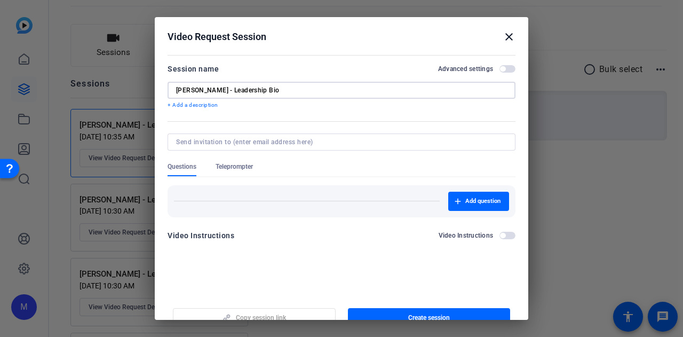
scroll to position [17, 0]
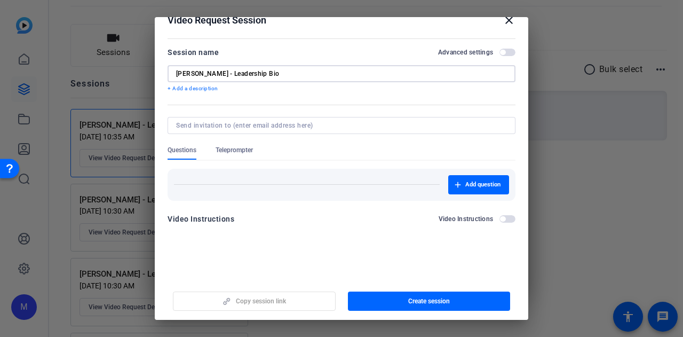
type input "[PERSON_NAME] - Leadership Bio"
click at [256, 152] on div "Teleprompter" at bounding box center [240, 153] width 48 height 14
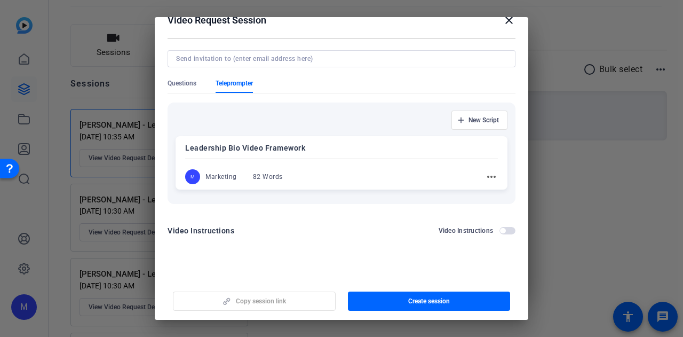
scroll to position [67, 0]
click at [180, 89] on span "Questions" at bounding box center [182, 85] width 29 height 14
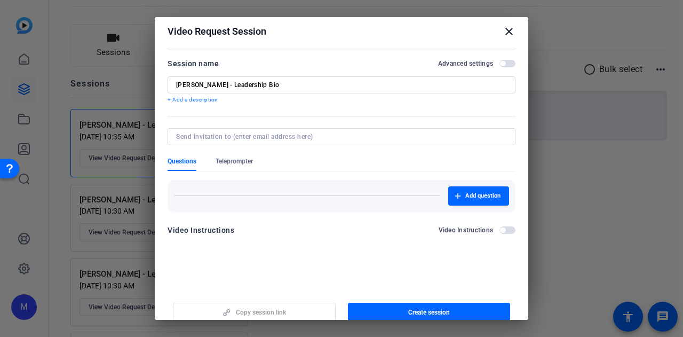
scroll to position [0, 0]
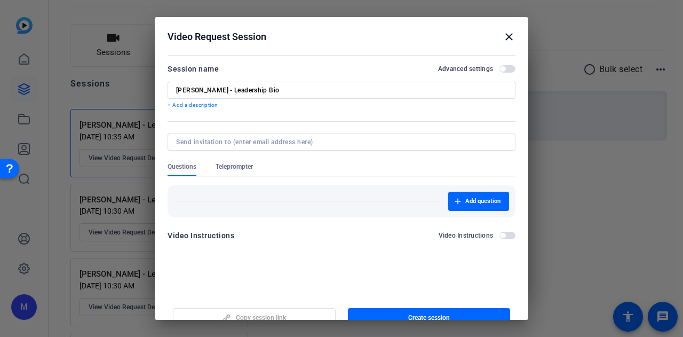
click at [503, 70] on span "button" at bounding box center [507, 68] width 16 height 7
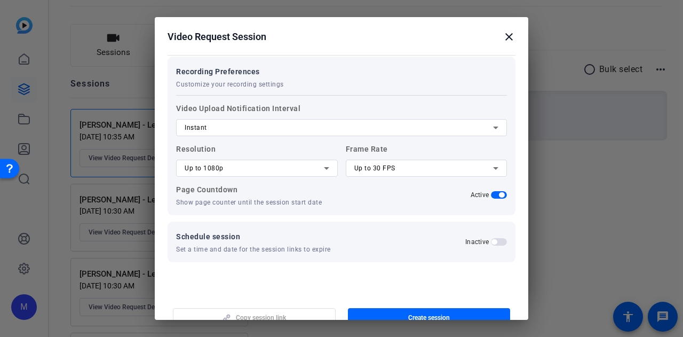
scroll to position [206, 0]
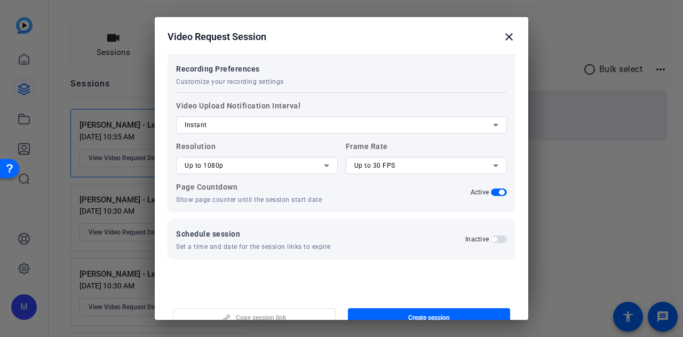
click at [251, 164] on div "Up to 1080p" at bounding box center [254, 165] width 139 height 13
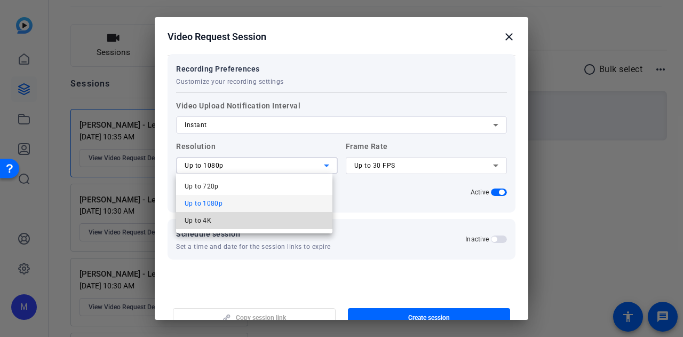
click at [235, 224] on mat-option "Up to 4K" at bounding box center [254, 220] width 156 height 17
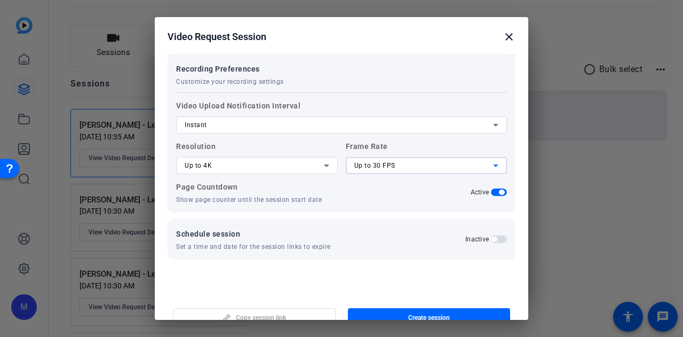
click at [390, 167] on div "Up to 30 FPS" at bounding box center [423, 165] width 139 height 13
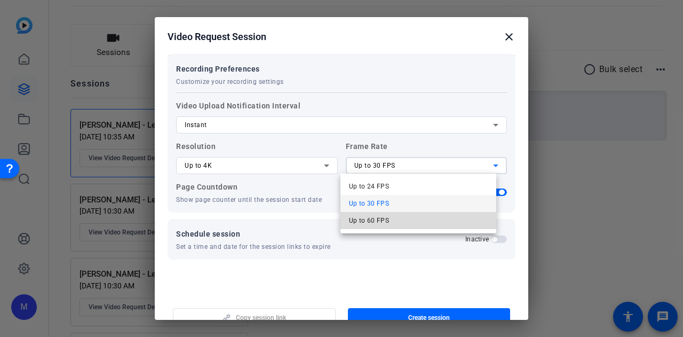
click at [377, 219] on span "Up to 60 FPS" at bounding box center [369, 220] width 41 height 13
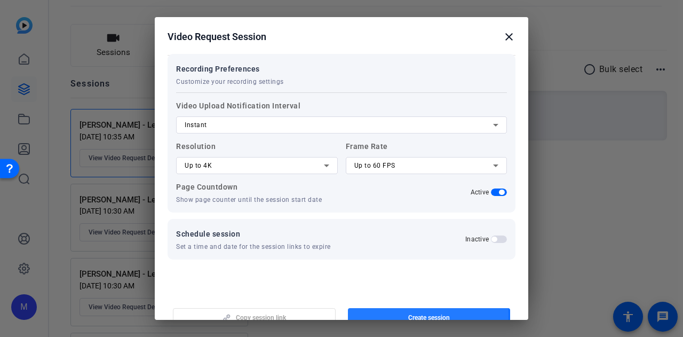
click at [408, 314] on span "Create session" at bounding box center [429, 317] width 42 height 9
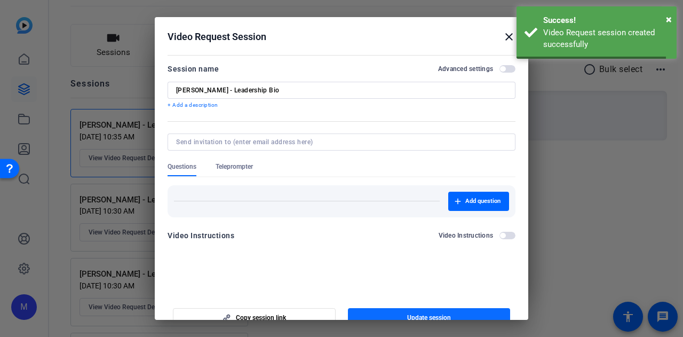
scroll to position [0, 0]
click at [559, 199] on div at bounding box center [341, 168] width 683 height 337
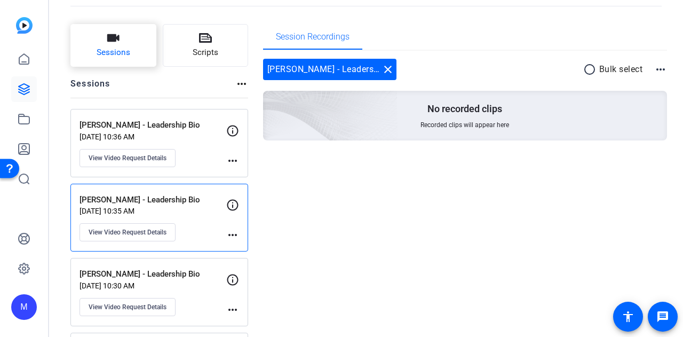
click at [112, 44] on button "Sessions" at bounding box center [113, 45] width 86 height 43
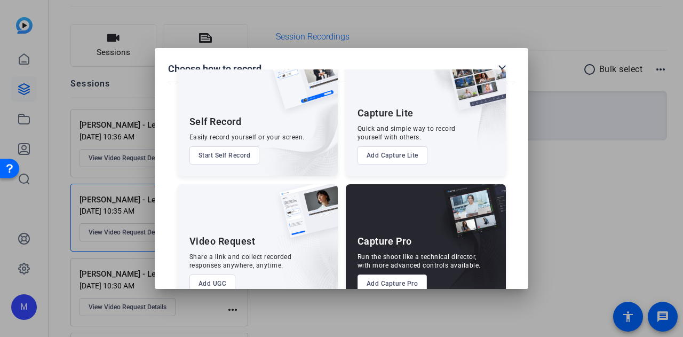
scroll to position [61, 0]
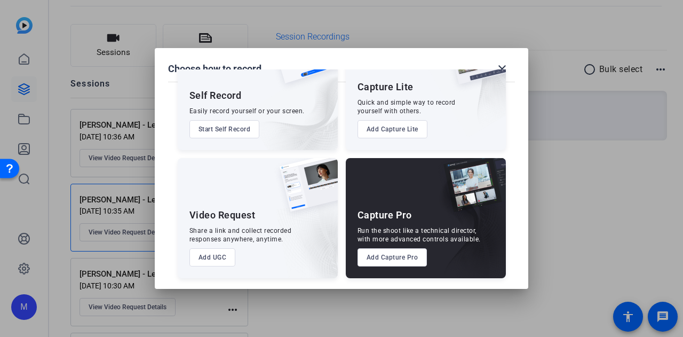
click at [209, 257] on button "Add UGC" at bounding box center [212, 257] width 46 height 18
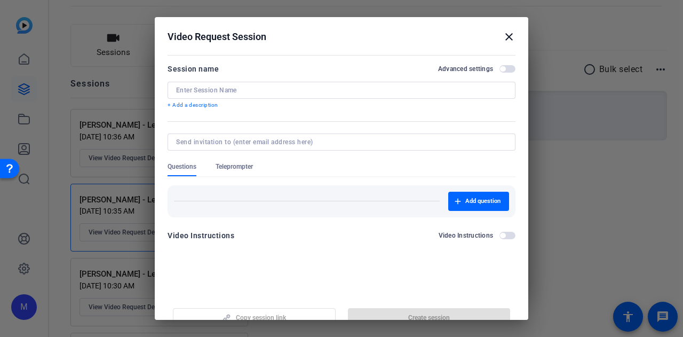
click at [238, 90] on input at bounding box center [341, 90] width 331 height 9
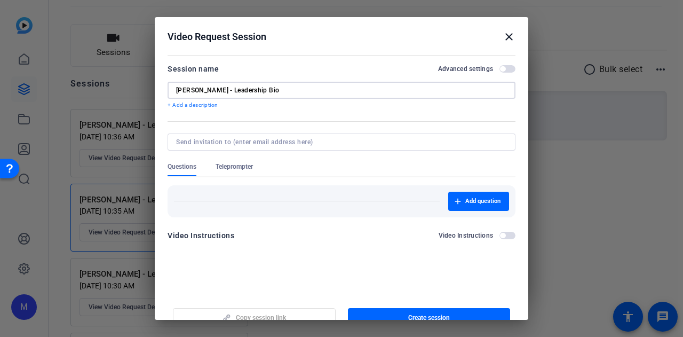
type input "[PERSON_NAME] - Leadership Bio"
click at [501, 70] on span "button" at bounding box center [507, 68] width 16 height 7
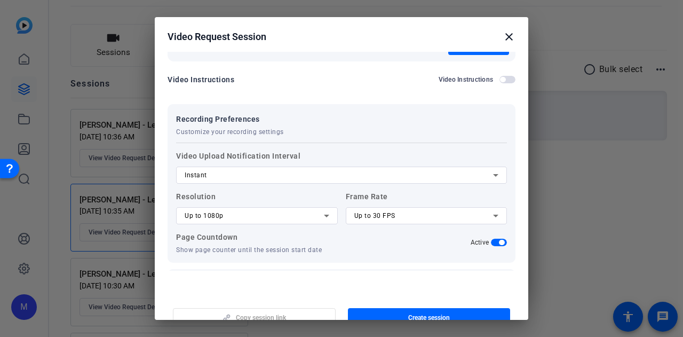
scroll to position [141, 0]
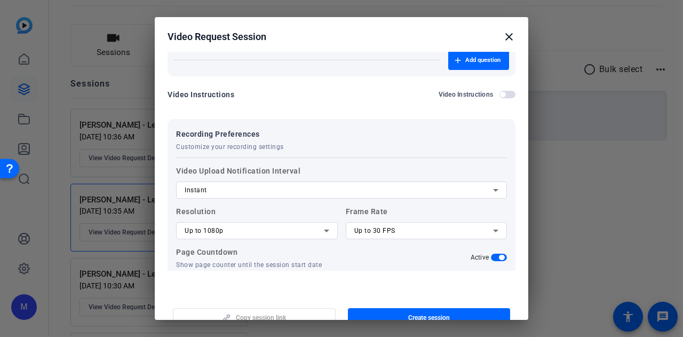
click at [277, 236] on div "Up to 1080p" at bounding box center [254, 230] width 139 height 13
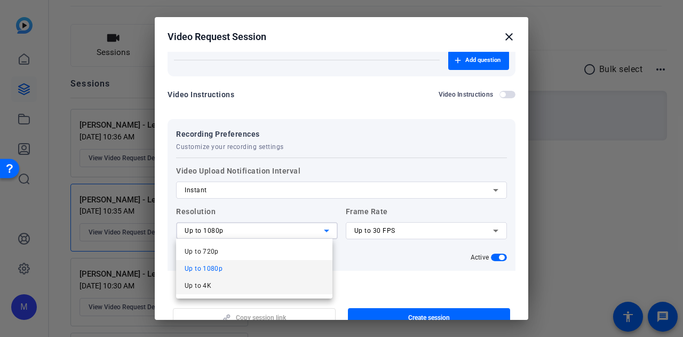
click at [264, 291] on mat-option "Up to 4K" at bounding box center [254, 285] width 156 height 17
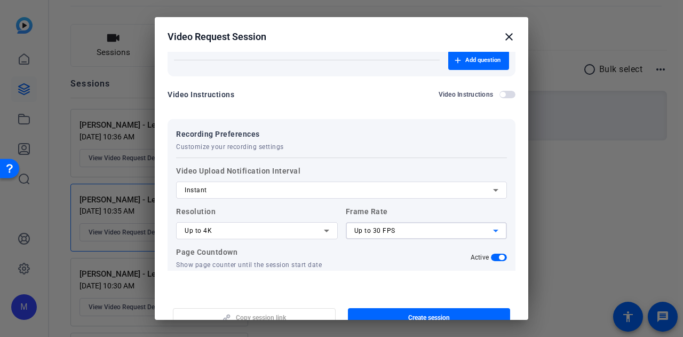
click at [387, 231] on span "Up to 30 FPS" at bounding box center [374, 230] width 41 height 7
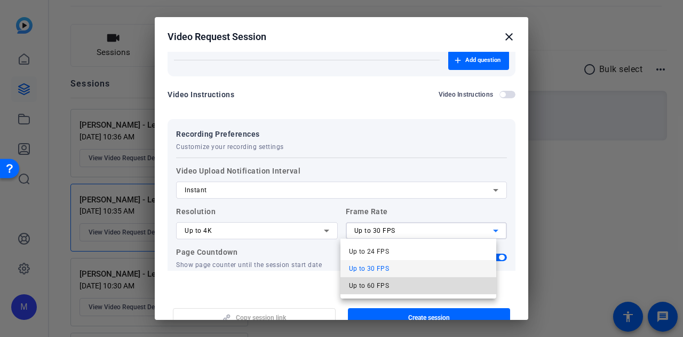
click at [383, 285] on span "Up to 60 FPS" at bounding box center [369, 285] width 41 height 13
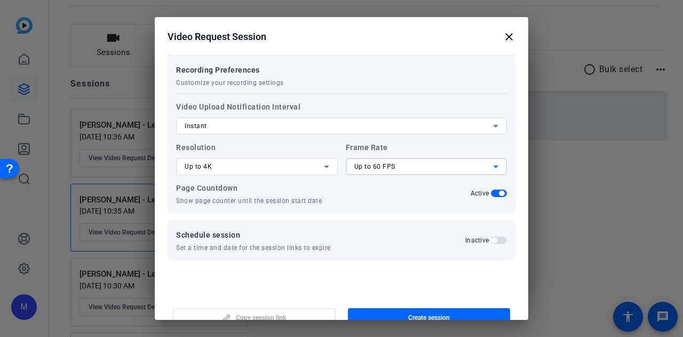
scroll to position [206, 0]
click at [388, 315] on span "button" at bounding box center [429, 318] width 163 height 26
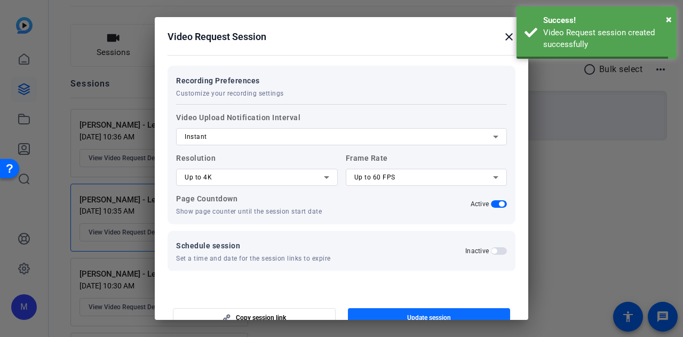
scroll to position [0, 0]
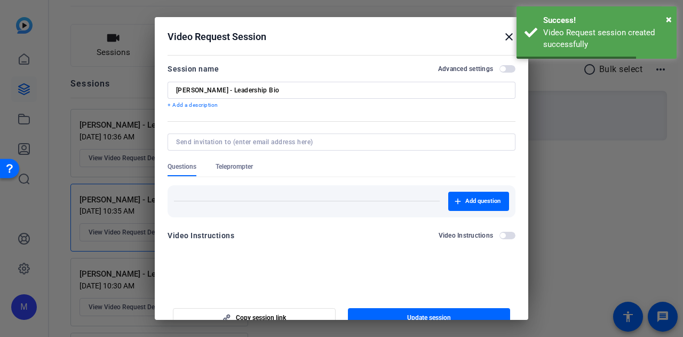
click at [606, 226] on div at bounding box center [341, 168] width 683 height 337
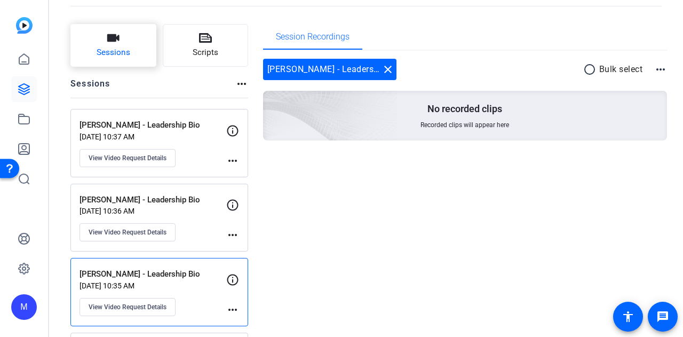
click at [132, 49] on button "Sessions" at bounding box center [113, 45] width 86 height 43
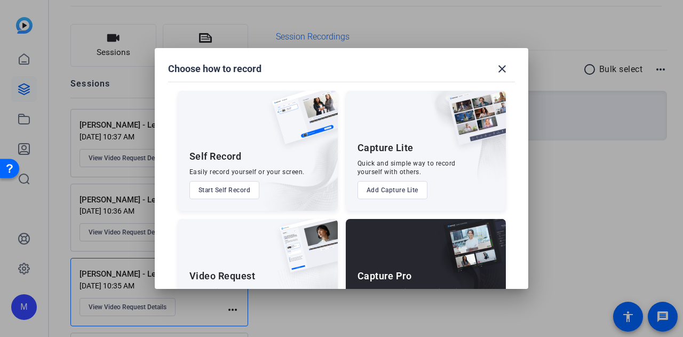
scroll to position [61, 0]
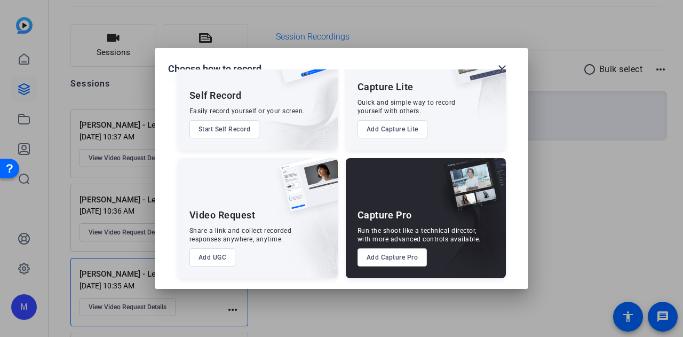
click at [200, 258] on button "Add UGC" at bounding box center [212, 257] width 46 height 18
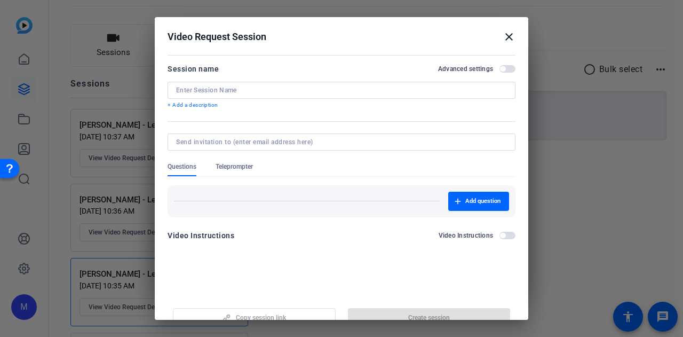
click at [226, 90] on input at bounding box center [341, 90] width 331 height 9
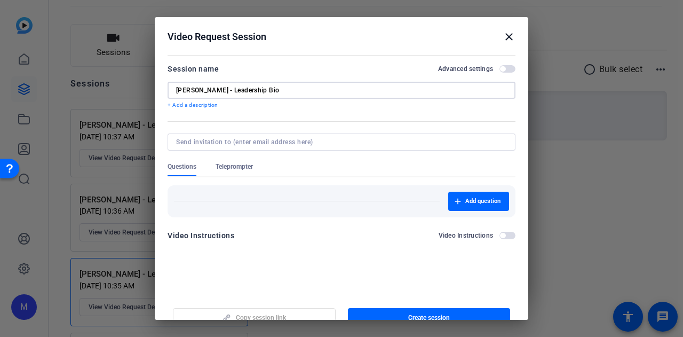
type input "[PERSON_NAME] - Leadership Bio"
click at [502, 69] on span "button" at bounding box center [507, 68] width 16 height 7
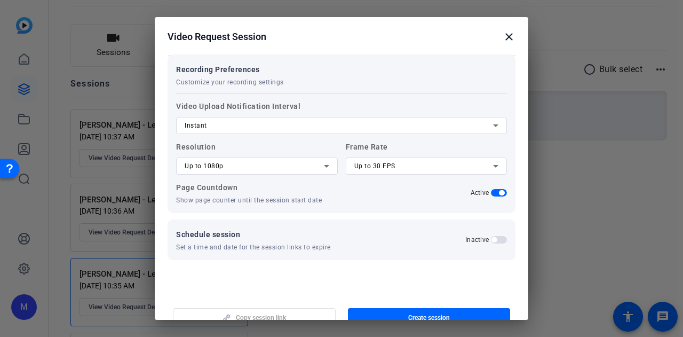
scroll to position [206, 0]
click at [224, 174] on div at bounding box center [257, 180] width 162 height 12
click at [226, 168] on div "Up to 1080p" at bounding box center [254, 165] width 139 height 13
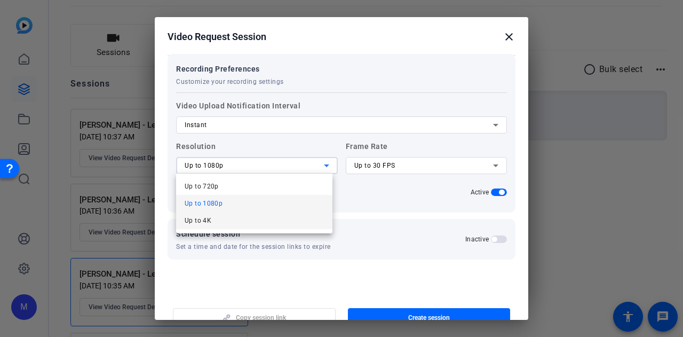
click at [228, 218] on mat-option "Up to 4K" at bounding box center [254, 220] width 156 height 17
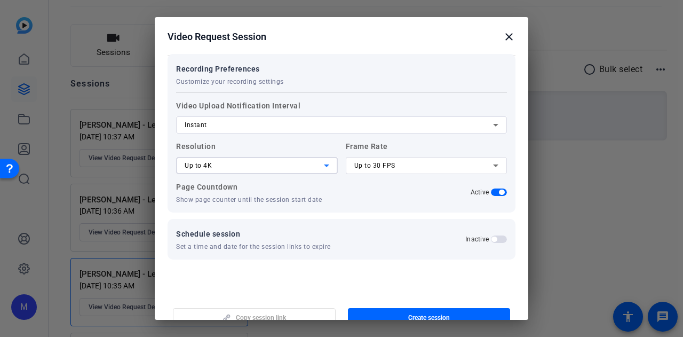
click at [386, 160] on div "Up to 30 FPS" at bounding box center [423, 165] width 139 height 13
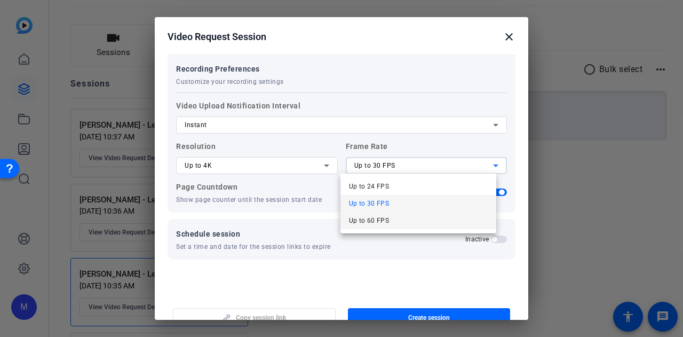
click at [387, 225] on span "Up to 60 FPS" at bounding box center [369, 220] width 41 height 13
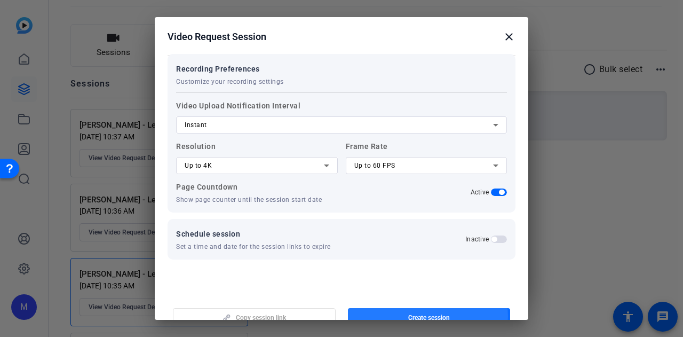
click at [408, 316] on span "Create session" at bounding box center [429, 317] width 42 height 9
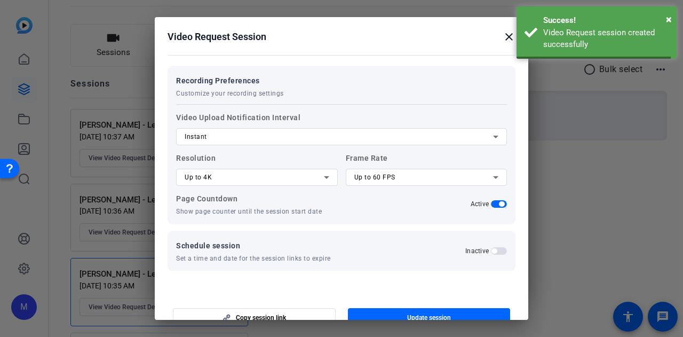
scroll to position [0, 0]
